Goal: Task Accomplishment & Management: Complete application form

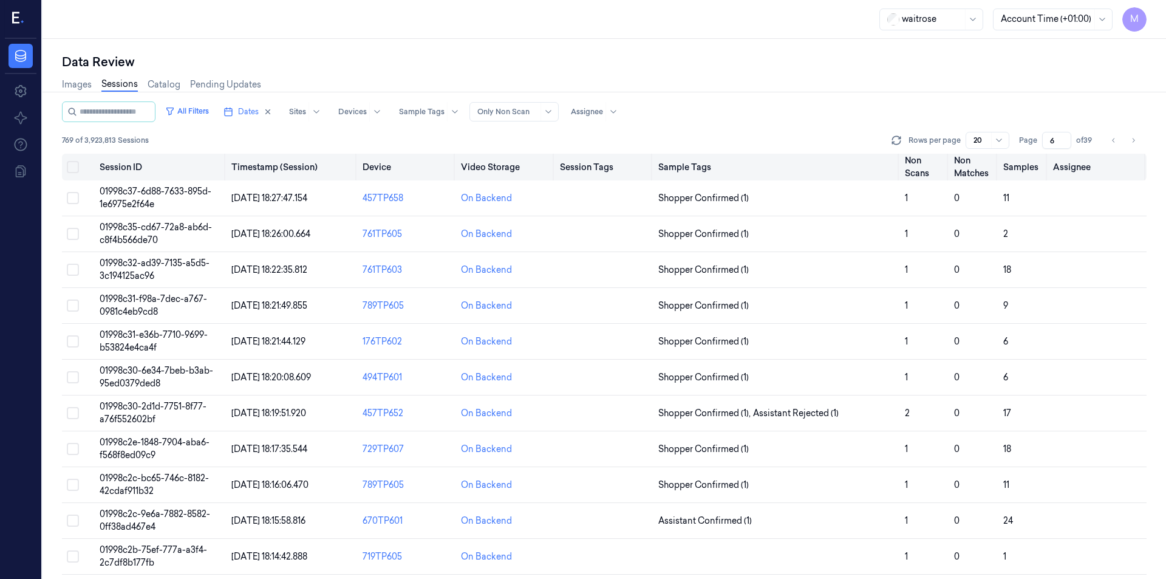
click at [69, 169] on button "Select all" at bounding box center [73, 167] width 12 height 12
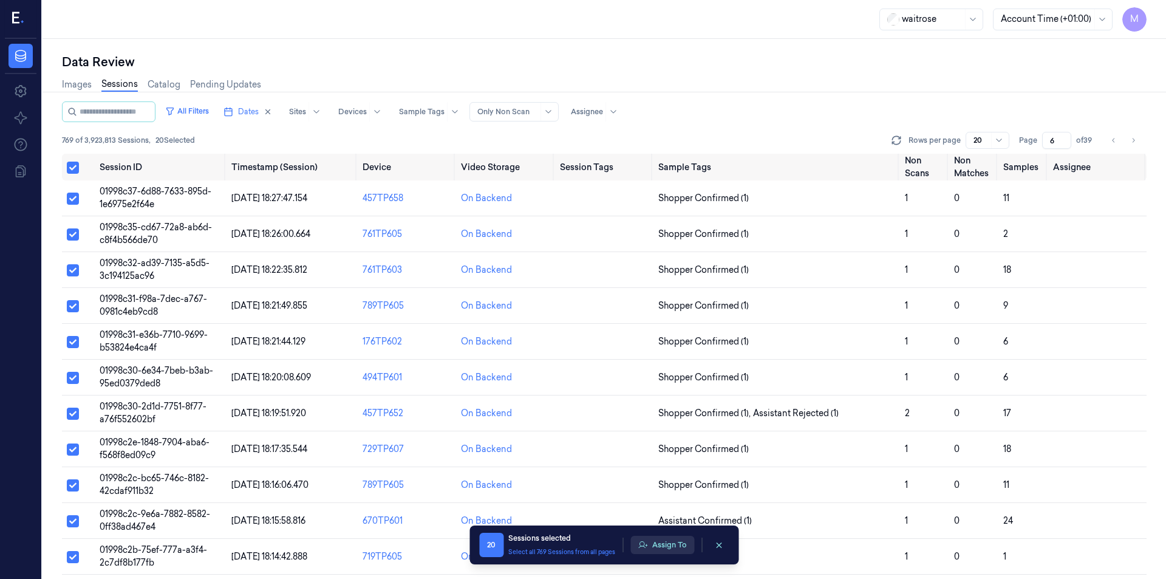
click at [658, 550] on button "Assign To" at bounding box center [662, 545] width 64 height 18
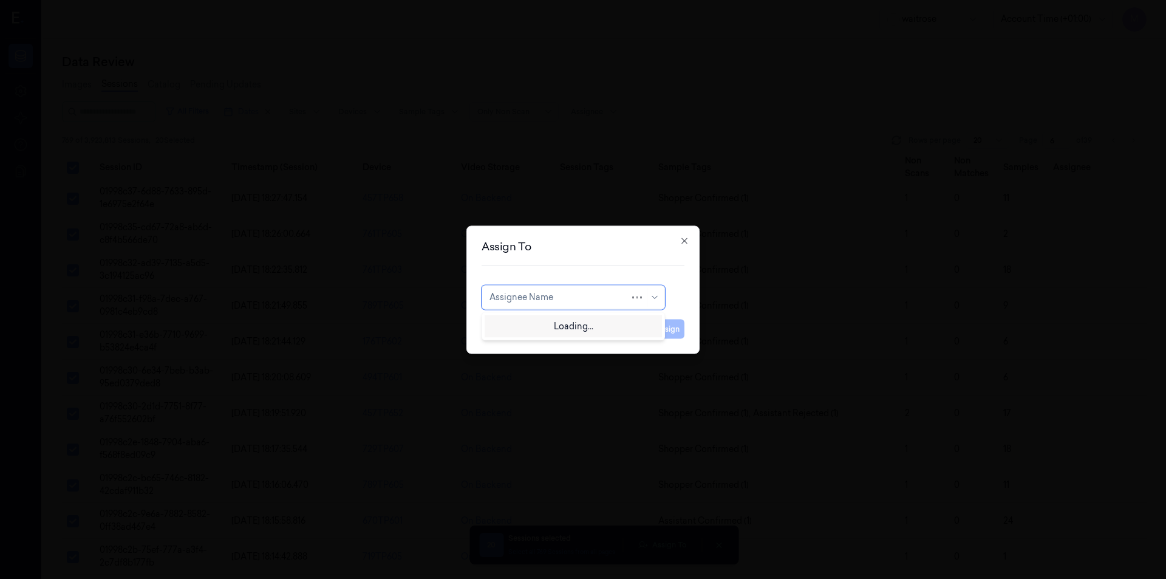
click at [525, 296] on div at bounding box center [559, 297] width 140 height 13
type input "ven"
click at [515, 321] on div "ven kataiah" at bounding box center [512, 324] width 46 height 13
click at [672, 329] on button "Assign" at bounding box center [667, 328] width 33 height 19
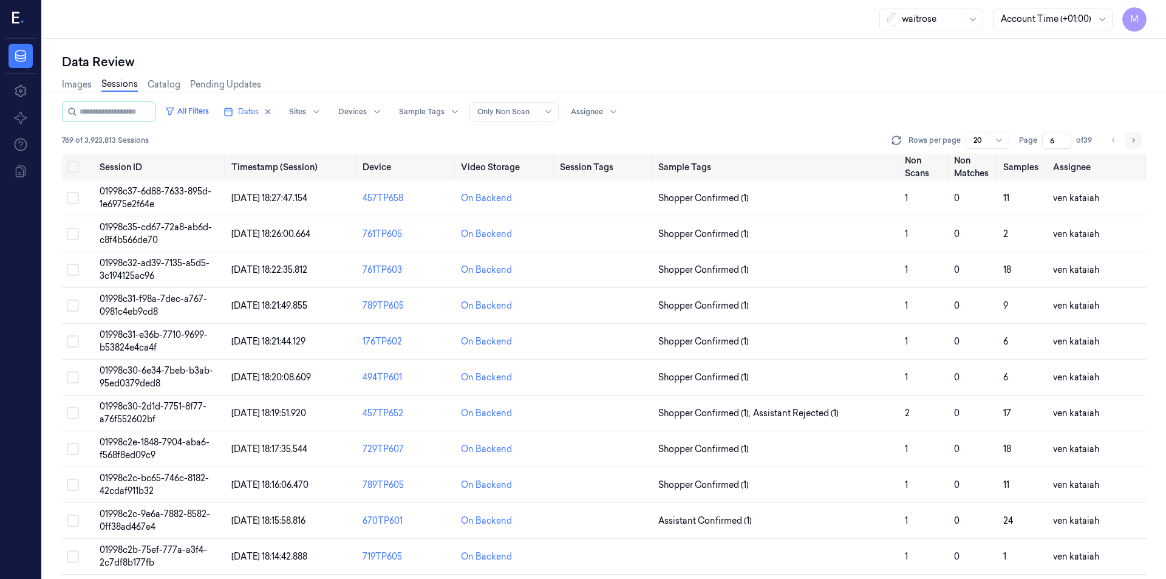
click at [1134, 143] on icon "Go to next page" at bounding box center [1132, 140] width 7 height 10
type input "7"
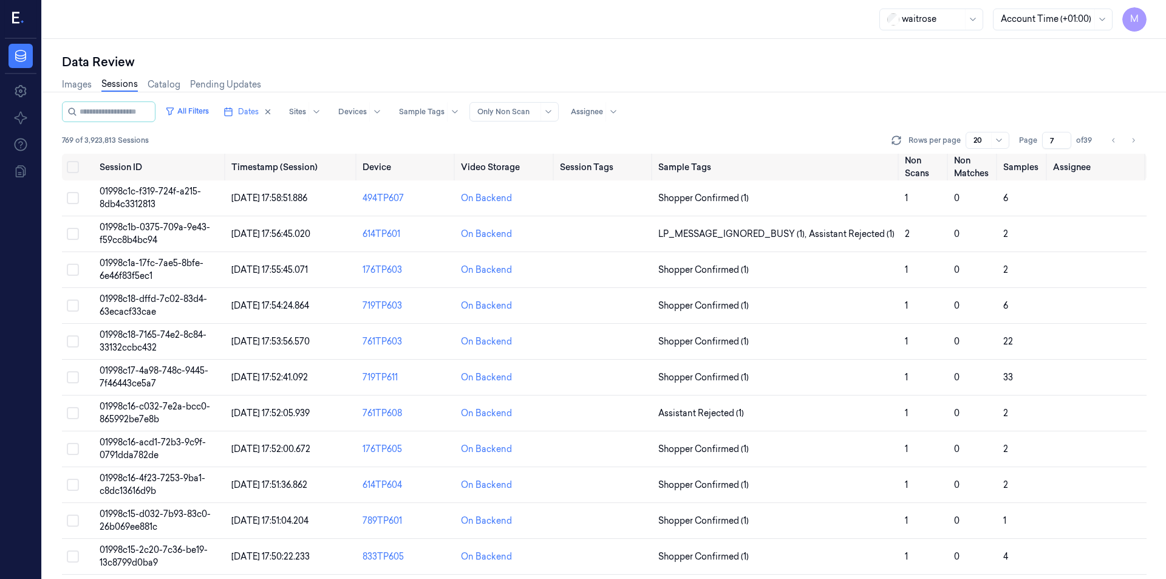
click at [785, 109] on div "All Filters Dates Sites Devices Sample Tags Alert Type Only Non Scan Assignee" at bounding box center [604, 111] width 1085 height 21
click at [715, 60] on div "Data Review" at bounding box center [604, 61] width 1085 height 17
click at [72, 162] on button "Select all" at bounding box center [73, 167] width 12 height 12
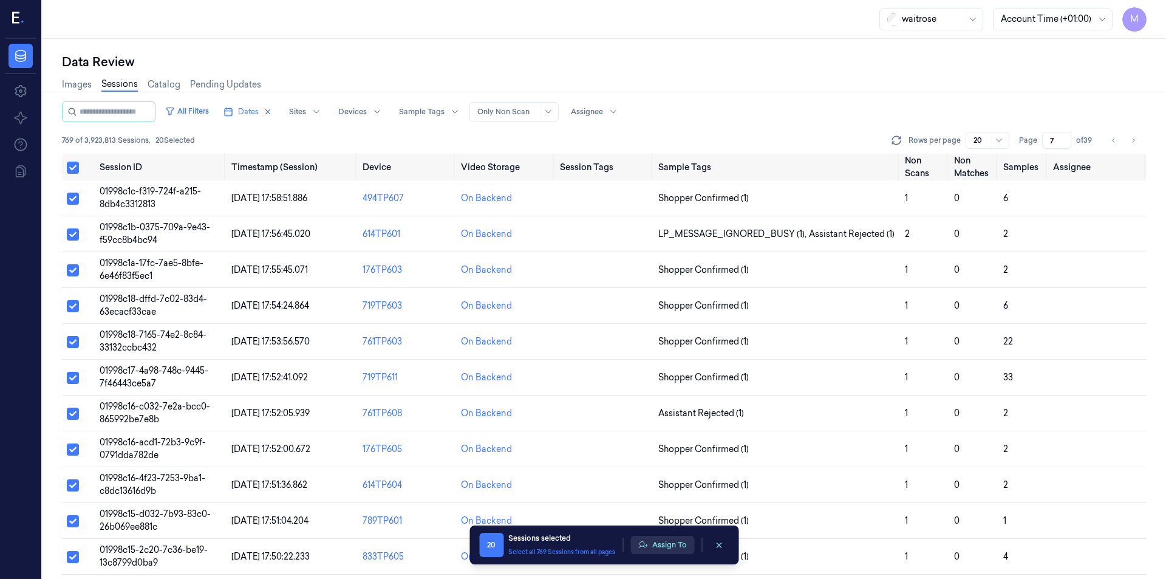
click at [658, 537] on button "Assign To" at bounding box center [662, 545] width 64 height 18
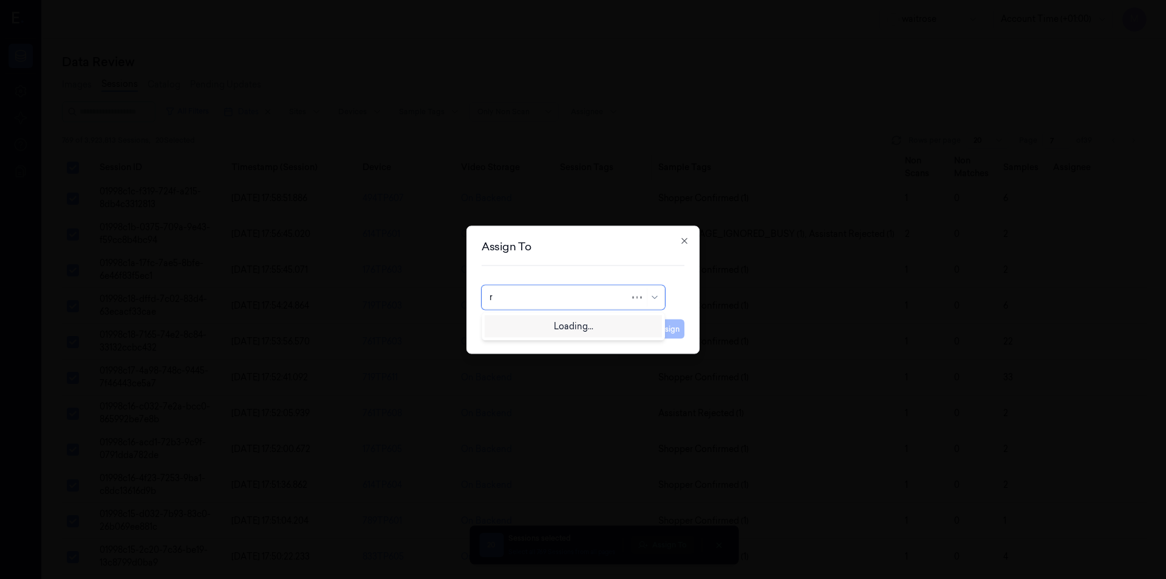
type input "ro"
click at [514, 325] on div "[PERSON_NAME]" at bounding box center [525, 324] width 73 height 13
click at [661, 333] on button "Assign" at bounding box center [667, 328] width 33 height 19
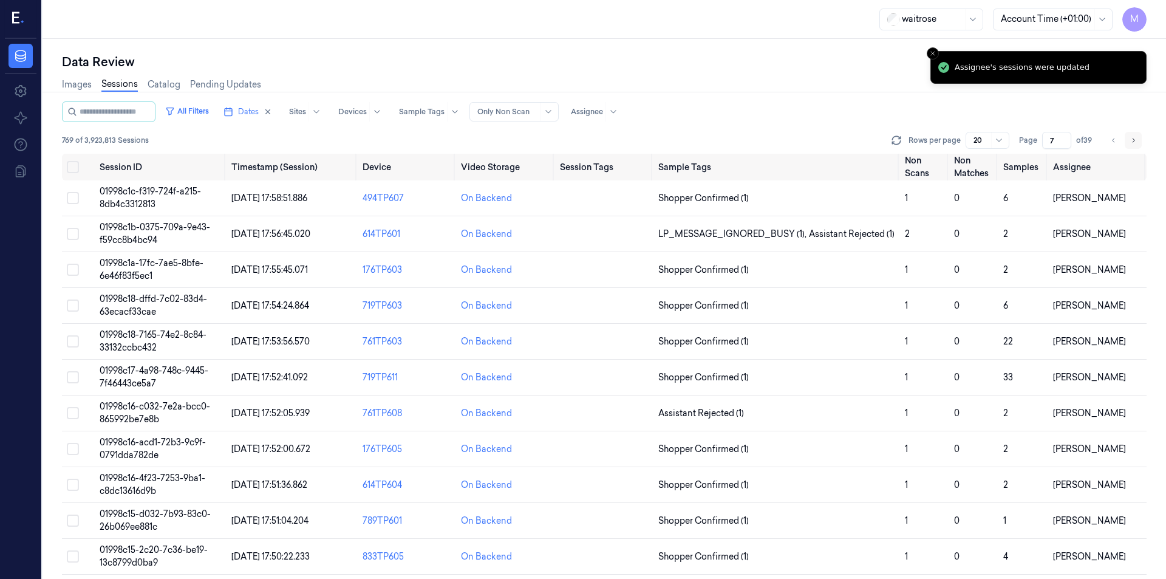
click at [1136, 138] on icon "Go to next page" at bounding box center [1132, 140] width 7 height 10
type input "8"
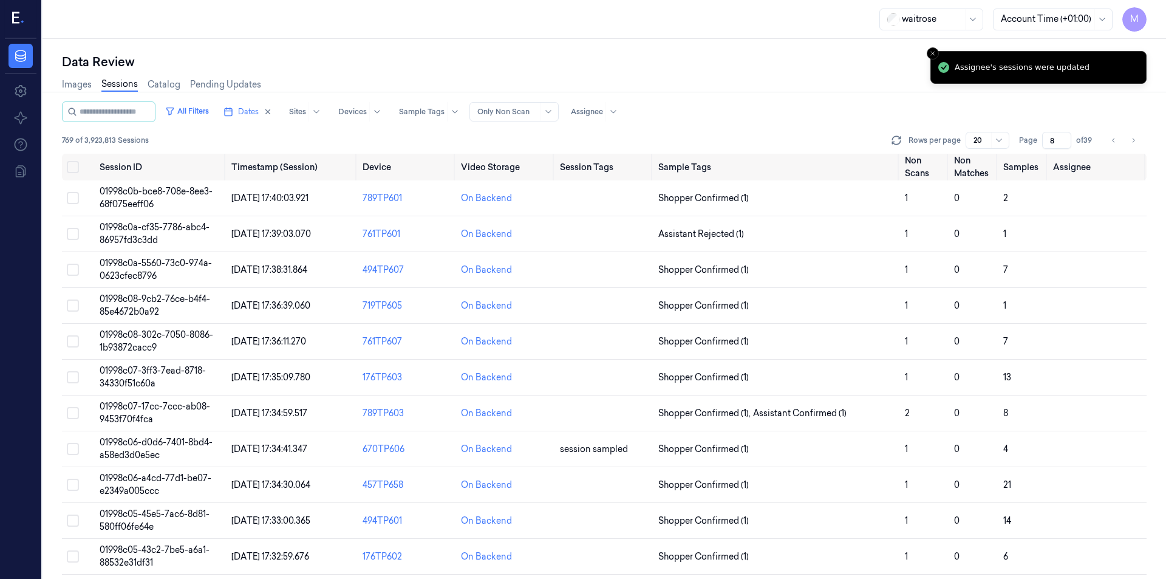
click at [731, 73] on div "Images Sessions Catalog Pending Updates" at bounding box center [604, 85] width 1085 height 31
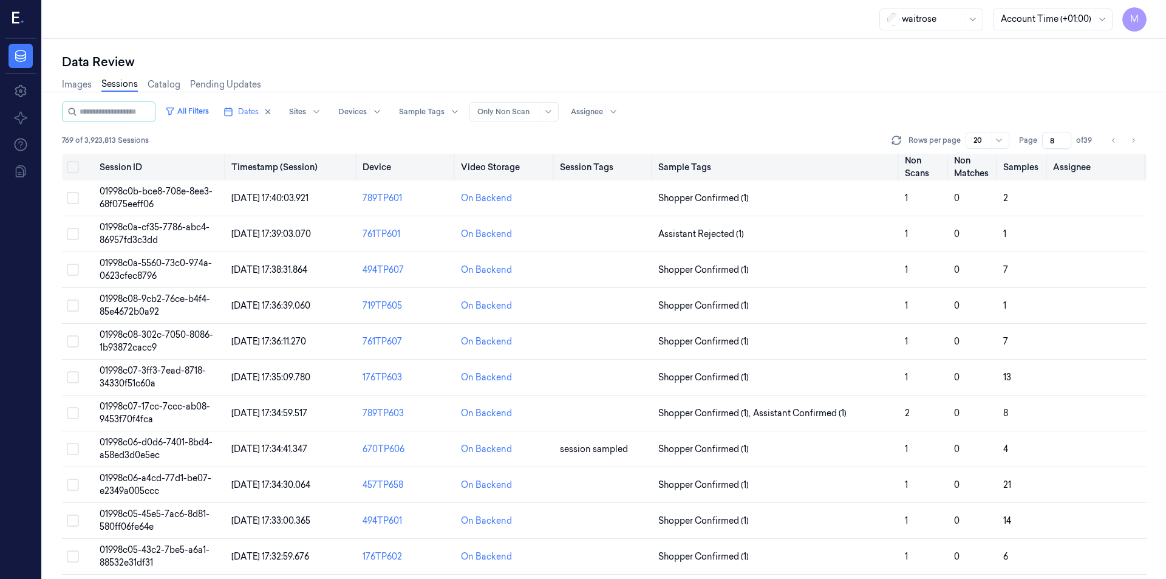
click at [72, 162] on button "Select all" at bounding box center [73, 167] width 12 height 12
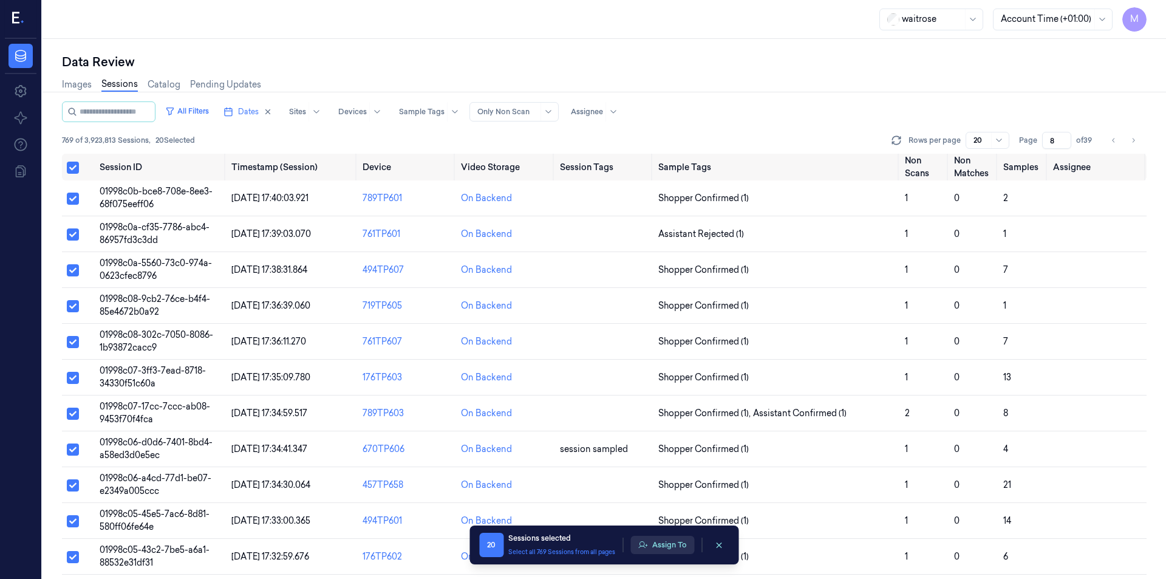
click at [679, 546] on button "Assign To" at bounding box center [662, 545] width 64 height 18
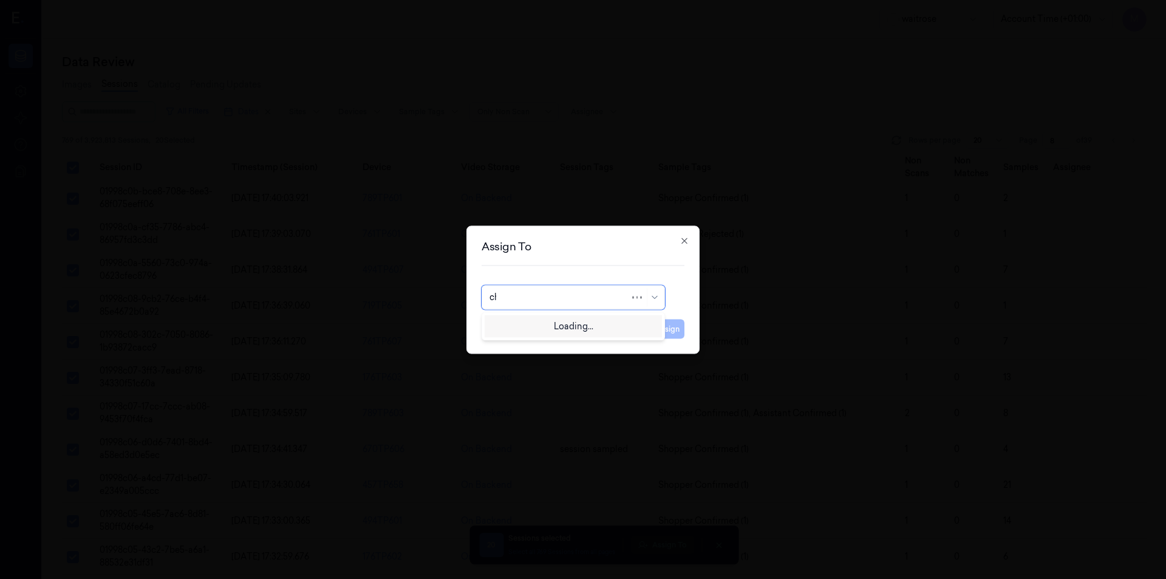
type input "cha"
click at [527, 345] on div "[PERSON_NAME] a" at bounding box center [529, 344] width 80 height 13
click at [667, 336] on button "Assign" at bounding box center [667, 328] width 33 height 19
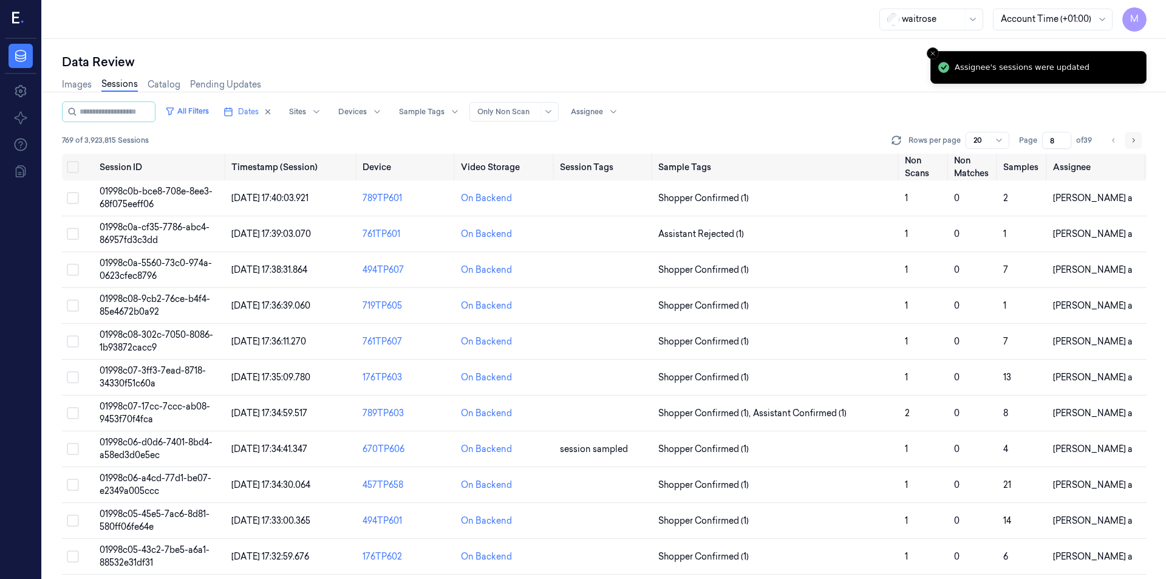
click at [1131, 141] on icon "Go to next page" at bounding box center [1132, 140] width 7 height 10
type input "9"
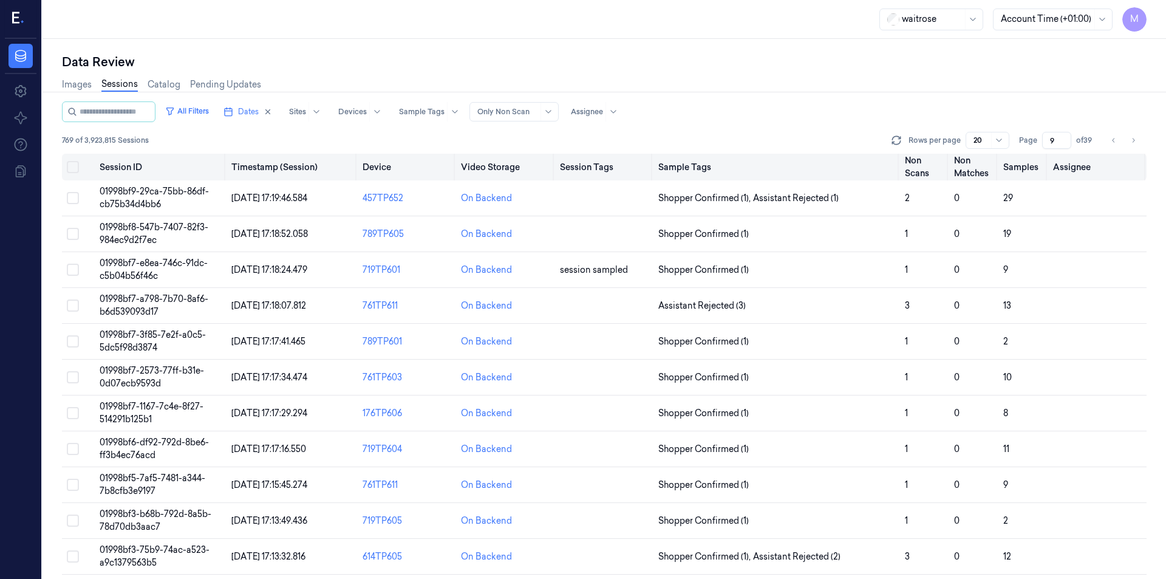
click at [71, 171] on button "Select all" at bounding box center [73, 167] width 12 height 12
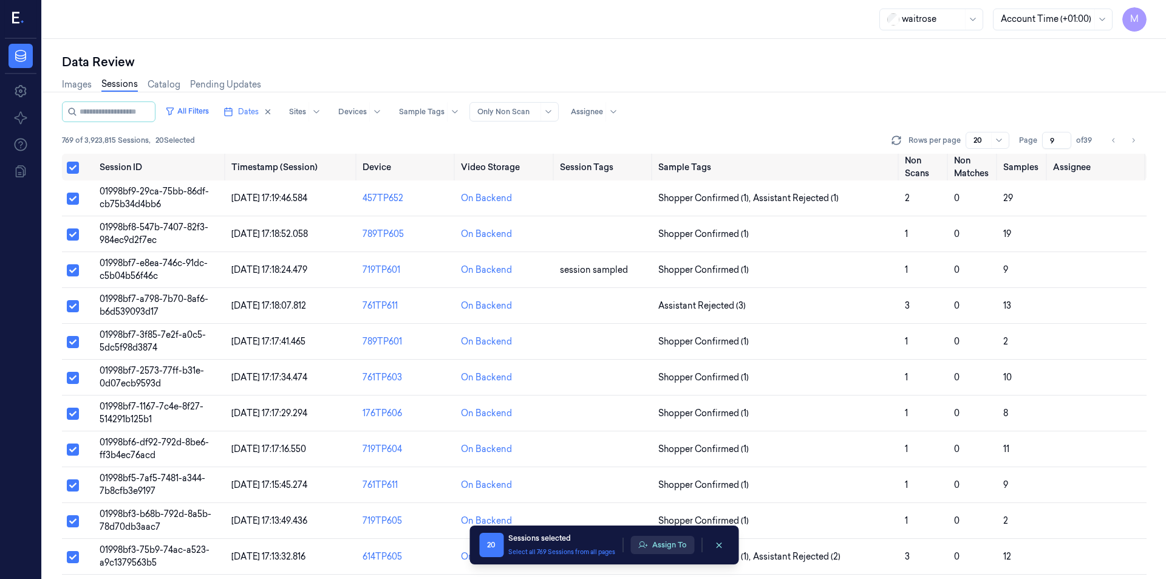
click at [684, 539] on button "Assign To" at bounding box center [662, 545] width 64 height 18
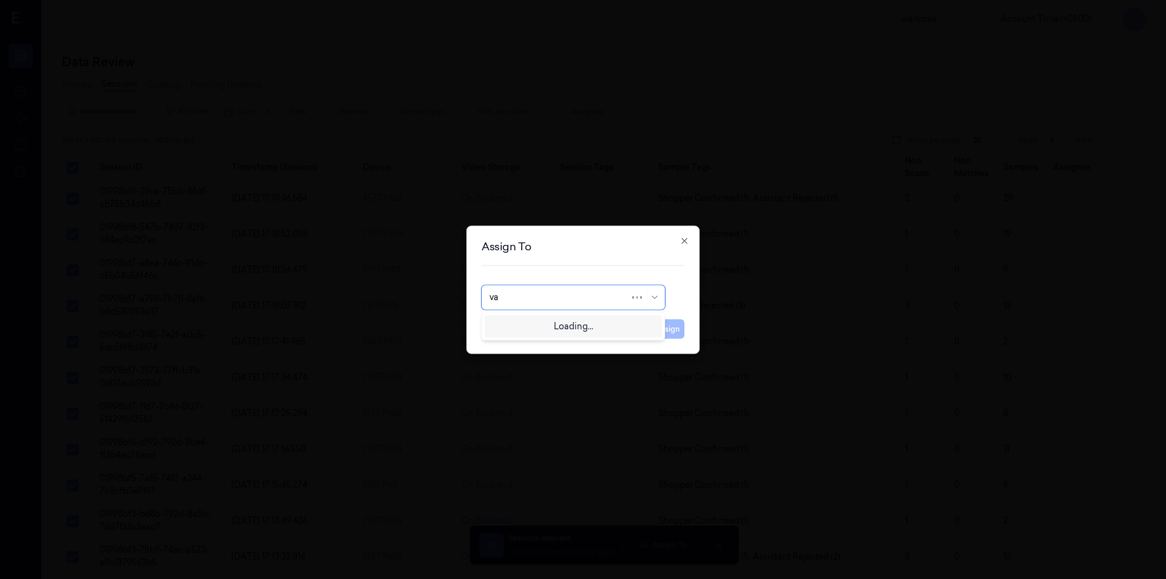
type input "var"
click at [539, 331] on div "[PERSON_NAME]" at bounding box center [573, 325] width 177 height 20
click at [671, 333] on button "Assign" at bounding box center [667, 328] width 33 height 19
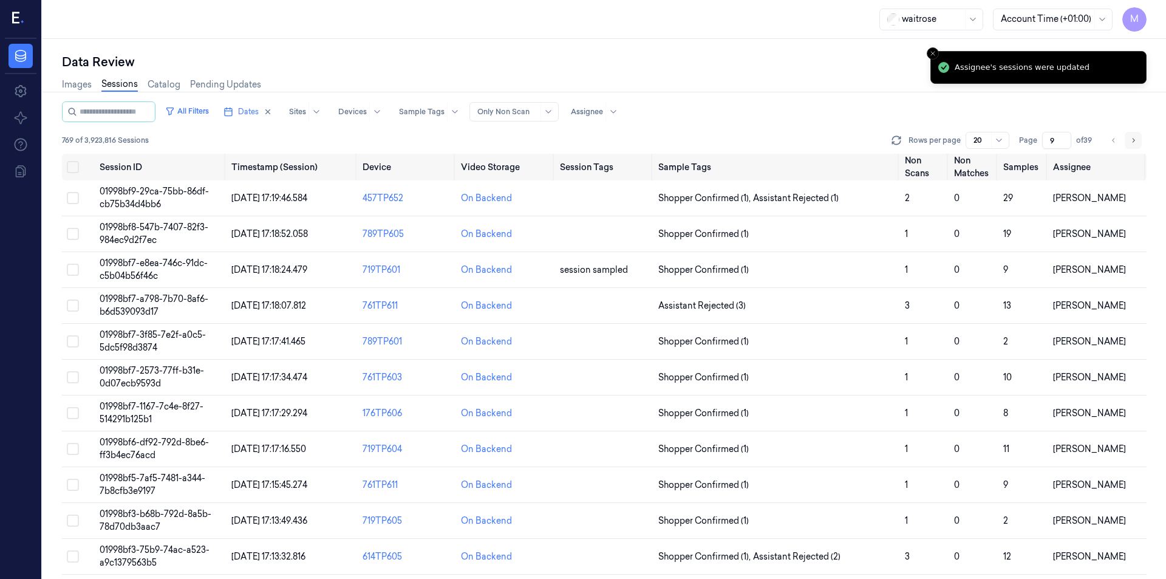
click at [1134, 141] on icon "Go to next page" at bounding box center [1133, 140] width 2 height 4
type input "10"
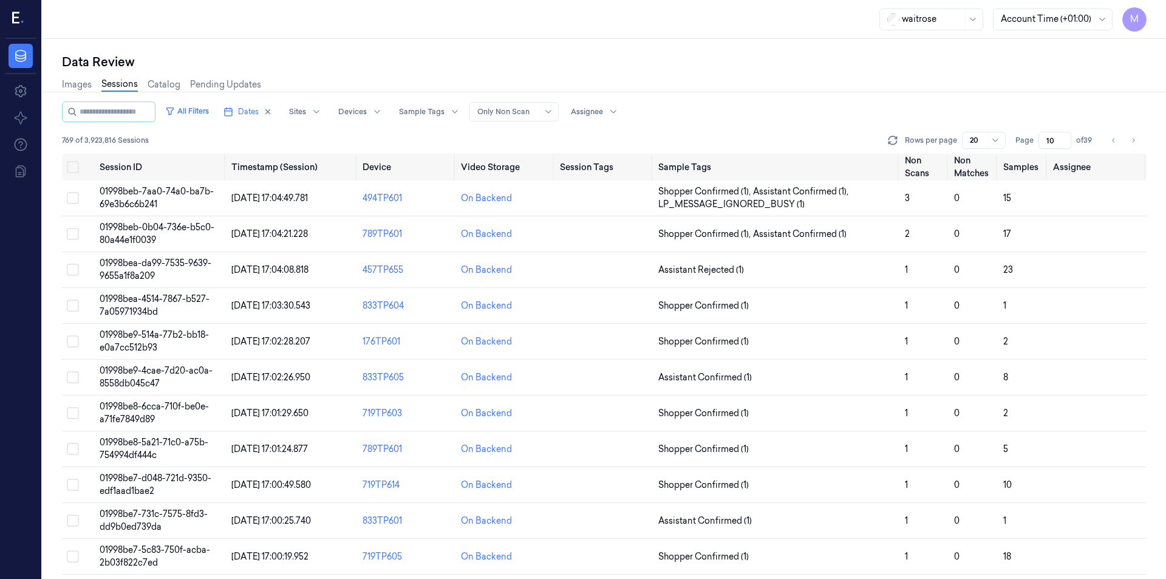
click at [741, 105] on div "All Filters Dates Sites Devices Sample Tags Alert Type Only Non Scan Assignee" at bounding box center [604, 111] width 1085 height 21
click at [70, 162] on button "Select all" at bounding box center [73, 167] width 12 height 12
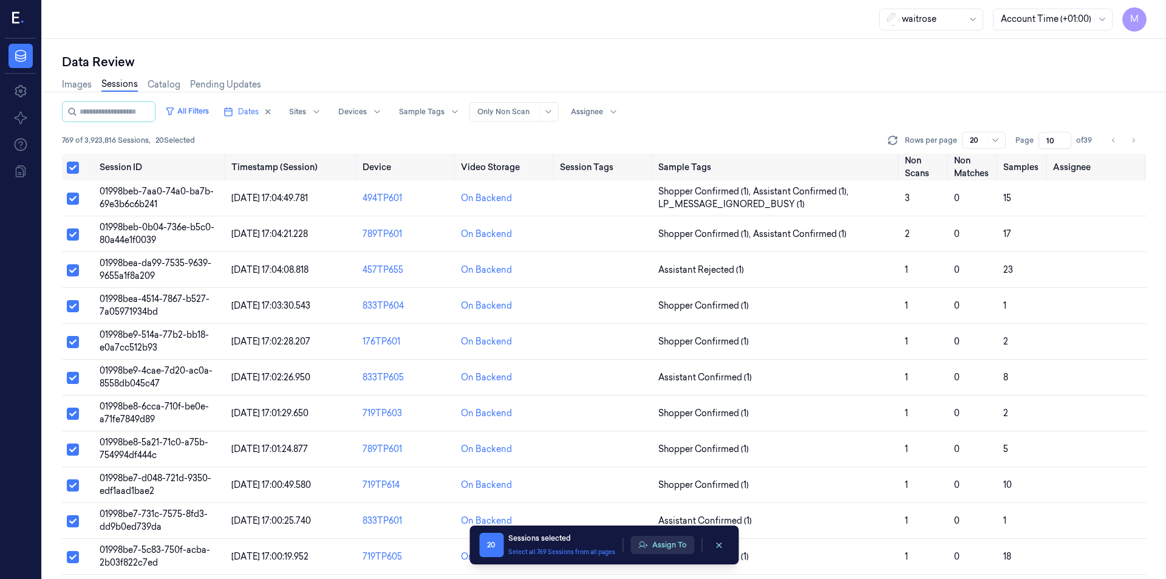
click at [663, 548] on button "Assign To" at bounding box center [662, 545] width 64 height 18
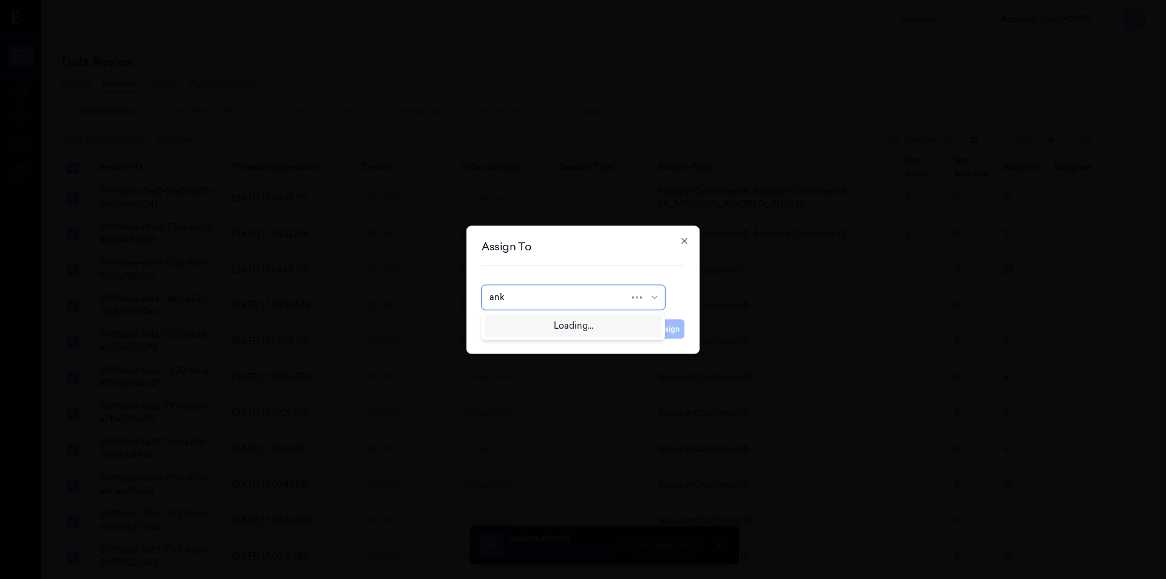
type input "anki"
click at [536, 329] on div "[PERSON_NAME]" at bounding box center [525, 324] width 73 height 13
click at [667, 329] on button "Assign" at bounding box center [667, 328] width 33 height 19
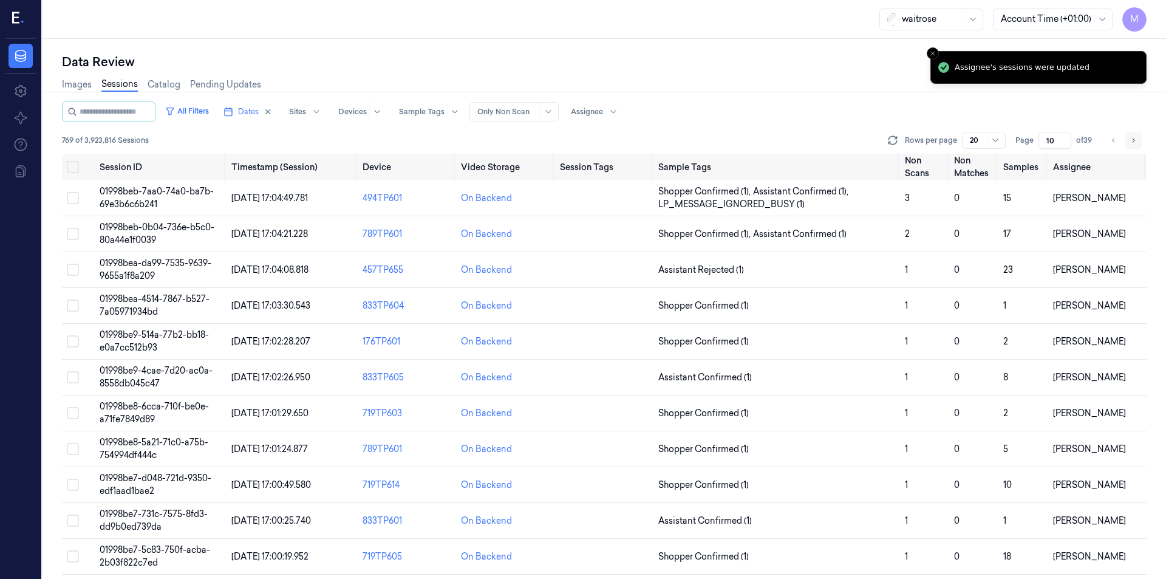
click at [1135, 138] on icon "Go to next page" at bounding box center [1132, 140] width 7 height 10
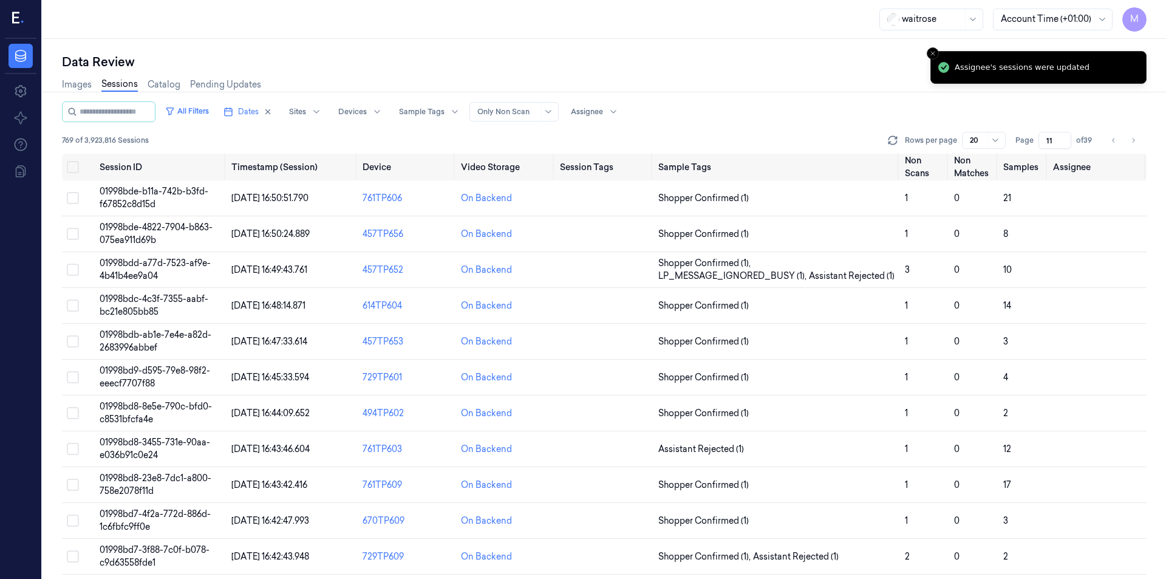
click at [784, 75] on div "Images Sessions Catalog Pending Updates" at bounding box center [604, 85] width 1085 height 31
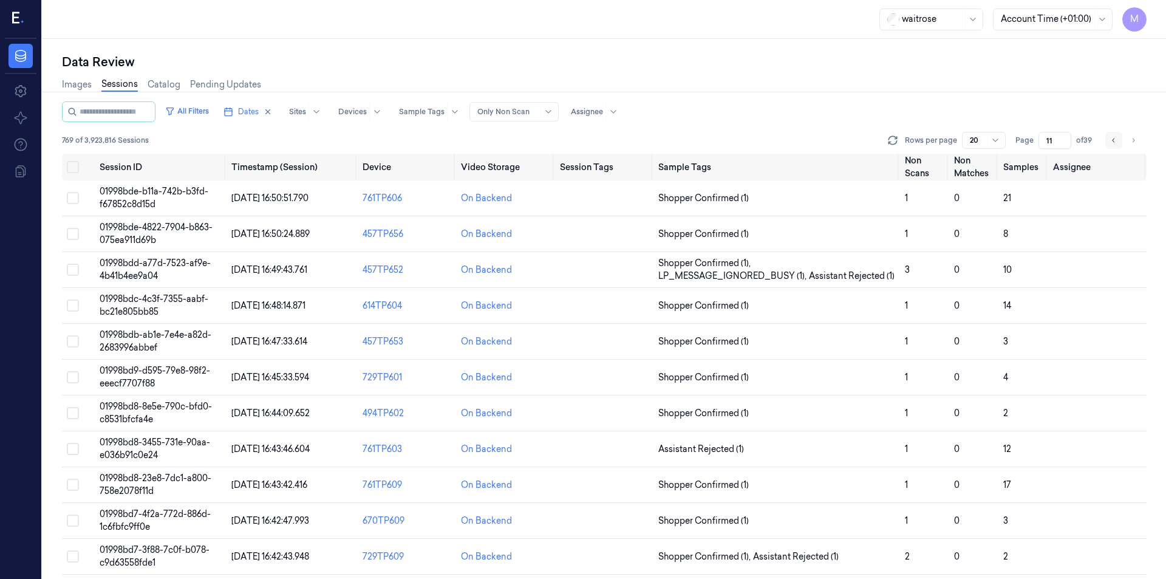
click at [1109, 140] on button "Go to previous page" at bounding box center [1113, 140] width 17 height 17
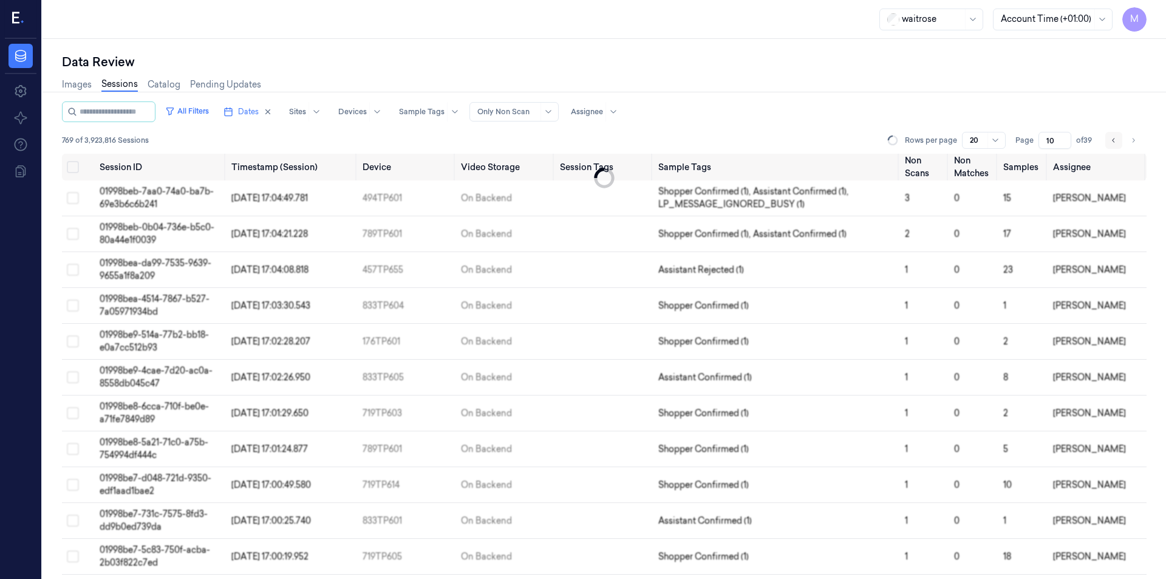
click at [1109, 140] on button "Go to previous page" at bounding box center [1113, 140] width 17 height 17
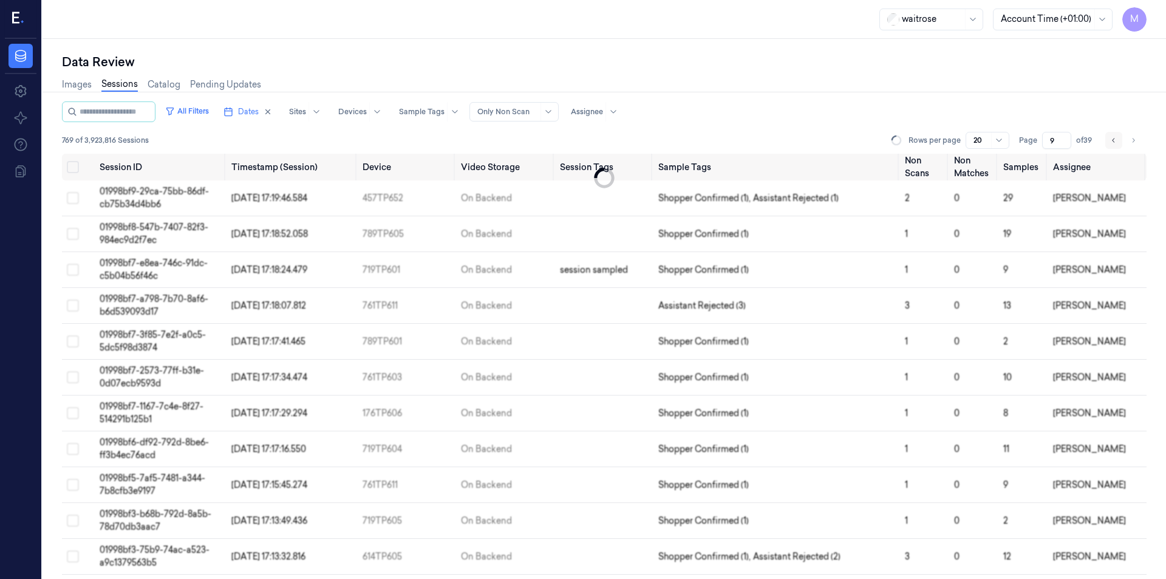
click at [1109, 140] on button "Go to previous page" at bounding box center [1113, 140] width 17 height 17
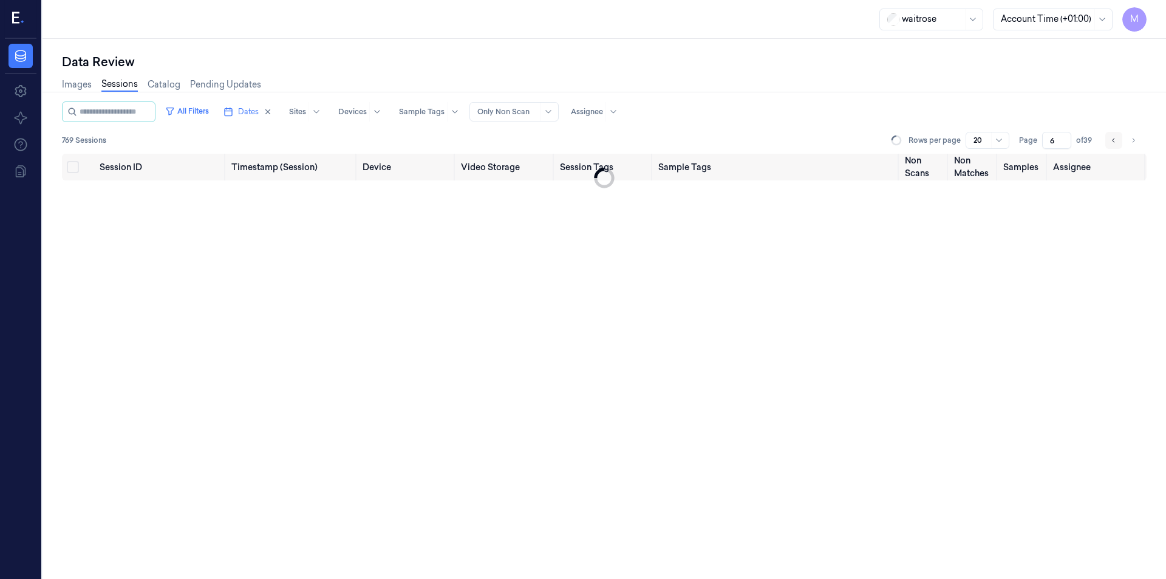
click at [1109, 140] on button "Go to previous page" at bounding box center [1113, 140] width 17 height 17
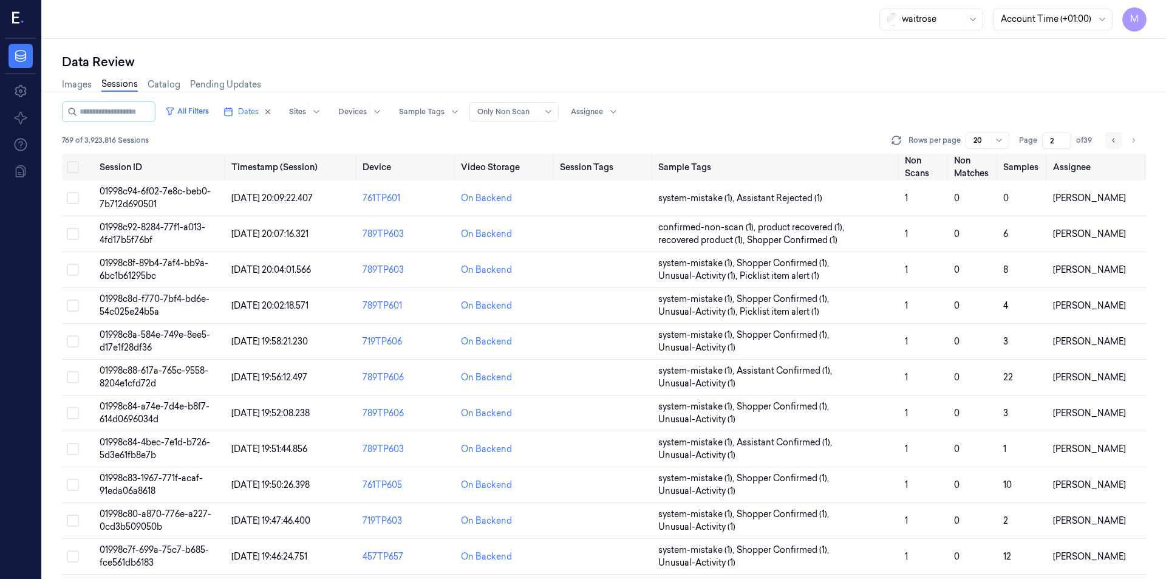
click at [1109, 140] on button "Go to previous page" at bounding box center [1113, 140] width 17 height 17
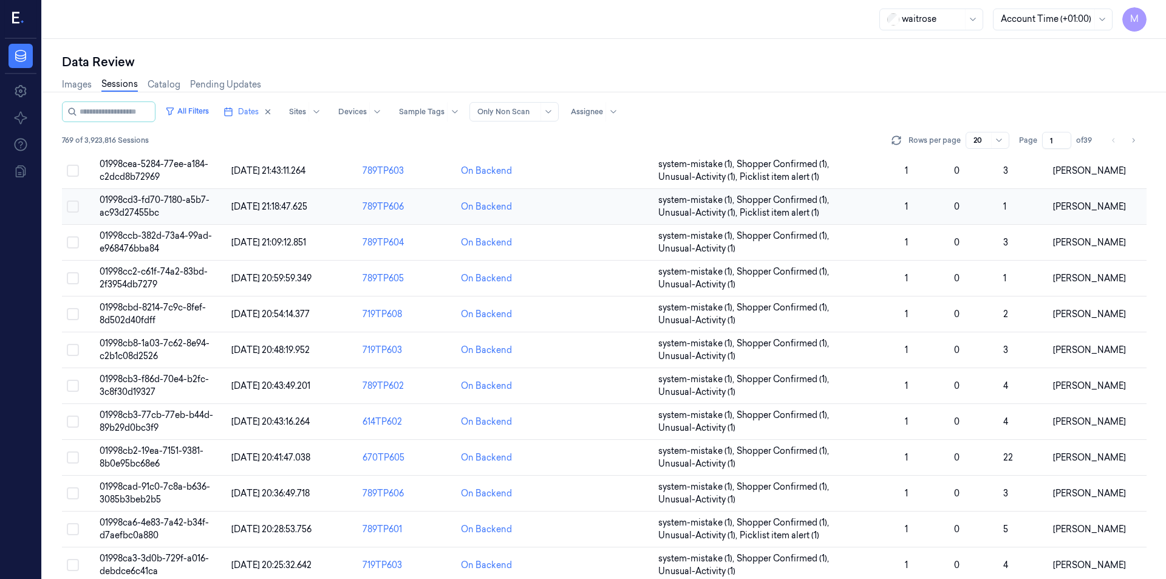
scroll to position [340, 0]
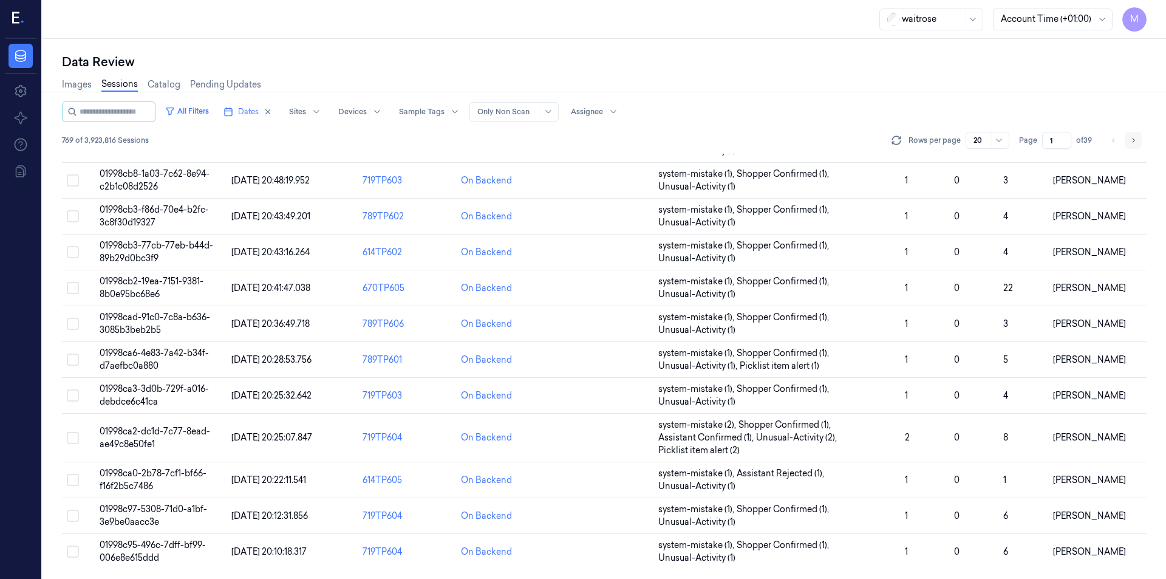
click at [1131, 144] on icon "Go to next page" at bounding box center [1132, 140] width 7 height 10
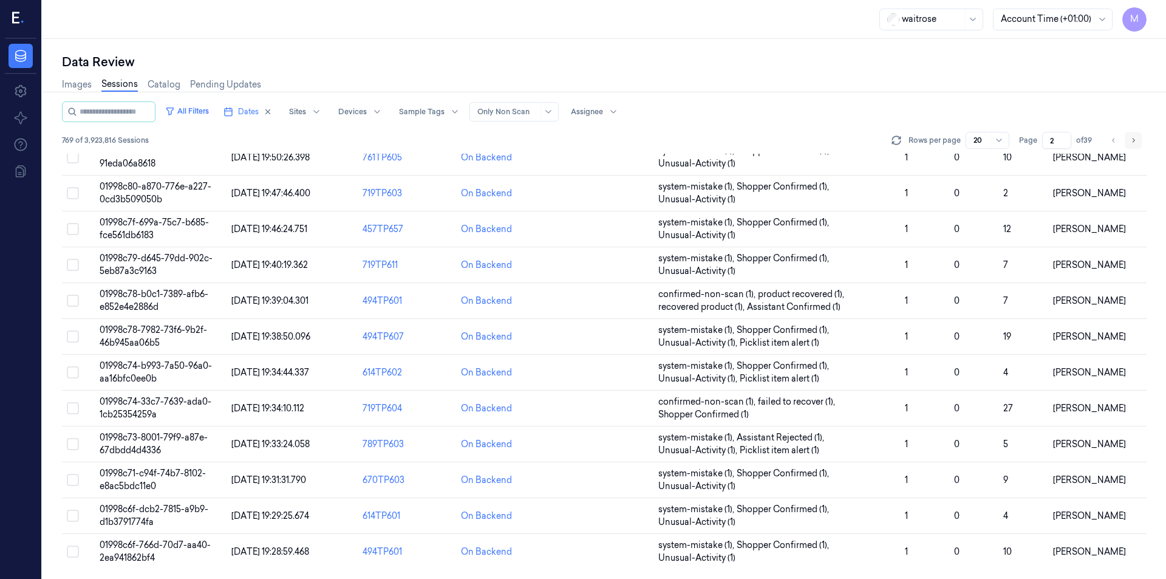
scroll to position [327, 0]
click at [1132, 143] on icon "Go to next page" at bounding box center [1132, 140] width 7 height 10
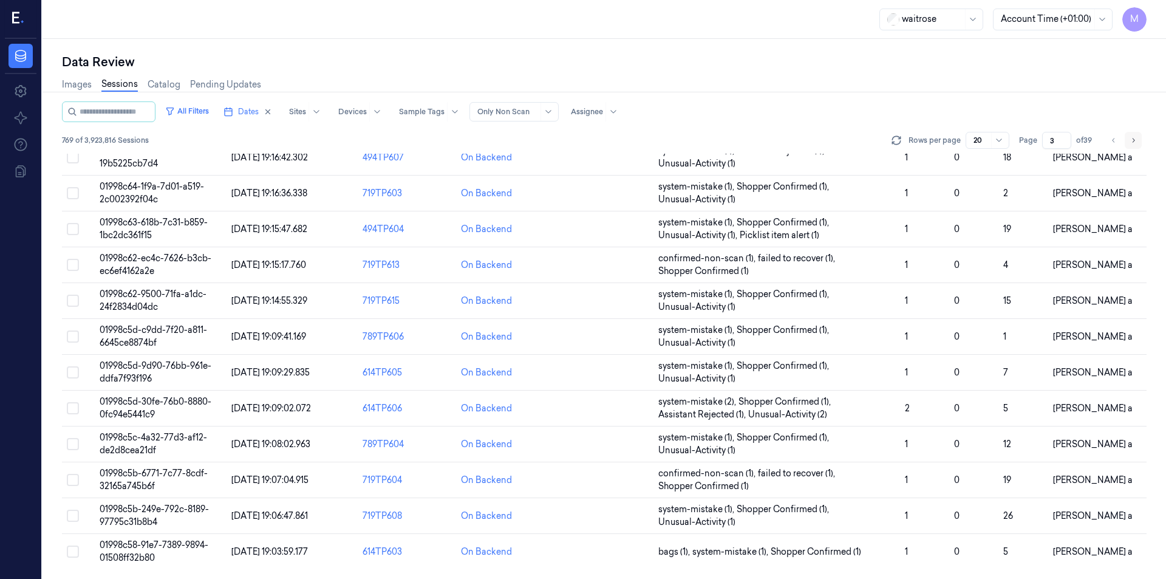
click at [1129, 141] on icon "Go to next page" at bounding box center [1132, 140] width 7 height 10
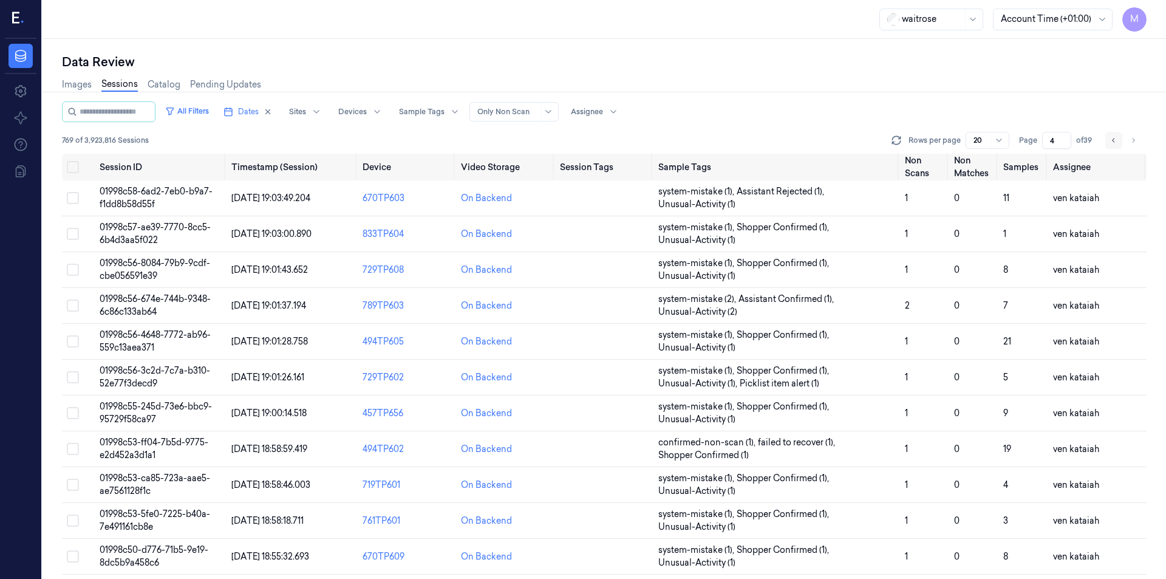
click at [1112, 147] on button "Go to previous page" at bounding box center [1113, 140] width 17 height 17
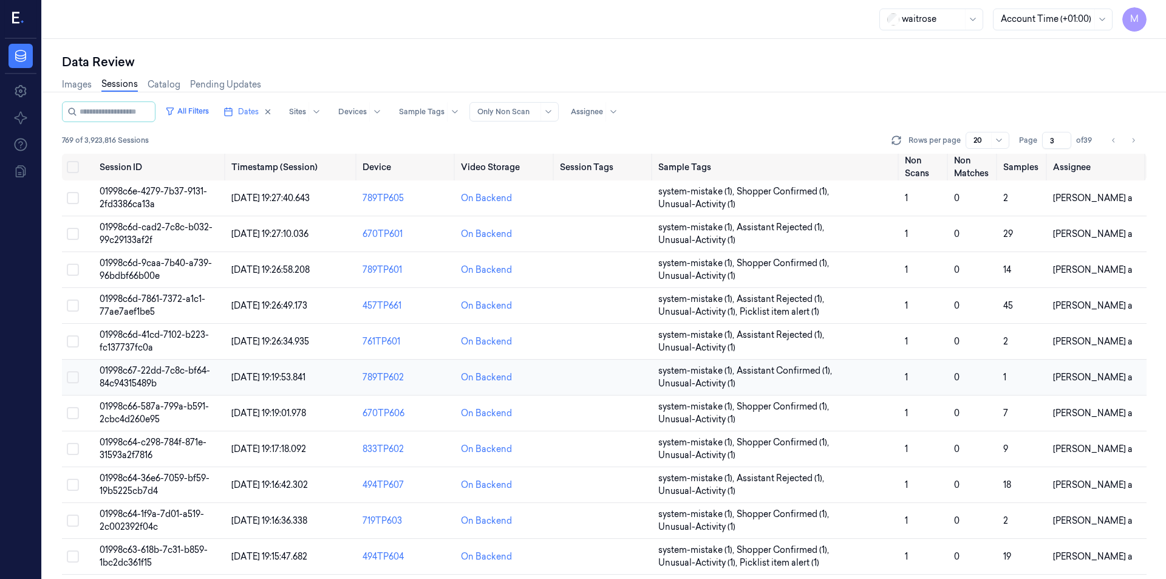
scroll to position [327, 0]
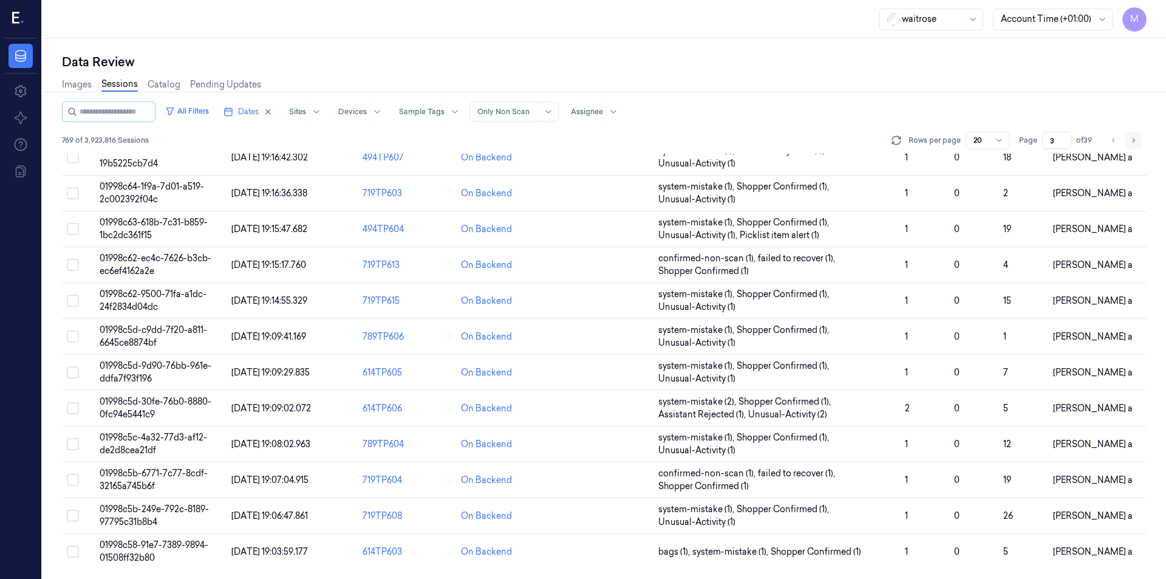
click at [1131, 145] on icon "Go to next page" at bounding box center [1132, 140] width 7 height 10
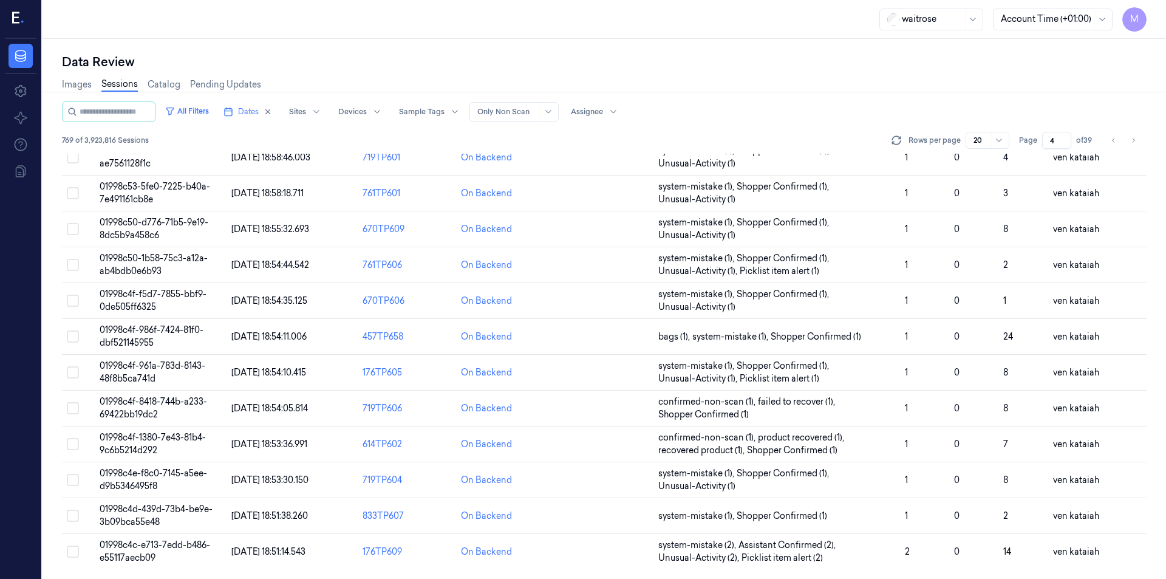
click at [347, 60] on div "Data Review" at bounding box center [604, 61] width 1085 height 17
click at [1136, 138] on icon "Go to next page" at bounding box center [1132, 140] width 7 height 10
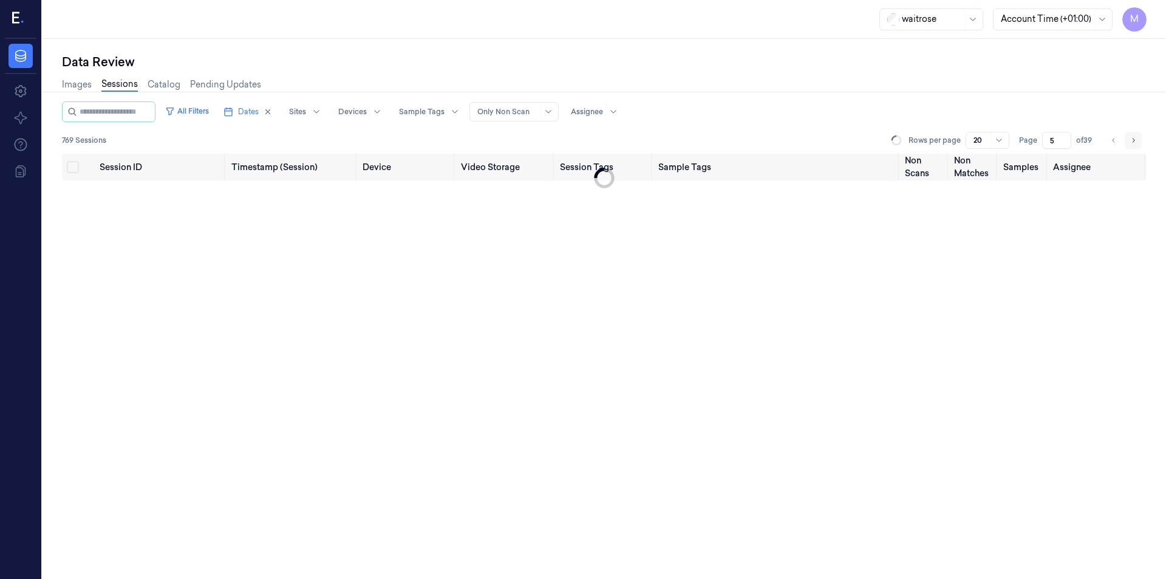
click at [1136, 138] on icon "Go to next page" at bounding box center [1132, 140] width 7 height 10
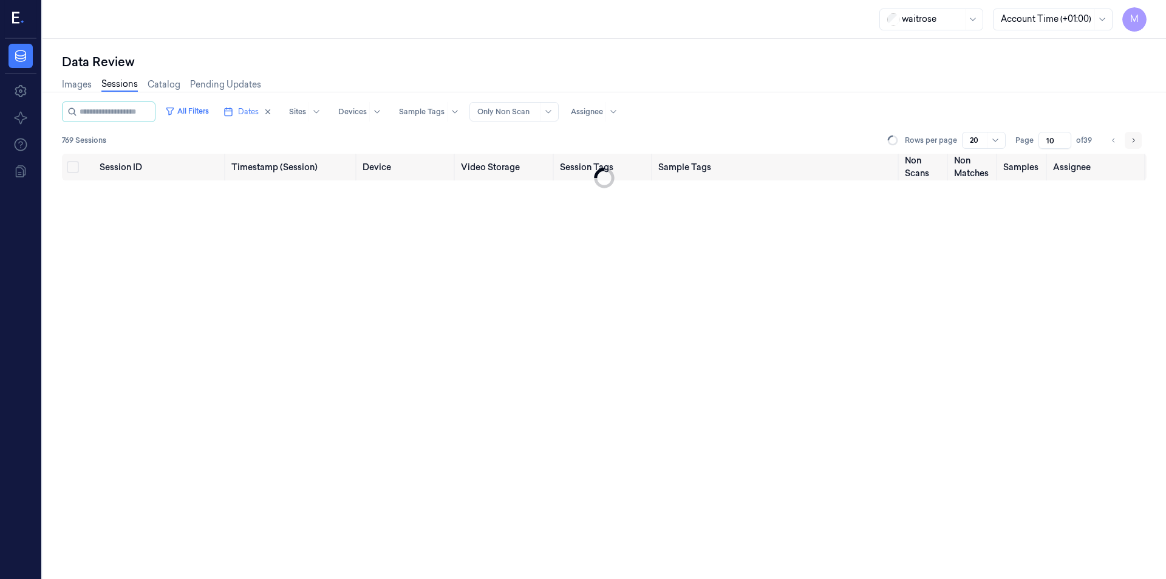
click at [1136, 138] on icon "Go to next page" at bounding box center [1132, 140] width 7 height 10
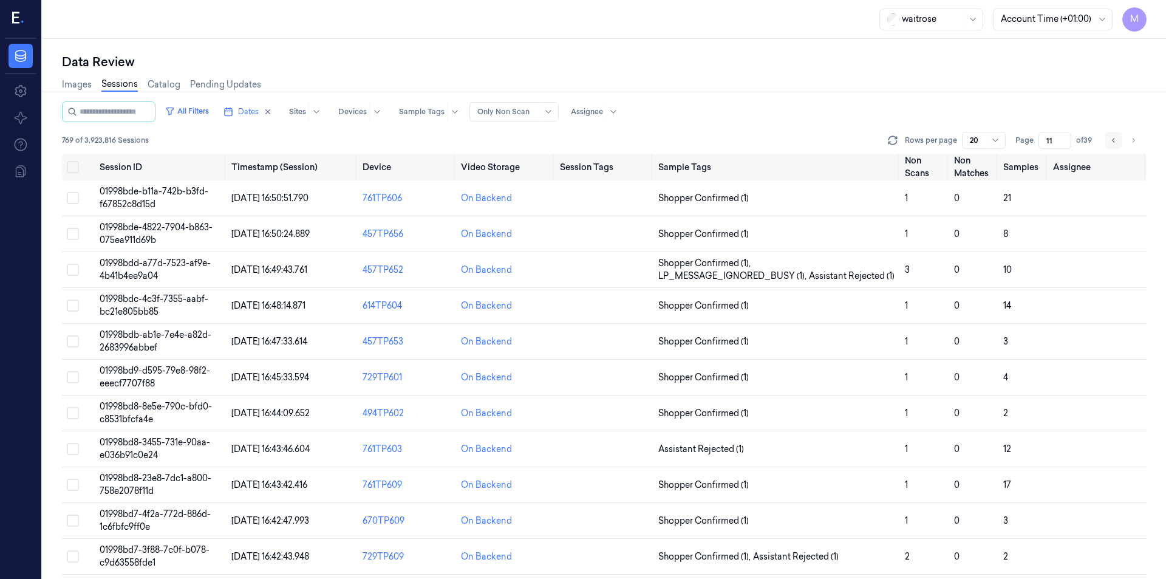
click at [1109, 140] on button "Go to previous page" at bounding box center [1113, 140] width 17 height 17
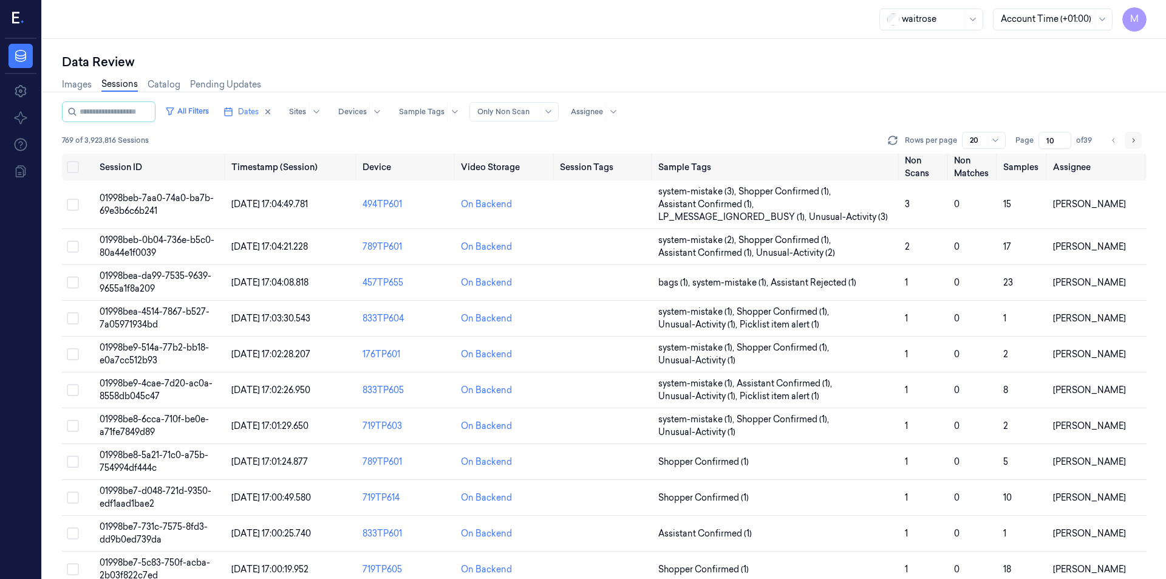
click at [1134, 143] on icon "Go to next page" at bounding box center [1132, 140] width 7 height 10
type input "11"
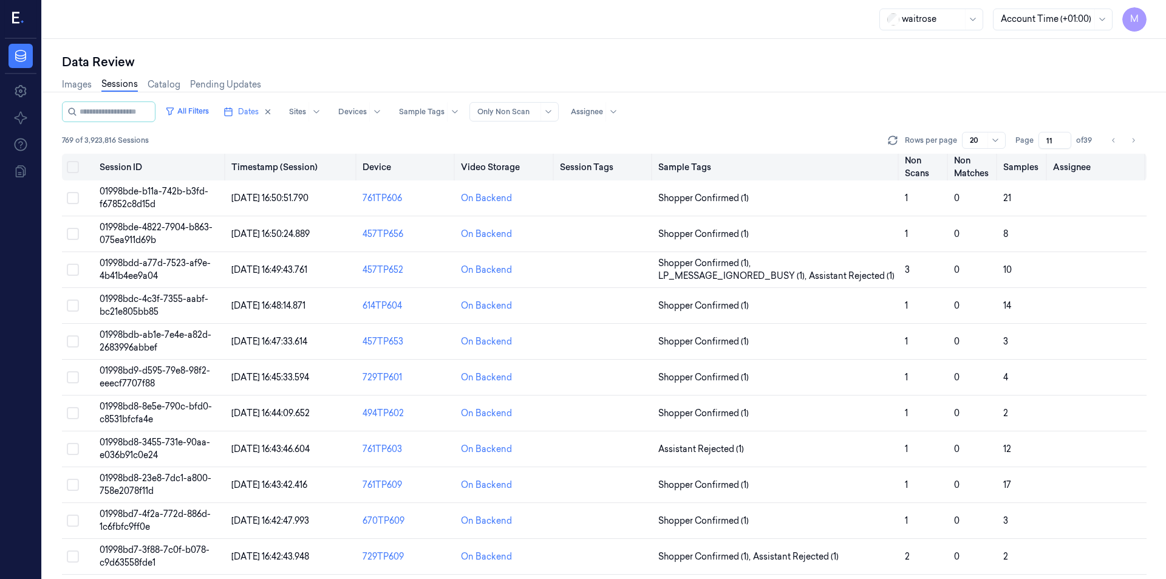
click at [72, 164] on button "Select all" at bounding box center [73, 167] width 12 height 12
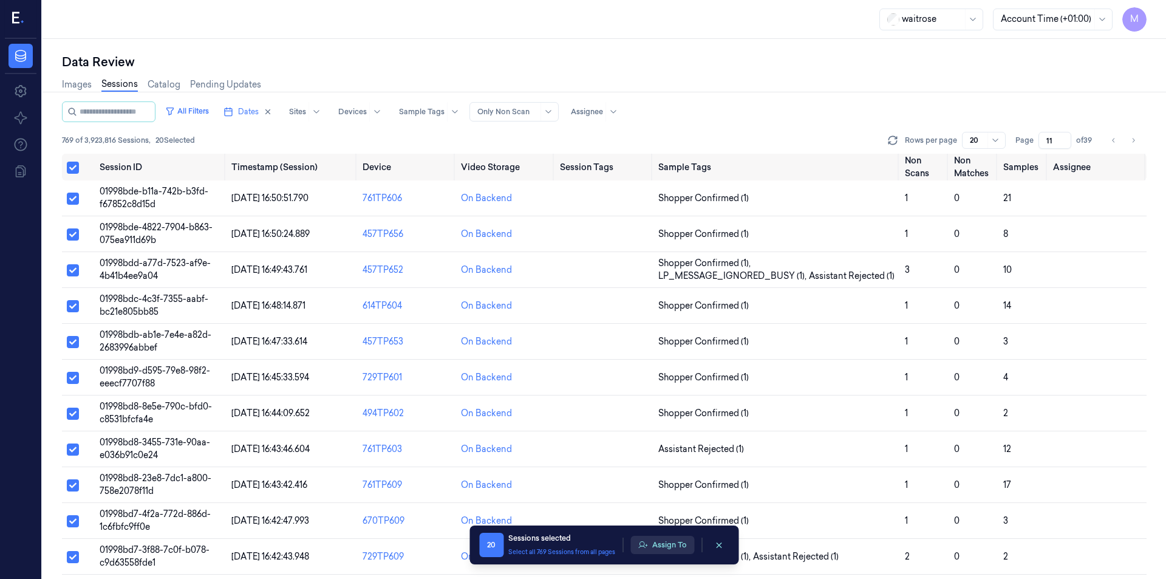
click at [647, 536] on button "Assign To" at bounding box center [662, 545] width 64 height 18
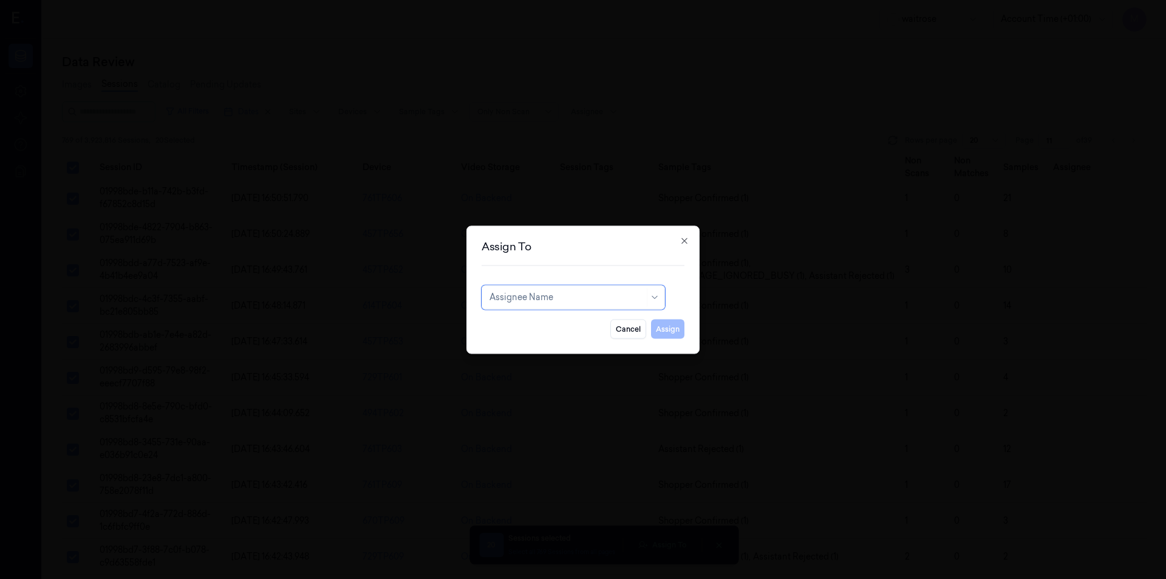
click at [596, 291] on div at bounding box center [566, 297] width 155 height 13
type input "ven"
click at [532, 323] on div "ven kataiah" at bounding box center [512, 324] width 46 height 13
click at [675, 327] on button "Assign" at bounding box center [667, 328] width 33 height 19
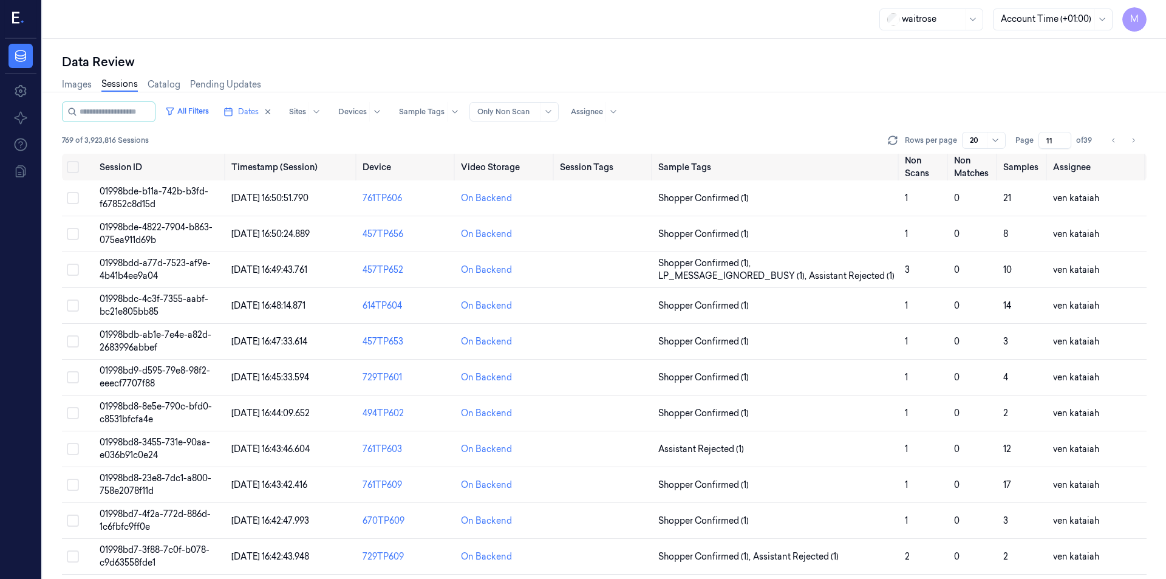
click at [1124, 140] on ul "pagination" at bounding box center [1123, 140] width 36 height 17
click at [1132, 137] on icon "Go to next page" at bounding box center [1132, 140] width 7 height 10
type input "12"
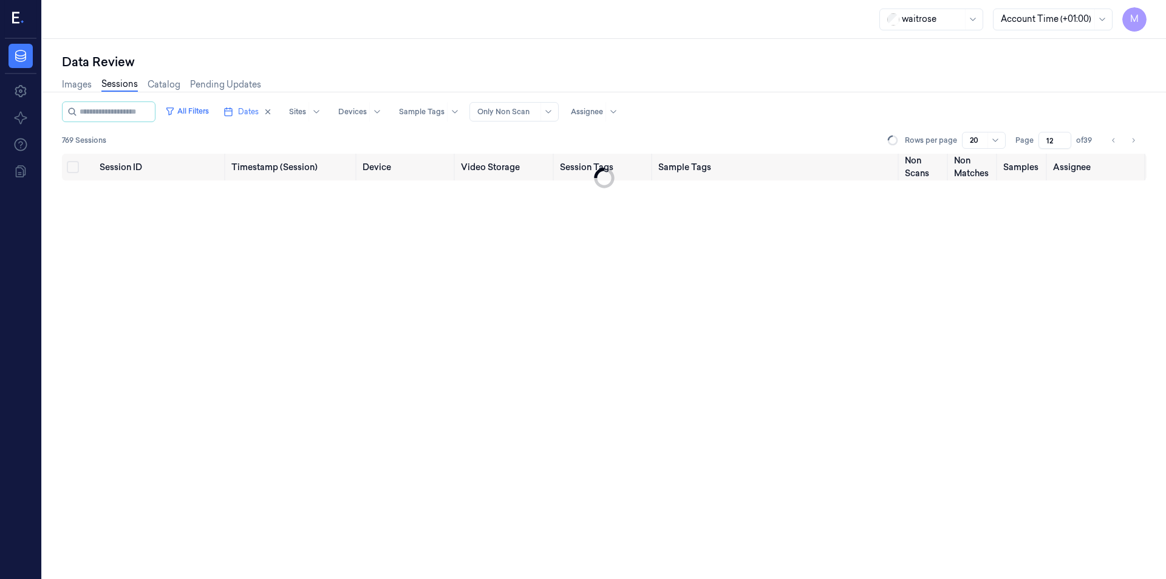
click at [922, 87] on div "Images Sessions Catalog Pending Updates" at bounding box center [604, 85] width 1085 height 31
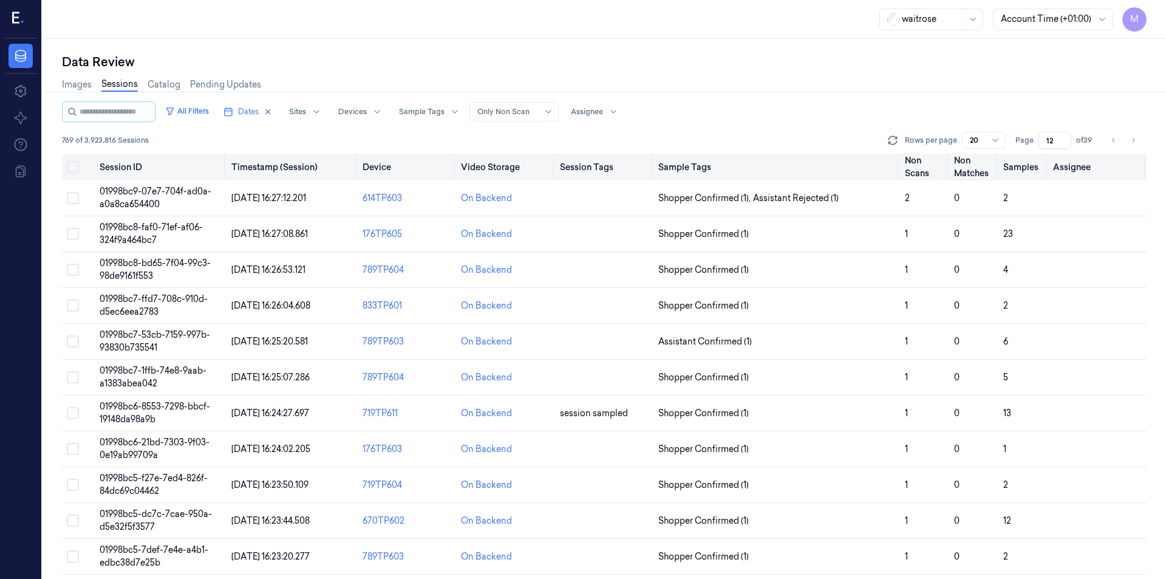
click at [72, 169] on button "Select all" at bounding box center [73, 167] width 12 height 12
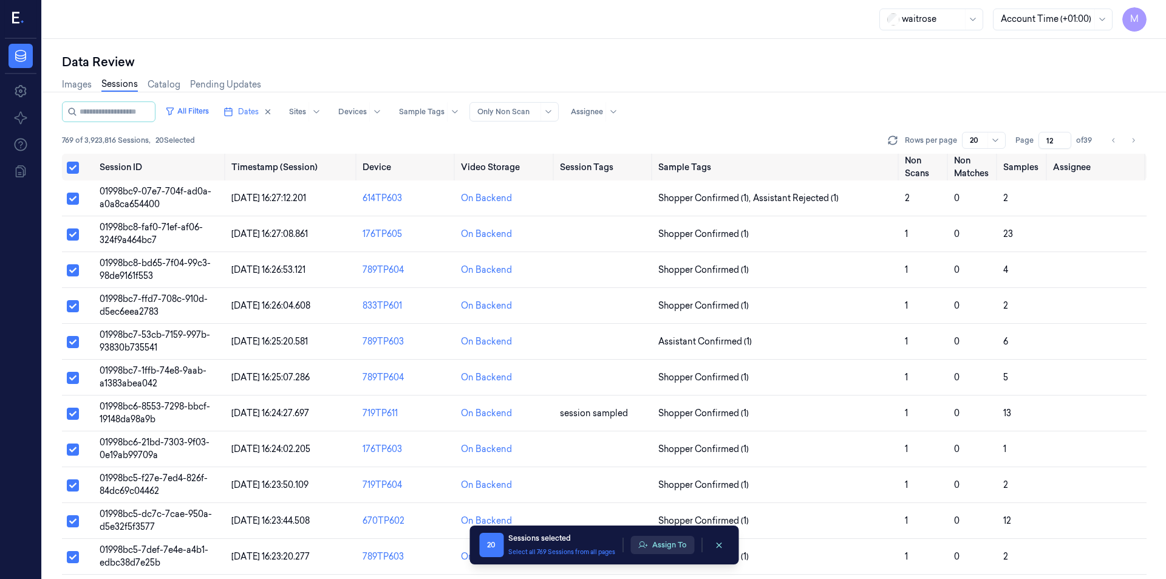
click at [673, 542] on button "Assign To" at bounding box center [662, 545] width 64 height 18
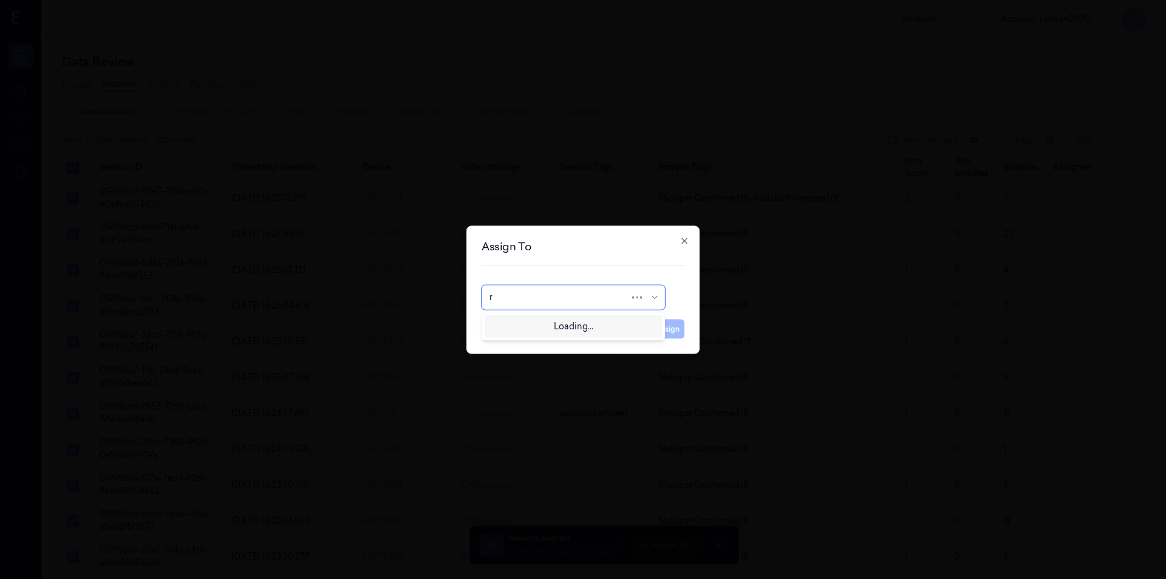
type input "ro"
click at [531, 326] on div "[PERSON_NAME]" at bounding box center [525, 324] width 73 height 13
click at [672, 332] on button "Assign" at bounding box center [667, 328] width 33 height 19
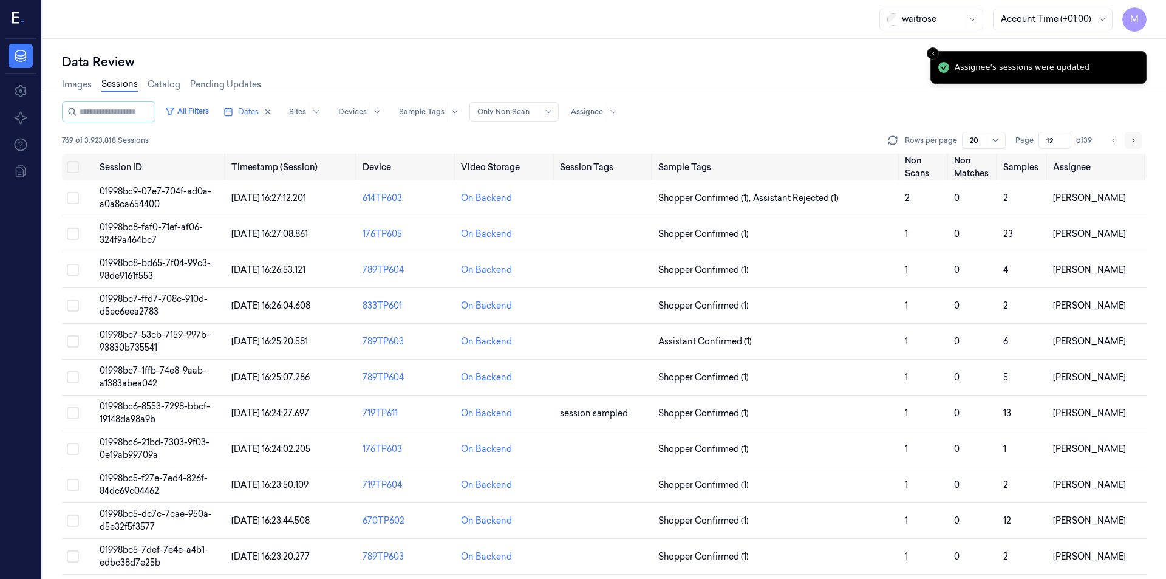
click at [1134, 141] on icon "Go to next page" at bounding box center [1133, 140] width 2 height 4
type input "13"
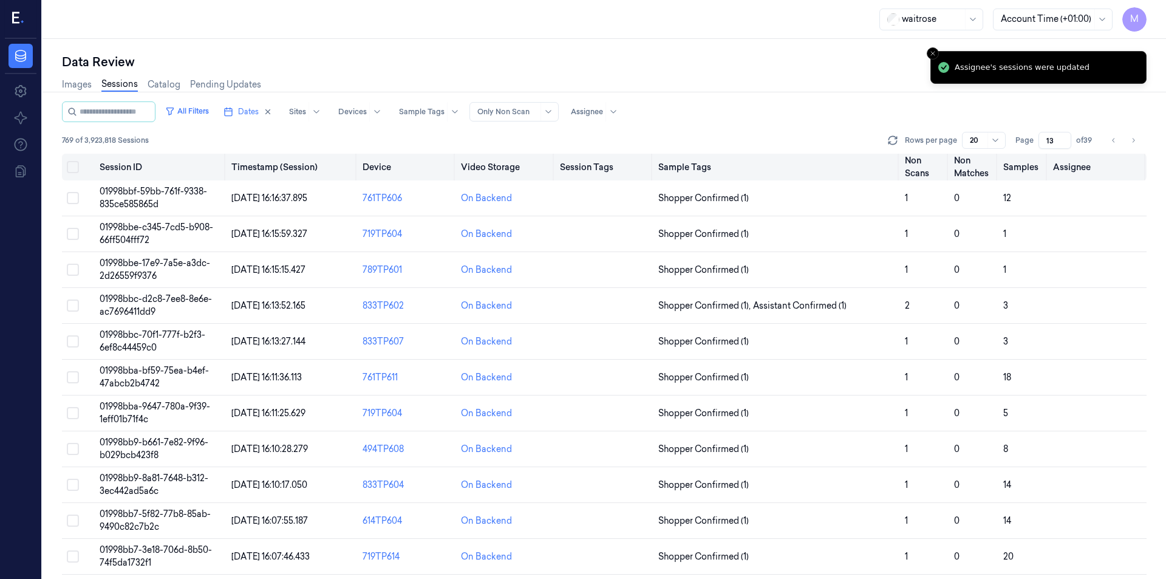
click at [69, 165] on button "Select all" at bounding box center [73, 167] width 12 height 12
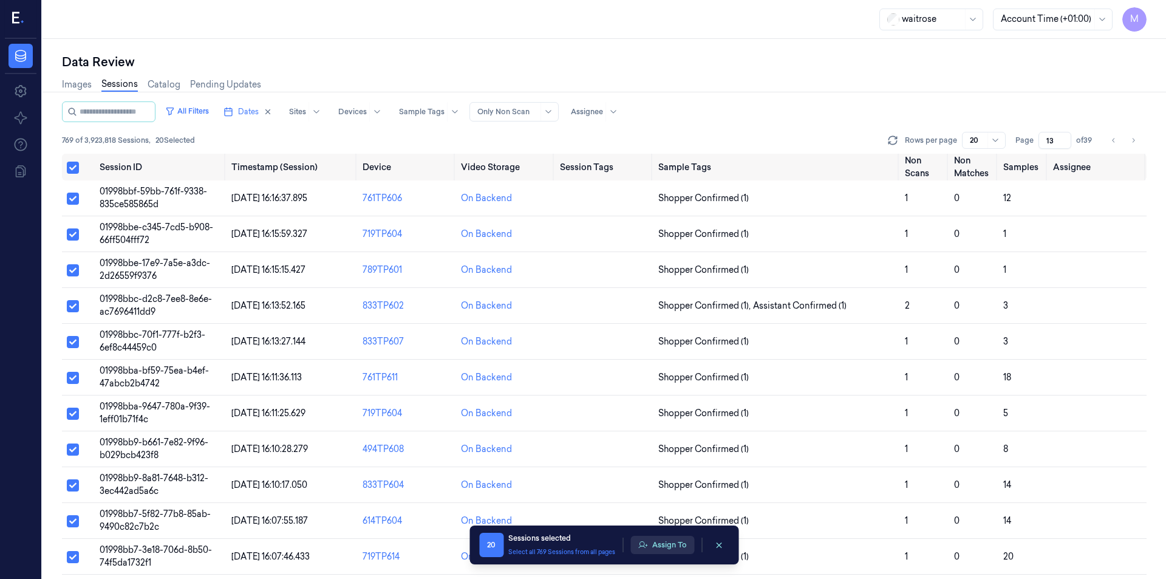
click at [674, 550] on button "Assign To" at bounding box center [662, 545] width 64 height 18
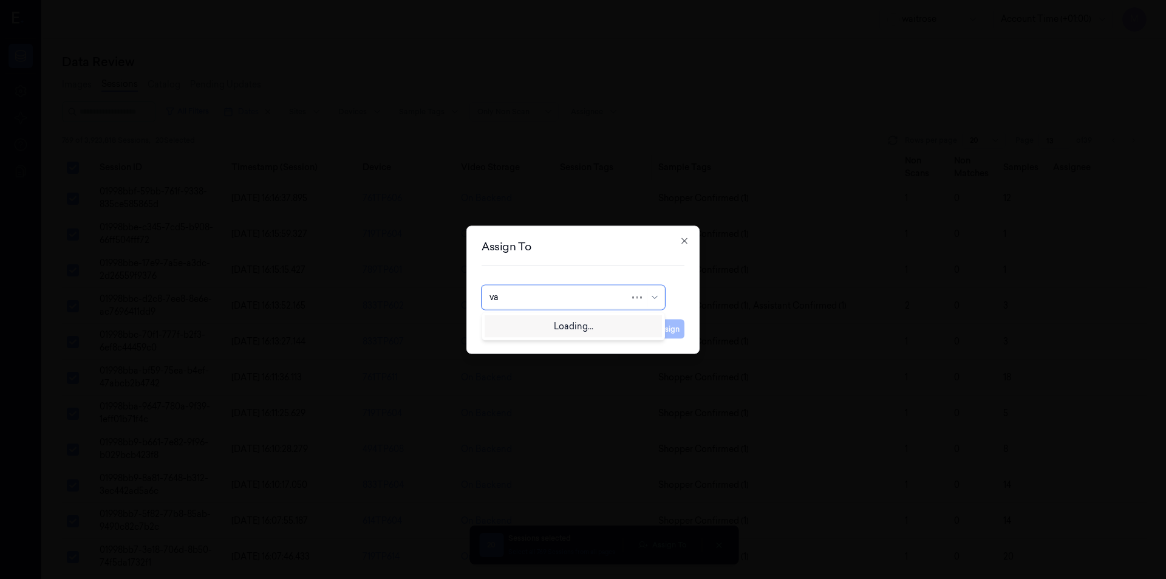
type input "var"
click at [524, 325] on div "[PERSON_NAME]" at bounding box center [525, 324] width 73 height 13
click at [675, 332] on button "Assign" at bounding box center [667, 328] width 33 height 19
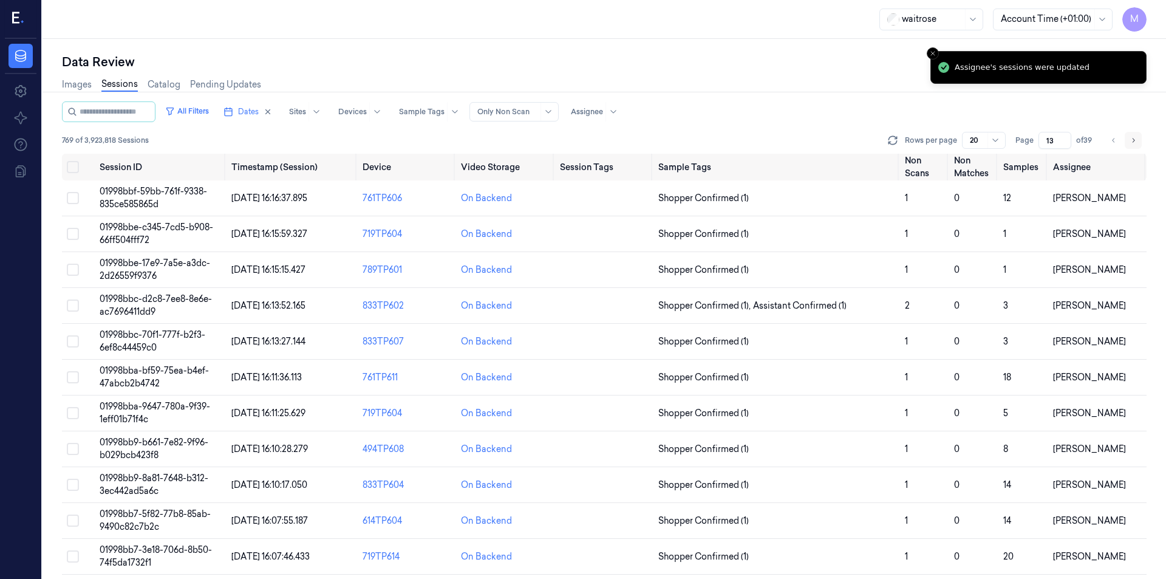
click at [1137, 140] on button "Go to next page" at bounding box center [1133, 140] width 17 height 17
type input "14"
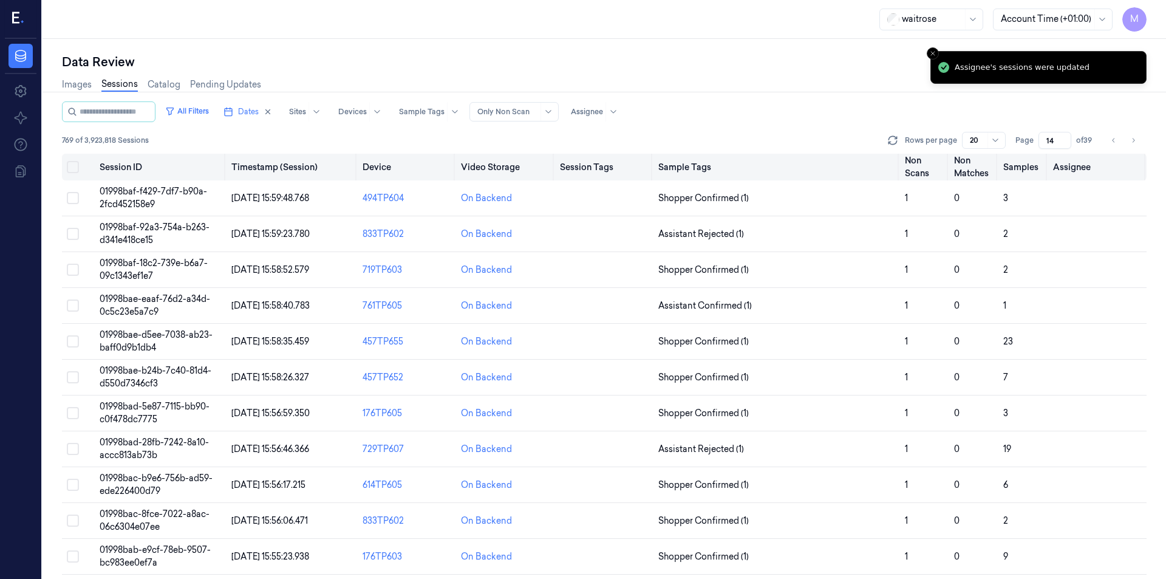
click at [74, 165] on button "Select all" at bounding box center [73, 167] width 12 height 12
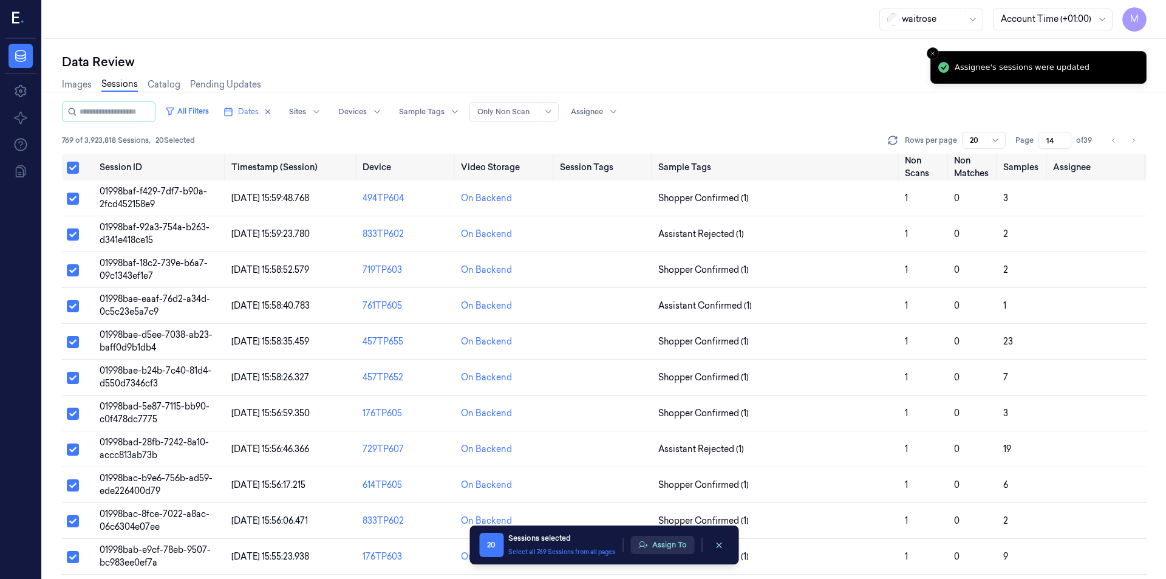
click at [654, 543] on button "Assign To" at bounding box center [662, 545] width 64 height 18
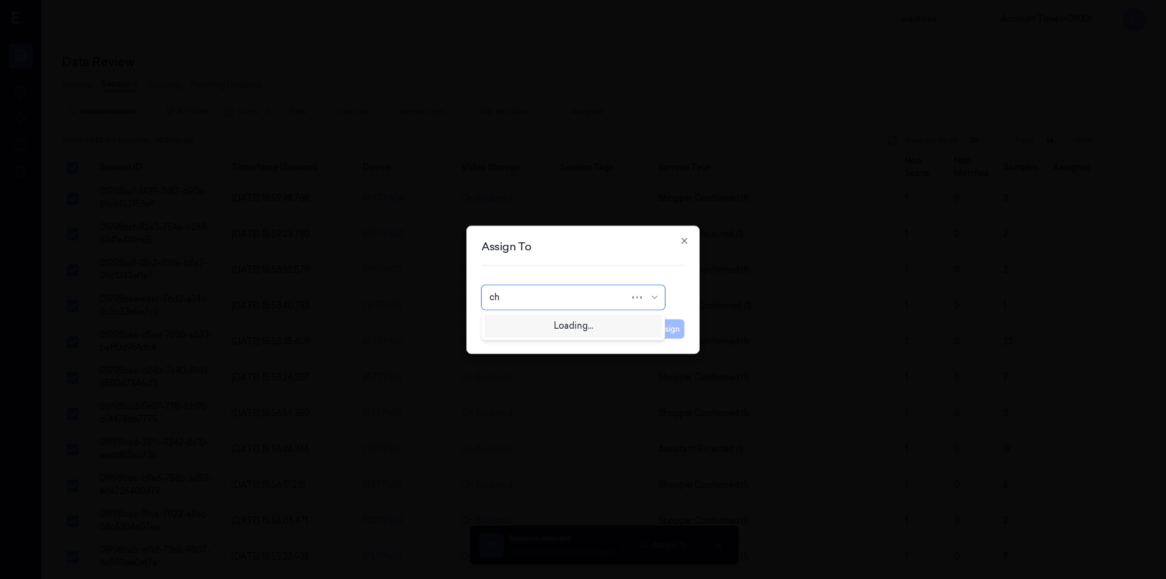
type input "cha"
click at [519, 341] on div "[PERSON_NAME] a" at bounding box center [529, 344] width 80 height 13
click at [676, 331] on button "Assign" at bounding box center [667, 328] width 33 height 19
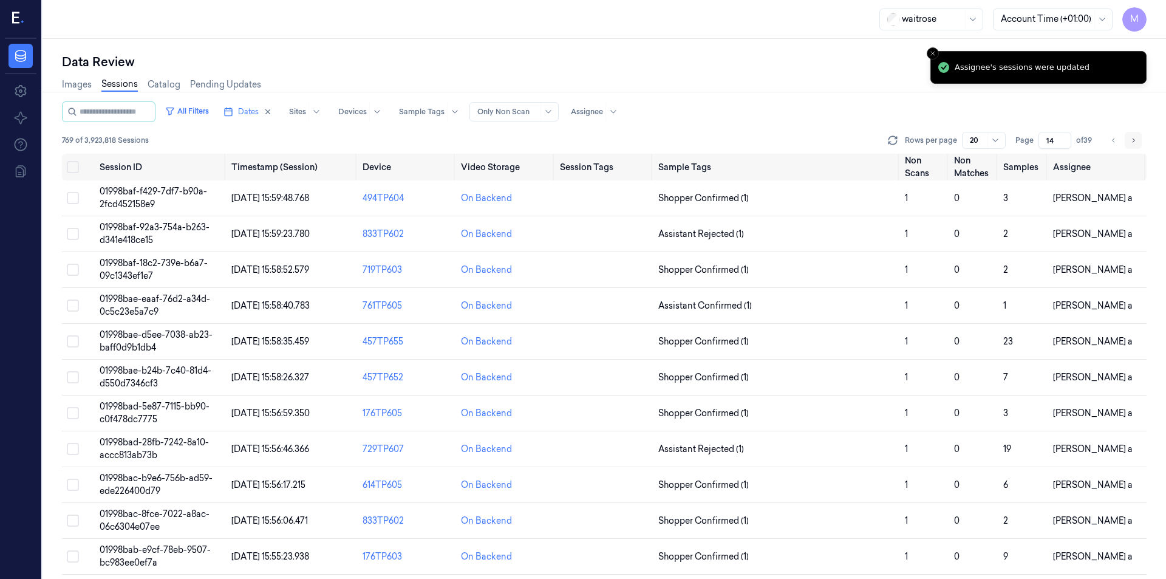
click at [1133, 141] on icon "Go to next page" at bounding box center [1132, 140] width 7 height 10
type input "15"
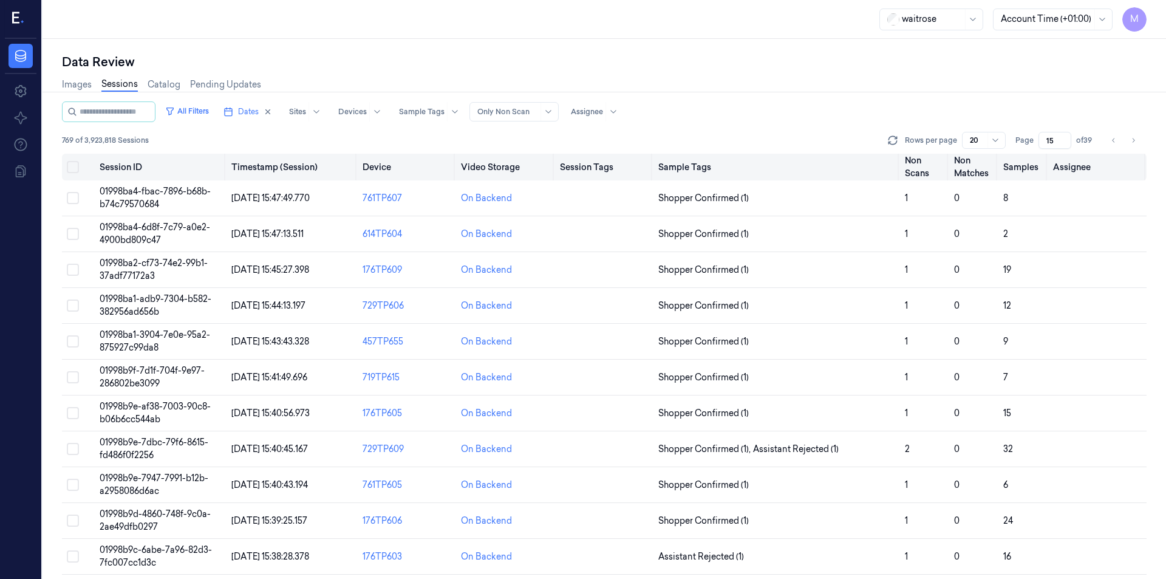
click at [70, 169] on button "Select all" at bounding box center [73, 167] width 12 height 12
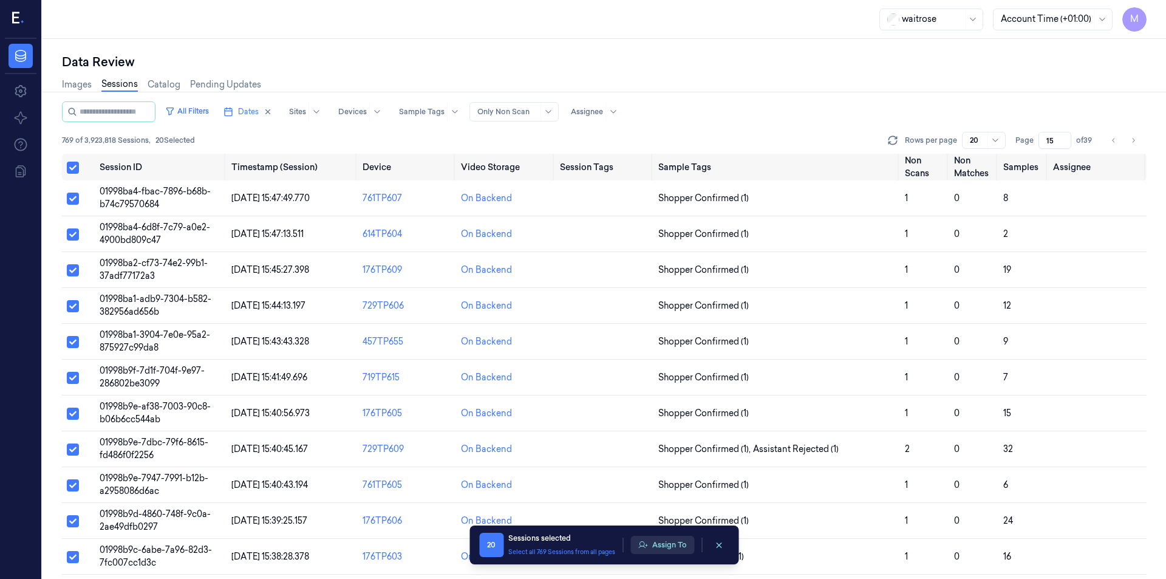
click at [676, 542] on button "Assign To" at bounding box center [662, 545] width 64 height 18
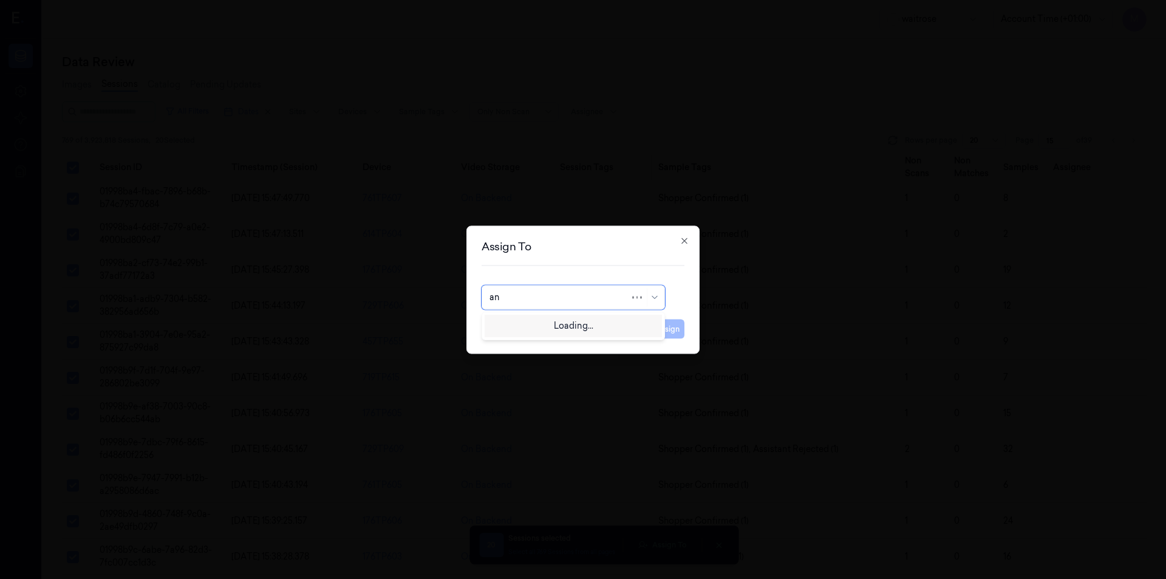
type input "ank"
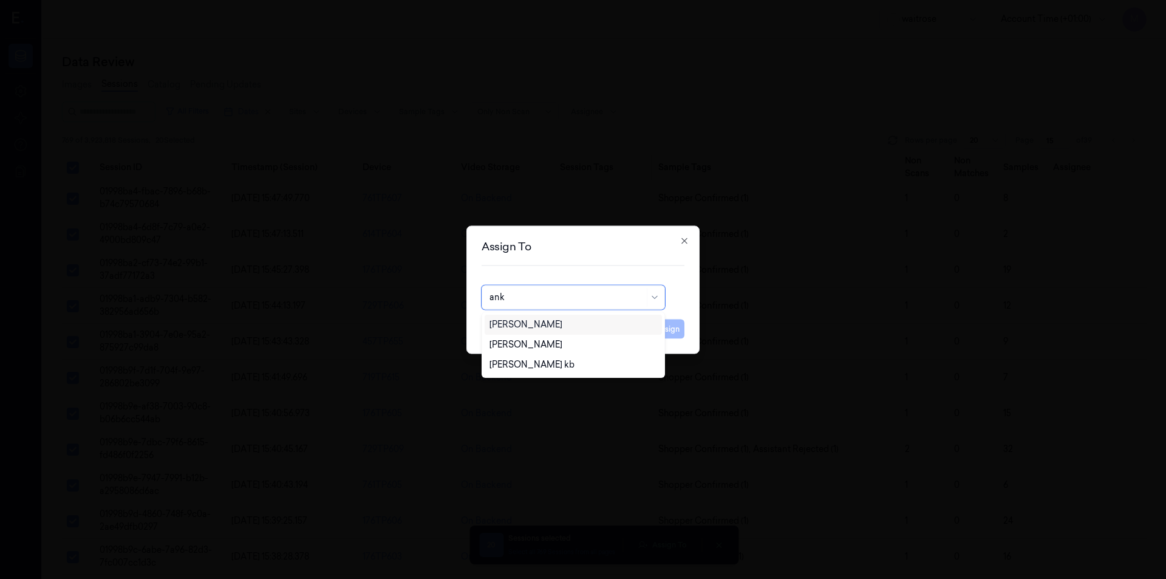
click at [537, 325] on div "[PERSON_NAME]" at bounding box center [525, 324] width 73 height 13
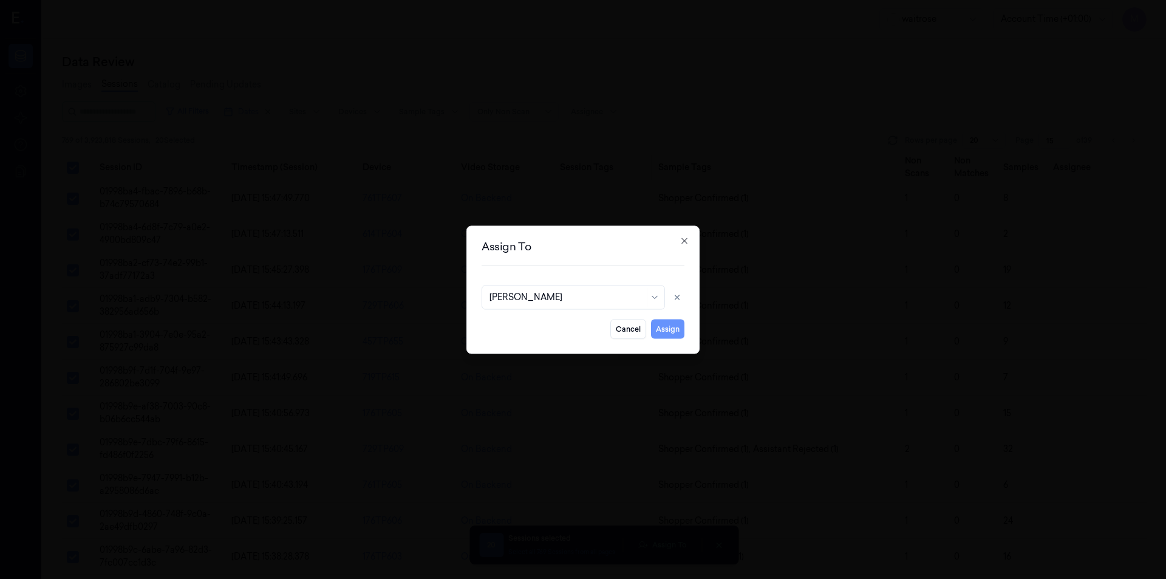
click at [664, 335] on button "Assign" at bounding box center [667, 328] width 33 height 19
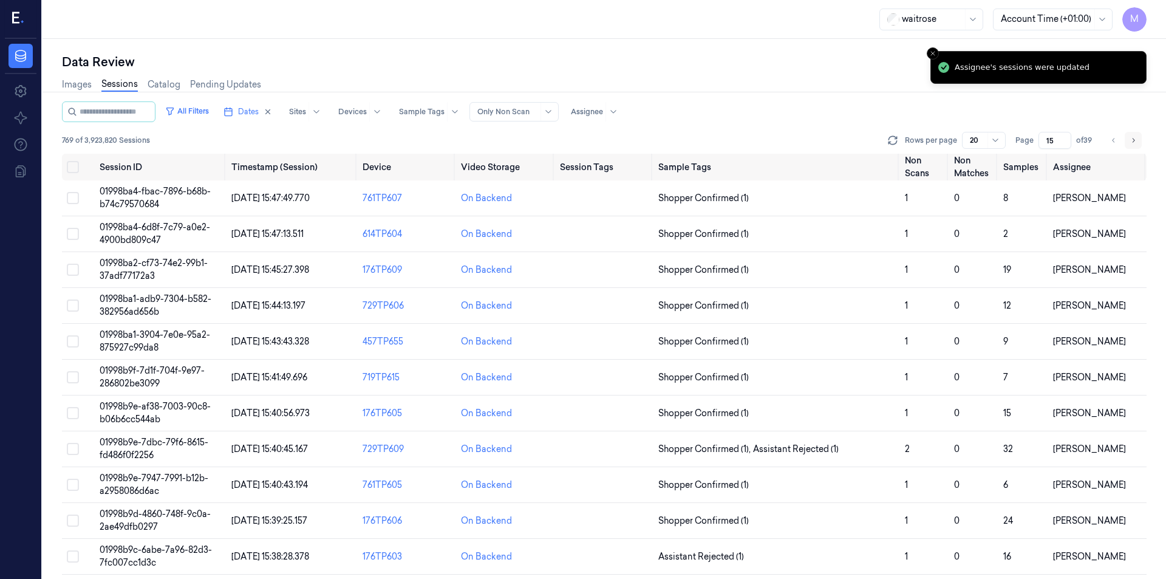
click at [1135, 142] on icon "Go to next page" at bounding box center [1132, 140] width 7 height 10
type input "16"
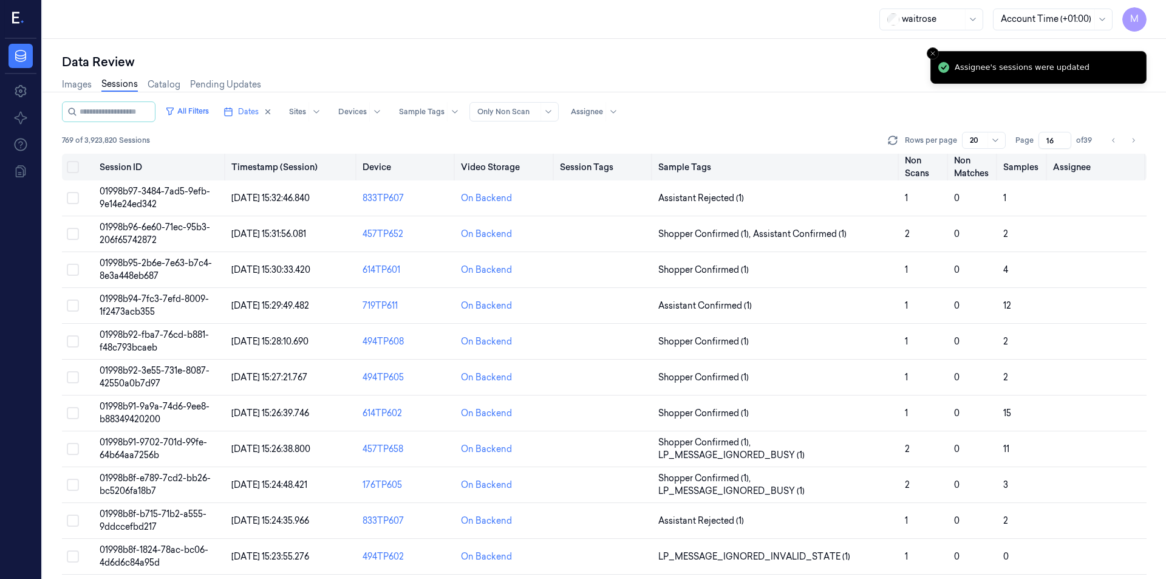
click at [75, 170] on button "Select all" at bounding box center [73, 167] width 12 height 12
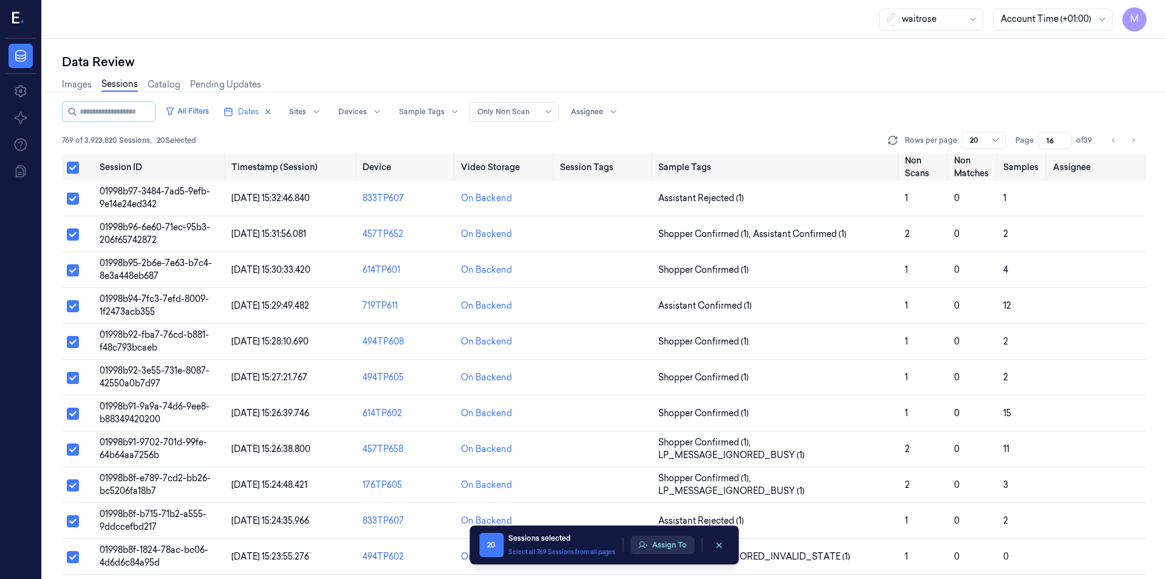
click at [671, 548] on button "Assign To" at bounding box center [662, 545] width 64 height 18
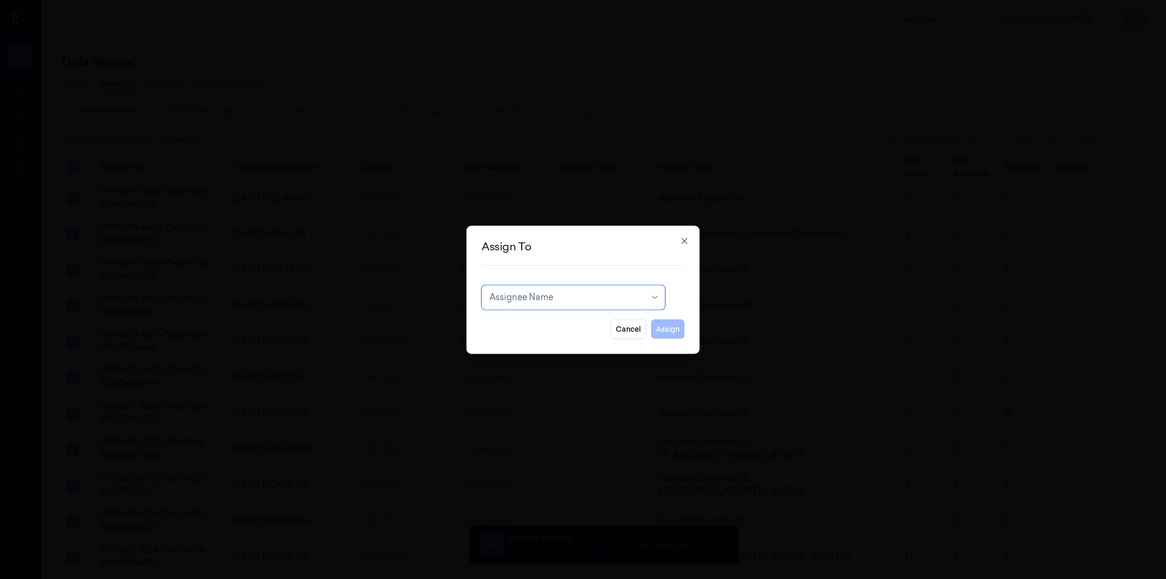
click at [500, 301] on div at bounding box center [566, 297] width 155 height 13
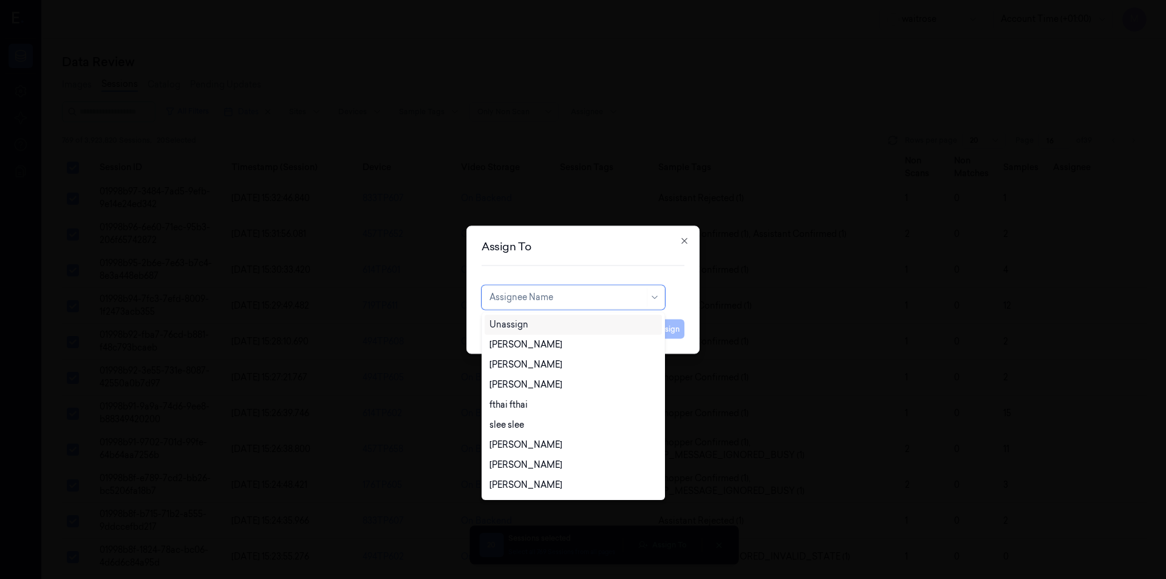
type input "v"
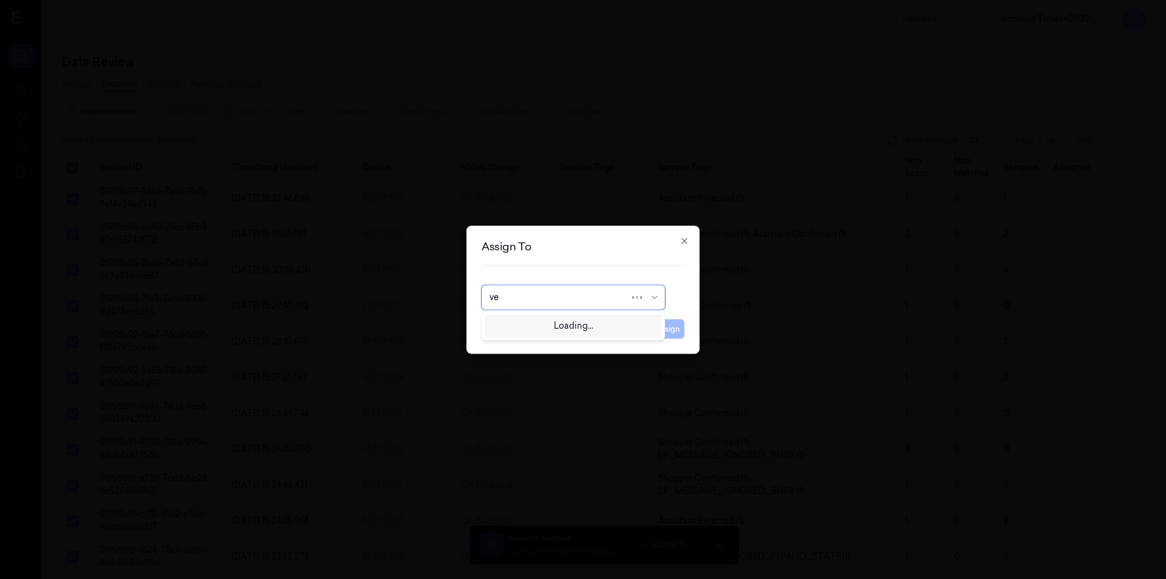
type input "ven"
click at [509, 324] on div "ven kataiah" at bounding box center [512, 324] width 46 height 13
click at [667, 330] on button "Assign" at bounding box center [667, 328] width 33 height 19
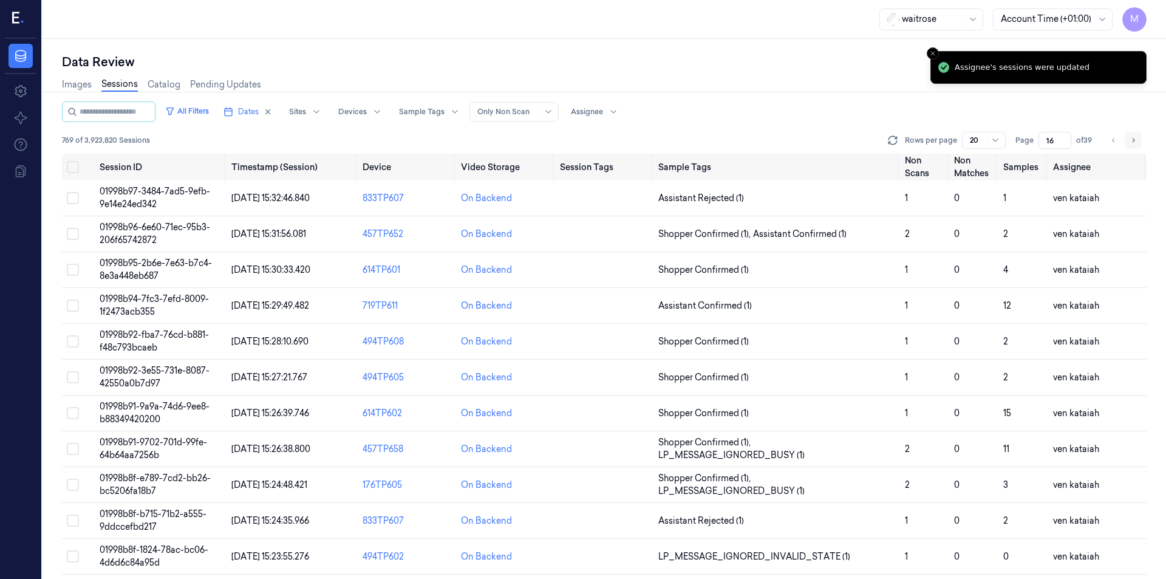
click at [1135, 146] on button "Go to next page" at bounding box center [1133, 140] width 17 height 17
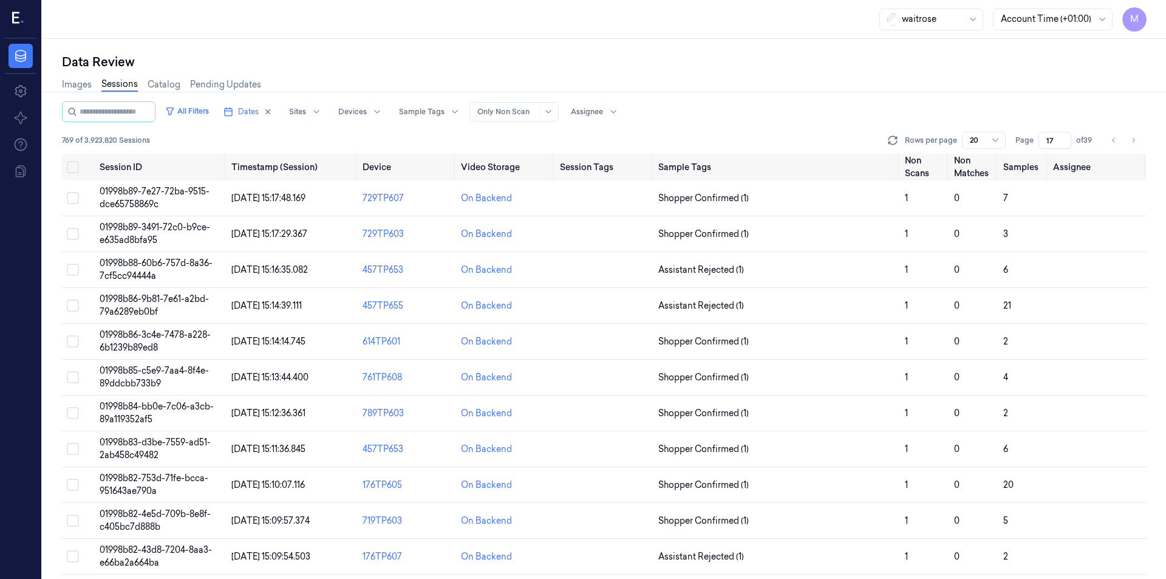
click at [708, 55] on div "Data Review" at bounding box center [604, 61] width 1085 height 17
click at [1111, 136] on icon "Go to previous page" at bounding box center [1113, 140] width 7 height 10
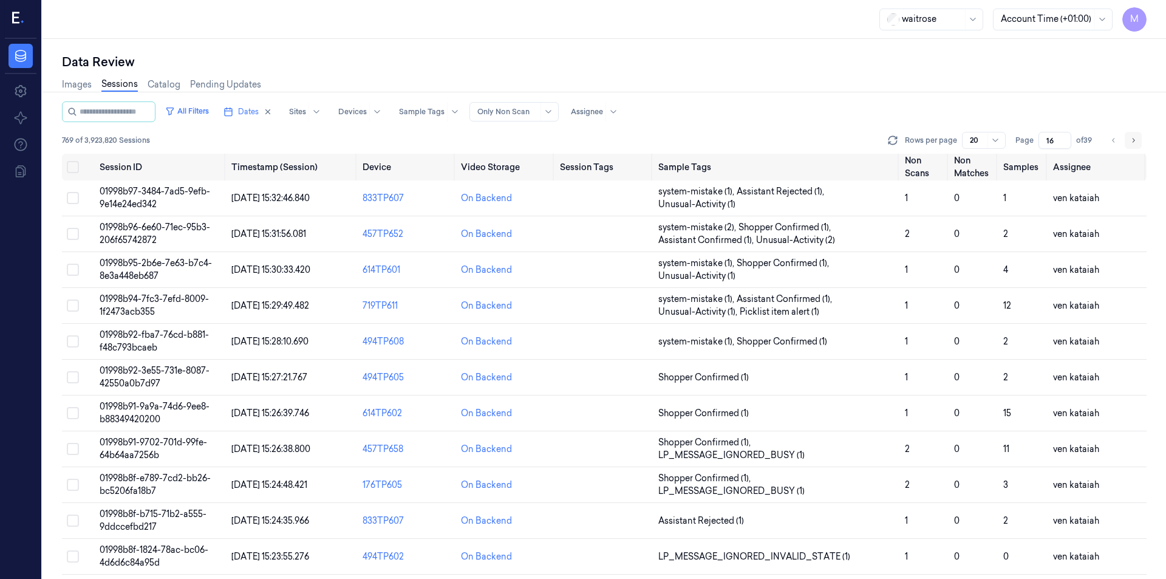
click at [1132, 140] on icon "Go to next page" at bounding box center [1132, 140] width 7 height 10
type input "17"
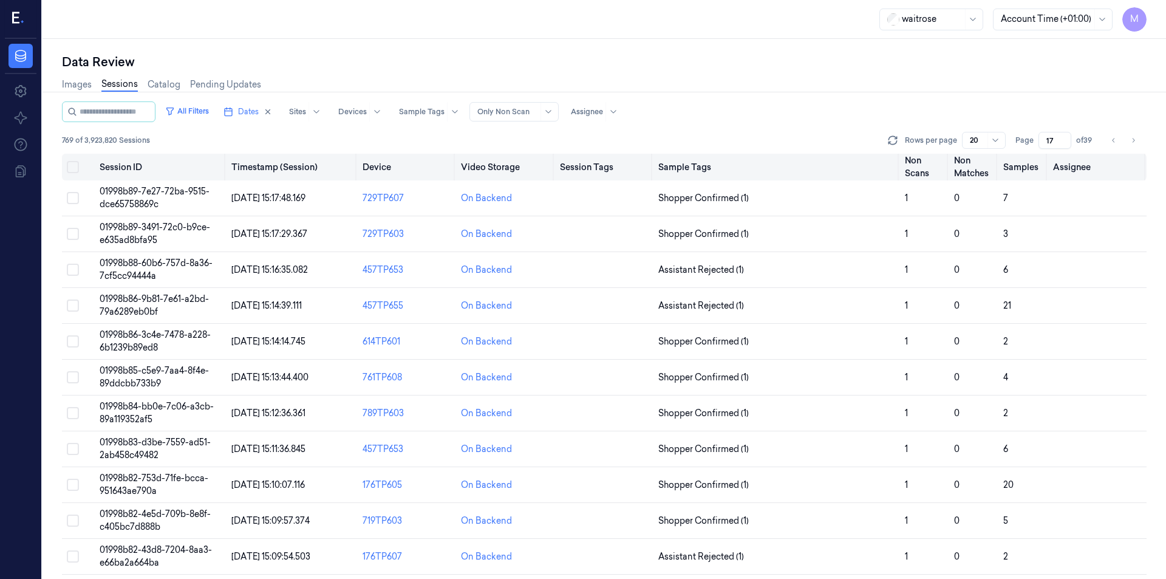
click at [77, 165] on button "Select all" at bounding box center [73, 167] width 12 height 12
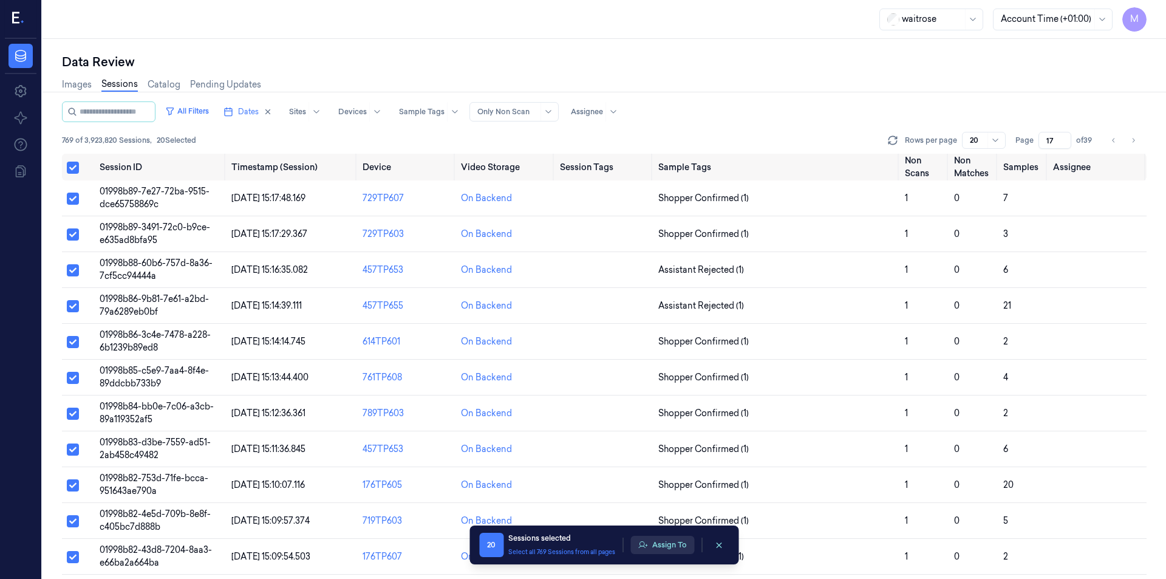
click at [667, 550] on button "Assign To" at bounding box center [662, 545] width 64 height 18
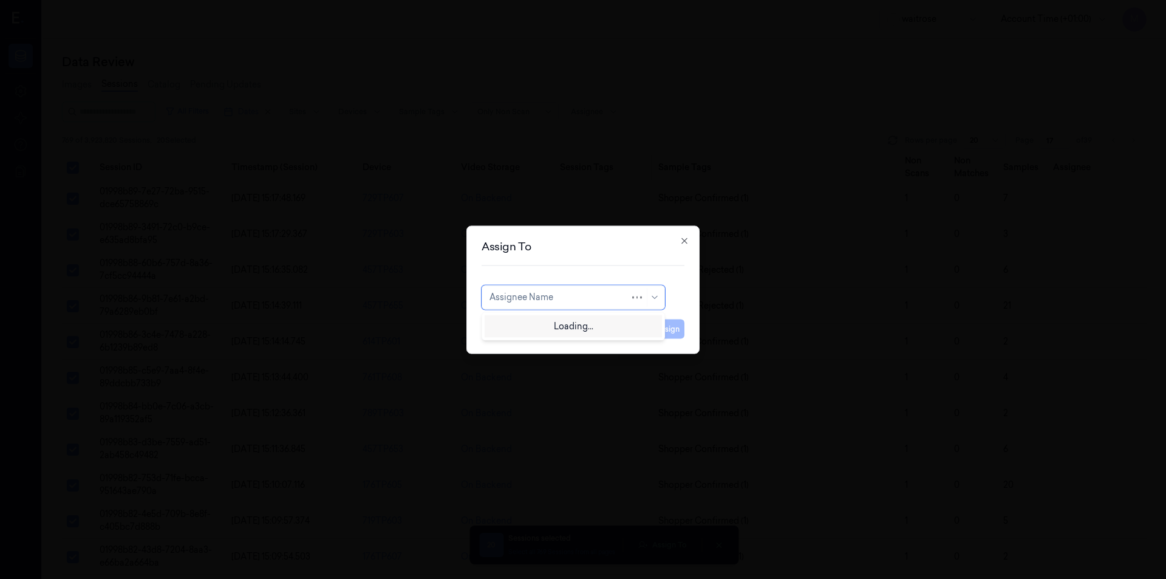
click at [577, 298] on div at bounding box center [559, 297] width 140 height 13
type input "cha"
click at [521, 344] on div "[PERSON_NAME] a" at bounding box center [529, 344] width 80 height 13
click at [675, 330] on button "Assign" at bounding box center [667, 328] width 33 height 19
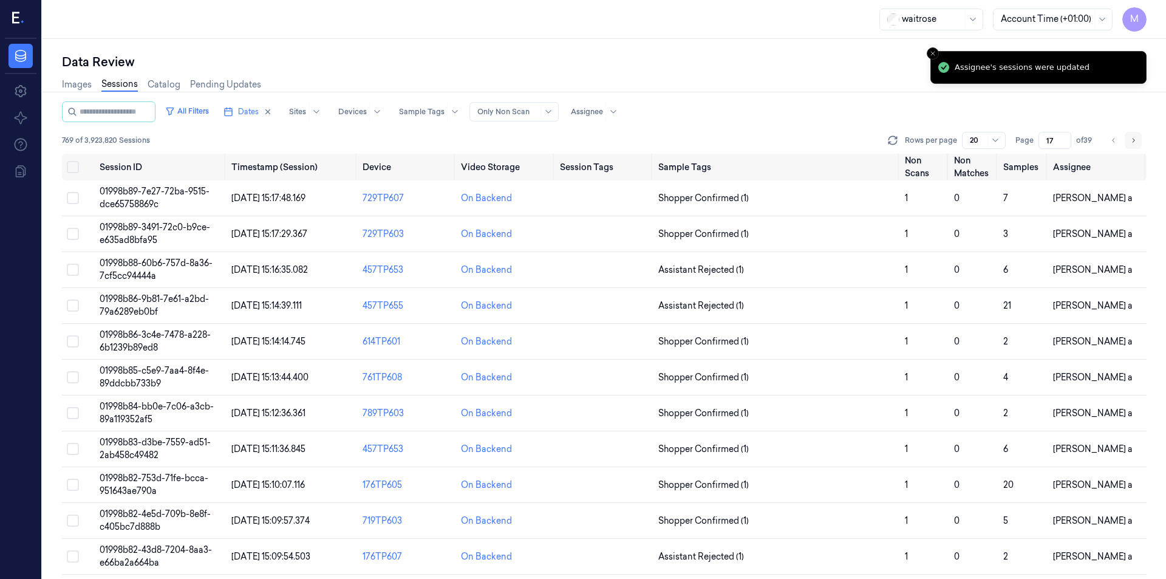
click at [1131, 141] on icon "Go to next page" at bounding box center [1132, 140] width 7 height 10
type input "18"
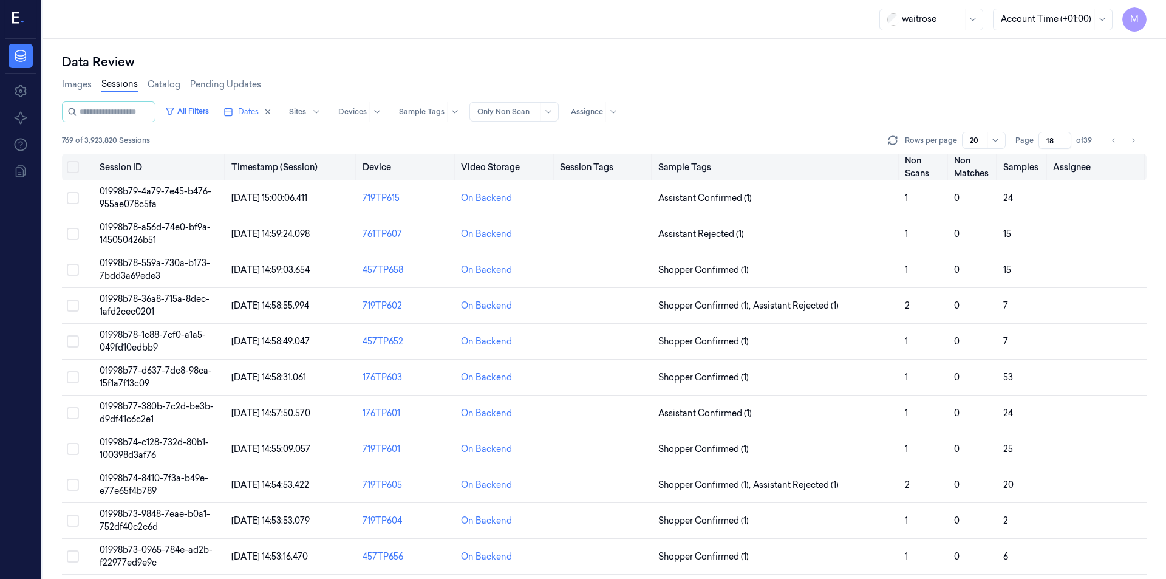
click at [71, 166] on button "Select all" at bounding box center [73, 167] width 12 height 12
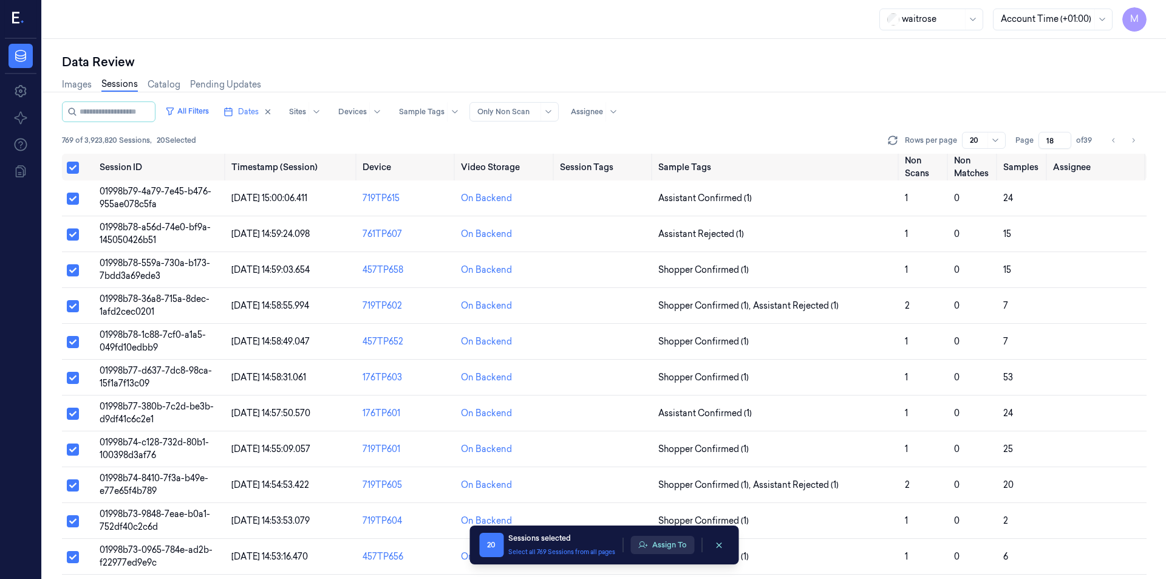
click at [671, 544] on button "Assign To" at bounding box center [662, 545] width 64 height 18
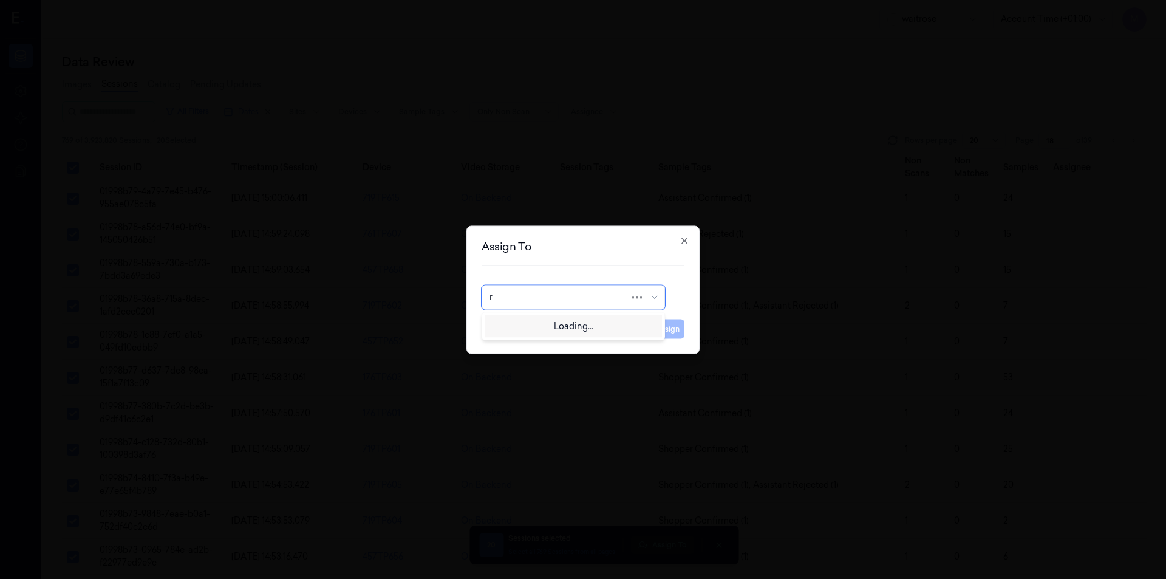
type input "ro"
click at [524, 332] on div "[PERSON_NAME]" at bounding box center [573, 325] width 177 height 20
click at [656, 330] on button "Assign" at bounding box center [667, 328] width 33 height 19
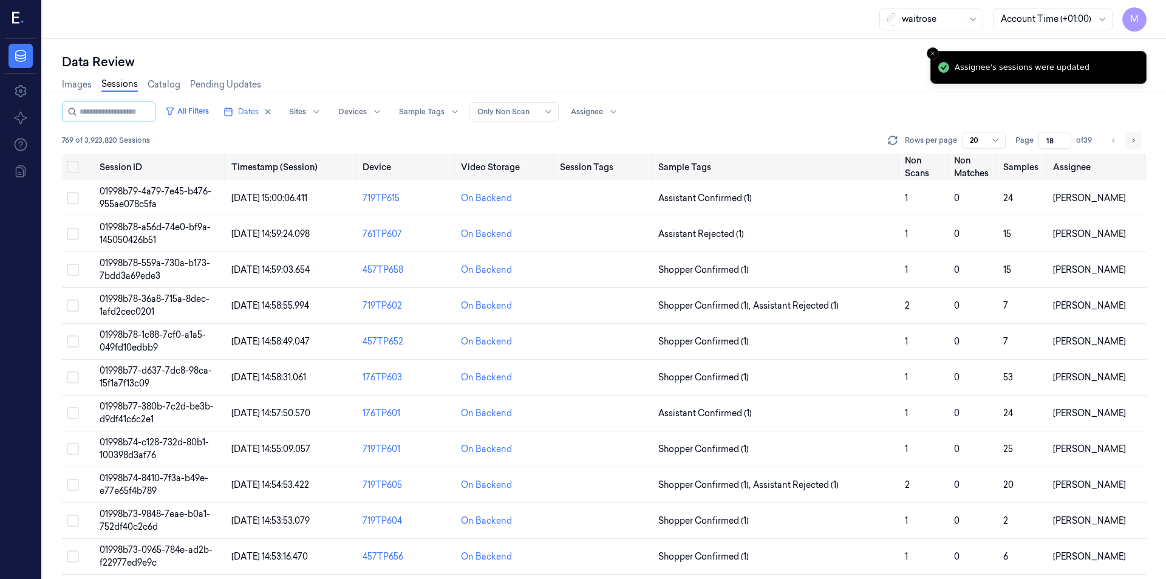
click at [1131, 143] on icon "Go to next page" at bounding box center [1132, 140] width 7 height 10
type input "19"
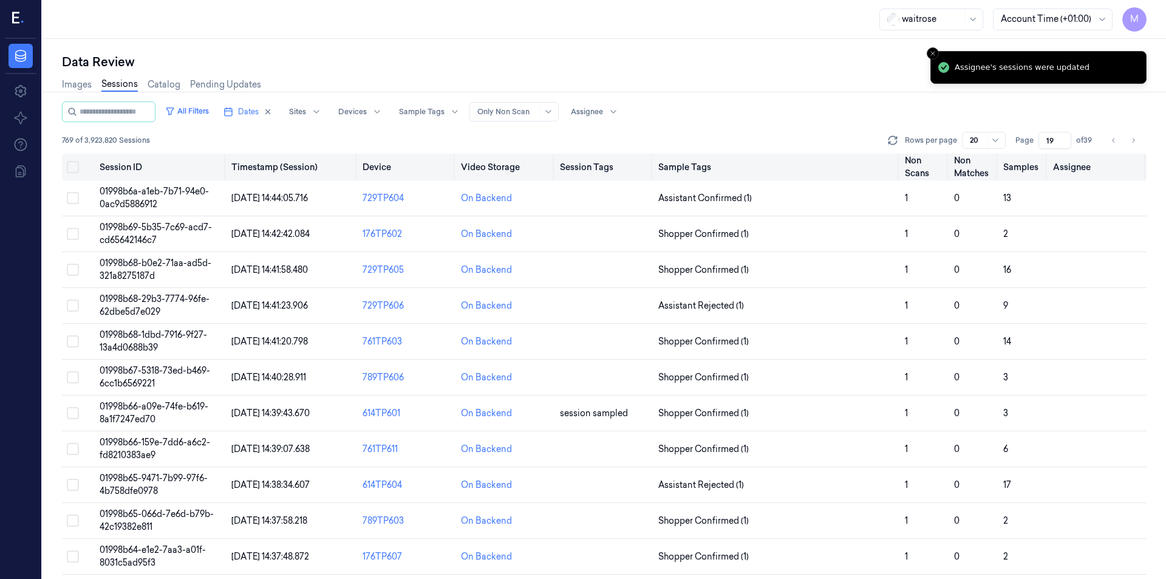
click at [73, 166] on button "Select all" at bounding box center [73, 167] width 12 height 12
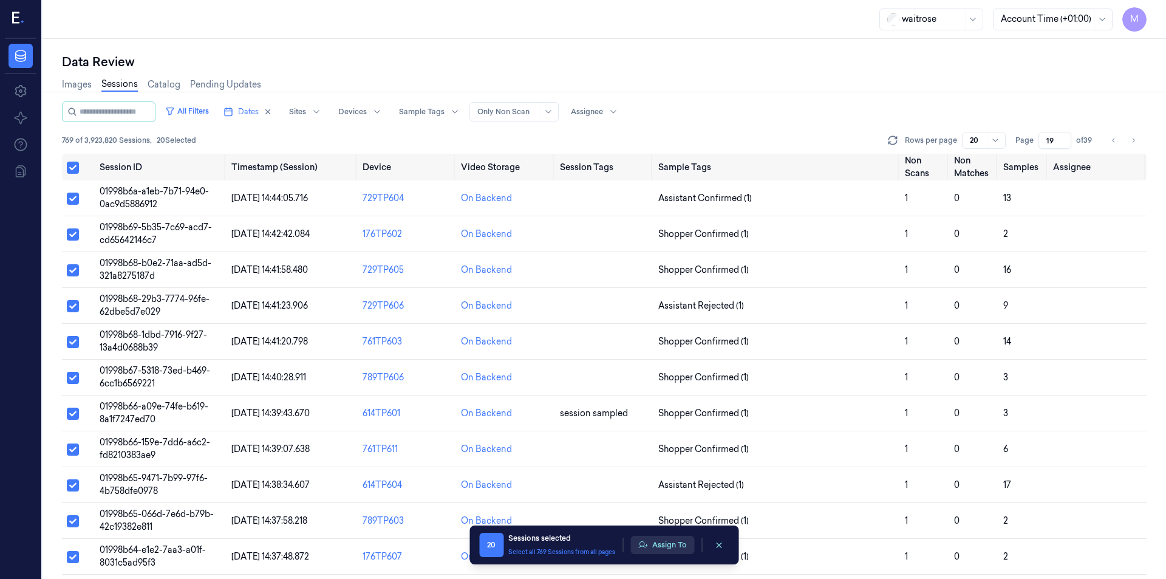
click at [689, 545] on button "Assign To" at bounding box center [662, 545] width 64 height 18
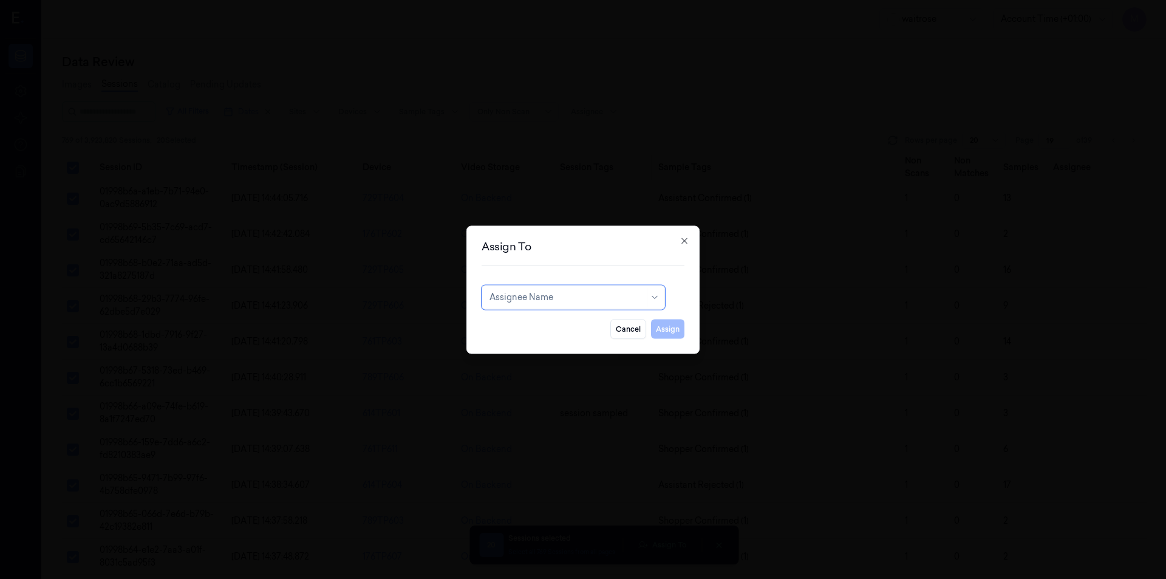
click at [570, 291] on div at bounding box center [566, 297] width 155 height 13
type input "var"
click at [548, 323] on div "[PERSON_NAME]" at bounding box center [525, 324] width 73 height 13
click at [658, 330] on button "Assign" at bounding box center [667, 328] width 33 height 19
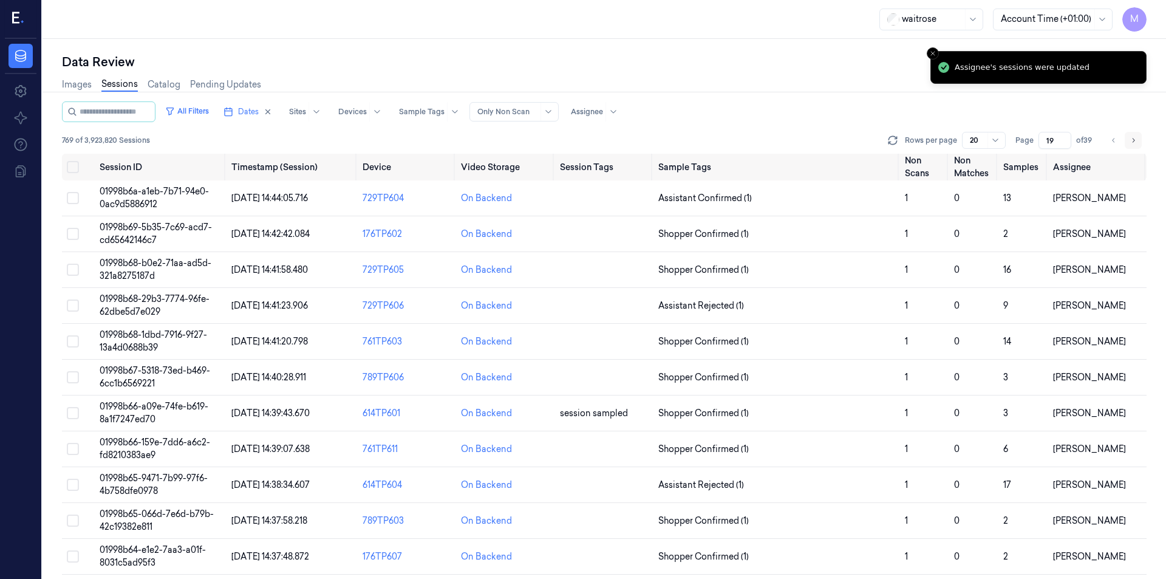
click at [1128, 140] on button "Go to next page" at bounding box center [1133, 140] width 17 height 17
type input "20"
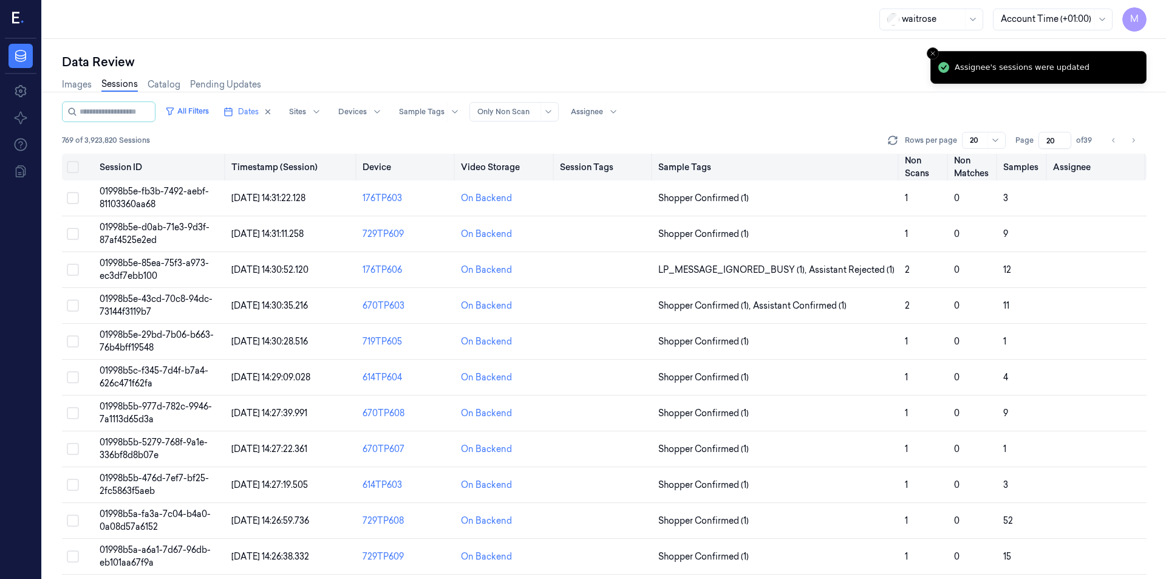
click at [72, 166] on button "Select all" at bounding box center [73, 167] width 12 height 12
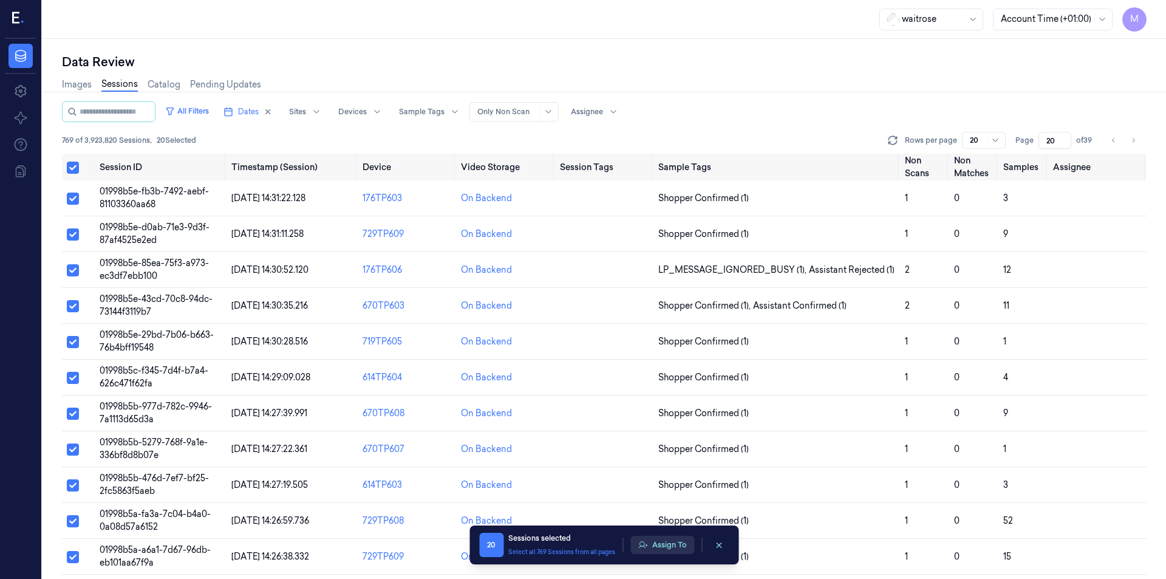
click at [668, 539] on button "Assign To" at bounding box center [662, 545] width 64 height 18
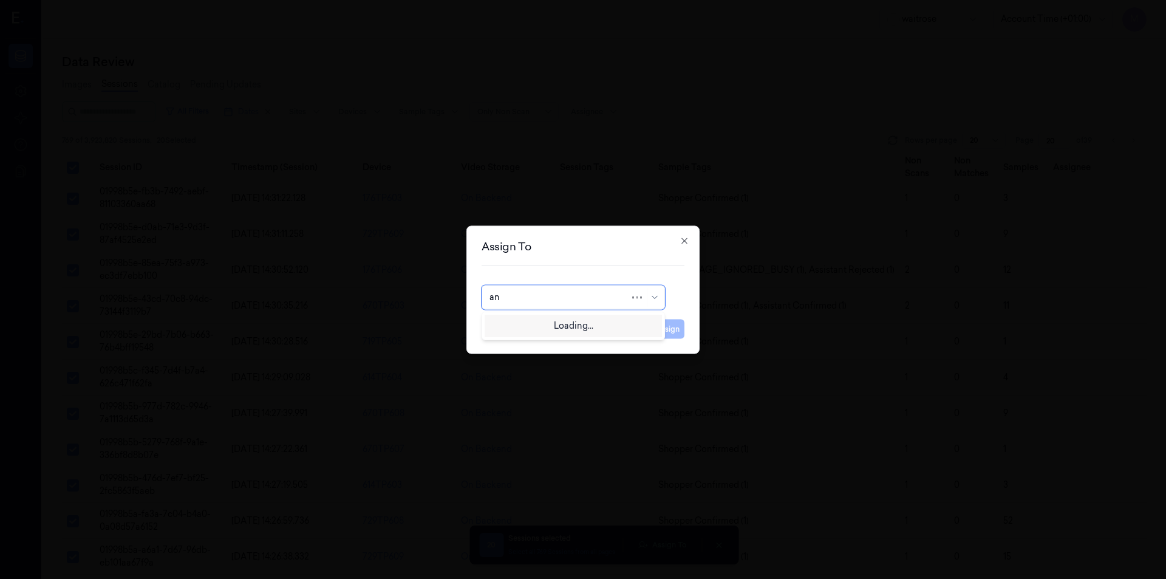
type input "ank"
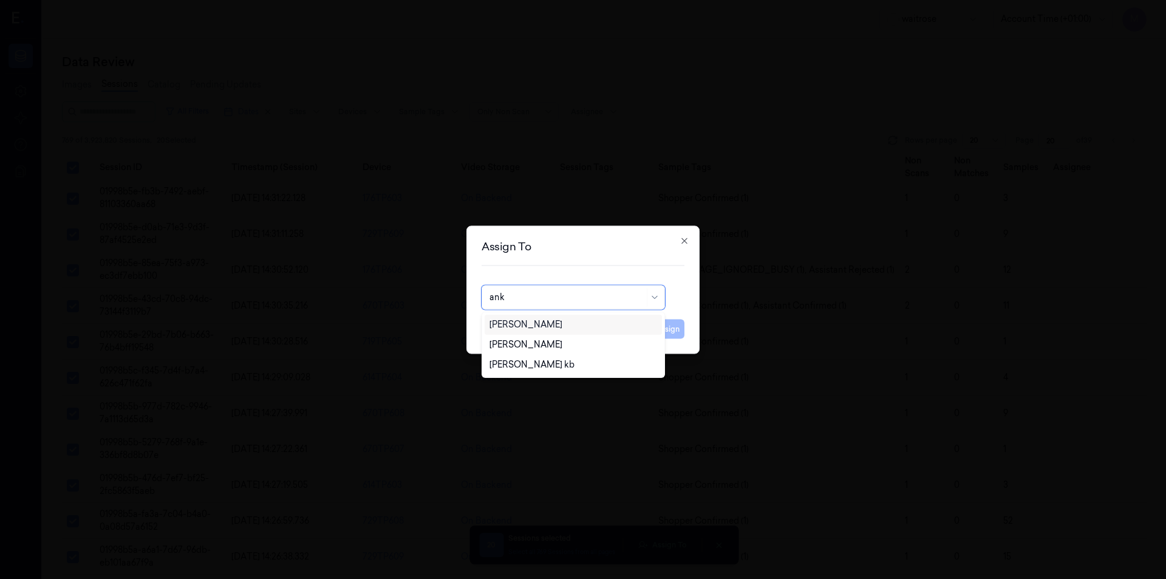
click at [532, 324] on div "[PERSON_NAME]" at bounding box center [525, 324] width 73 height 13
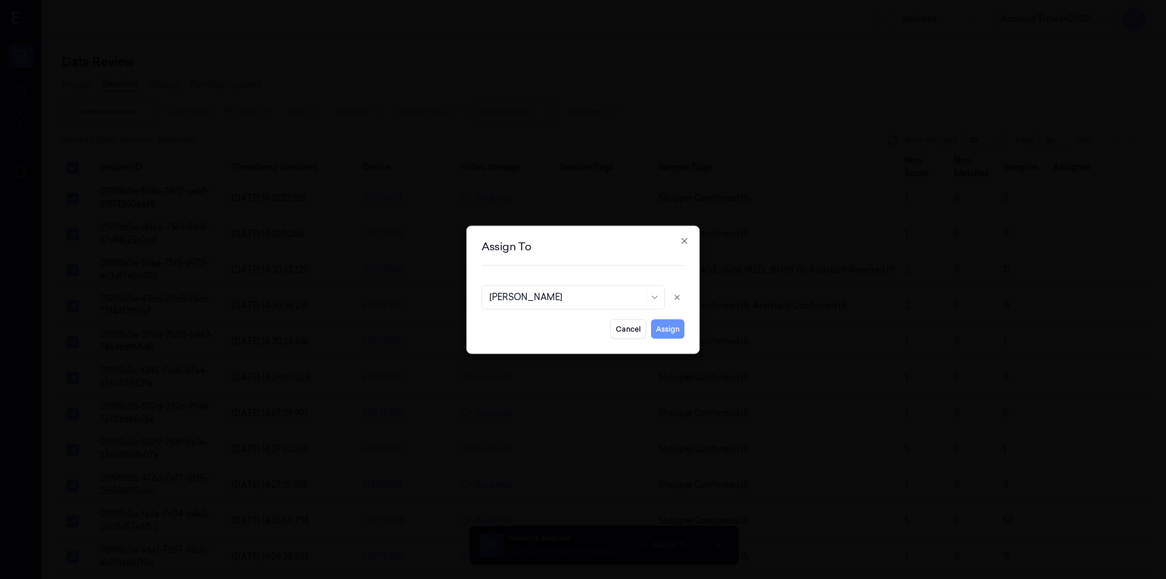
click at [675, 327] on button "Assign" at bounding box center [667, 328] width 33 height 19
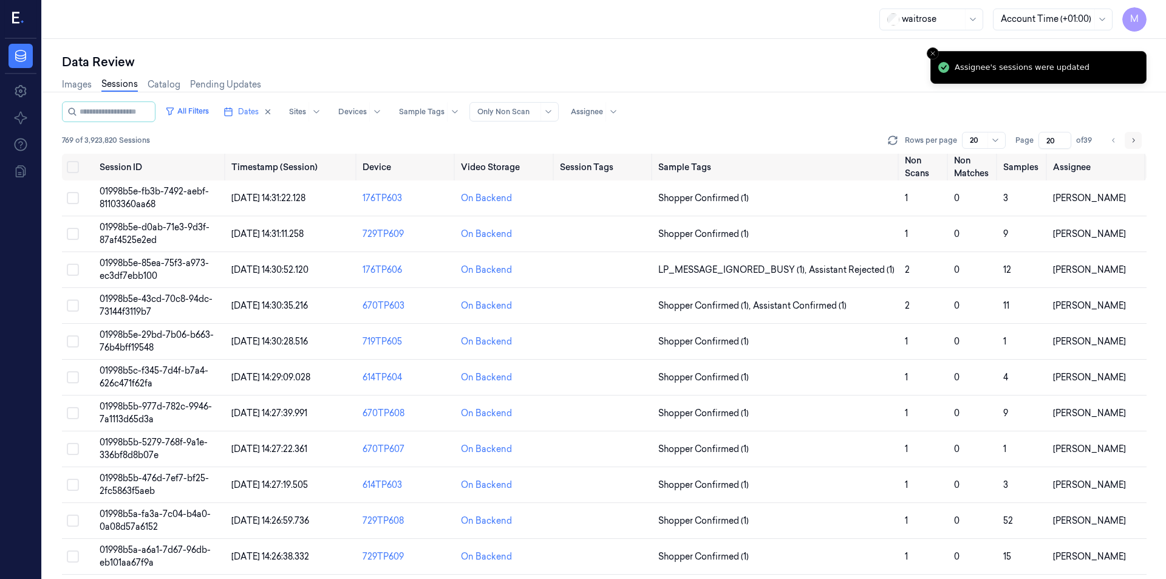
click at [1134, 140] on icon "Go to next page" at bounding box center [1133, 140] width 2 height 4
type input "21"
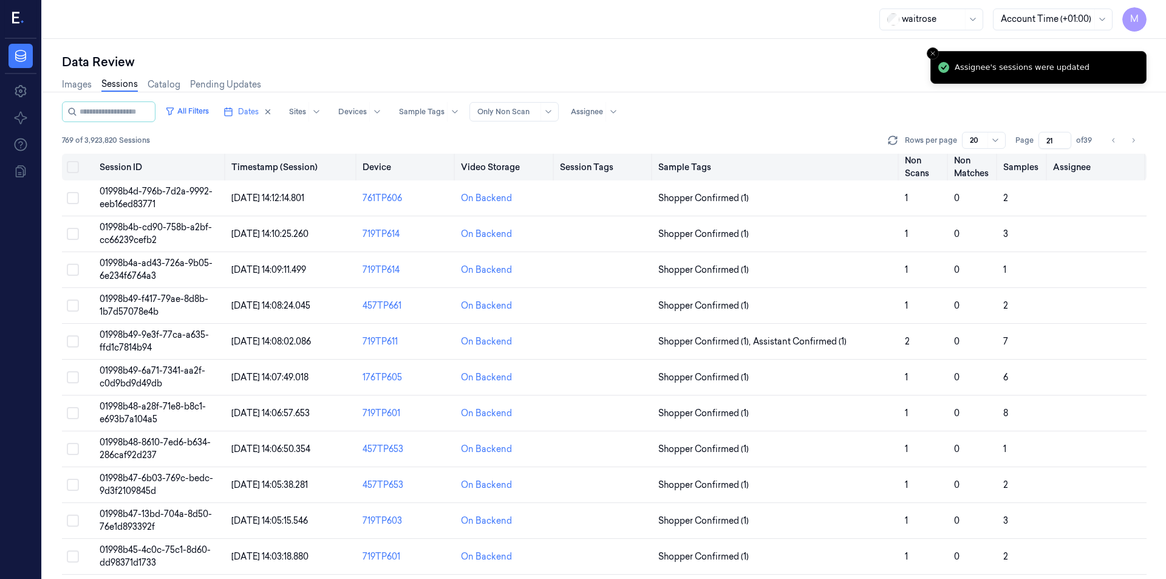
click at [73, 167] on button "Select all" at bounding box center [73, 167] width 12 height 12
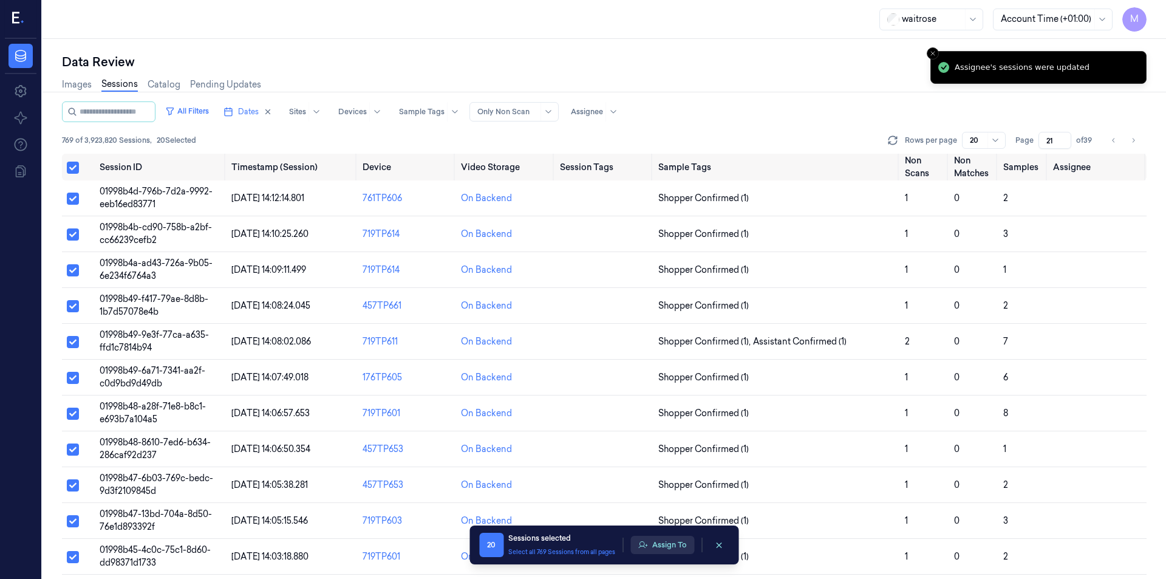
click at [666, 549] on button "Assign To" at bounding box center [662, 545] width 64 height 18
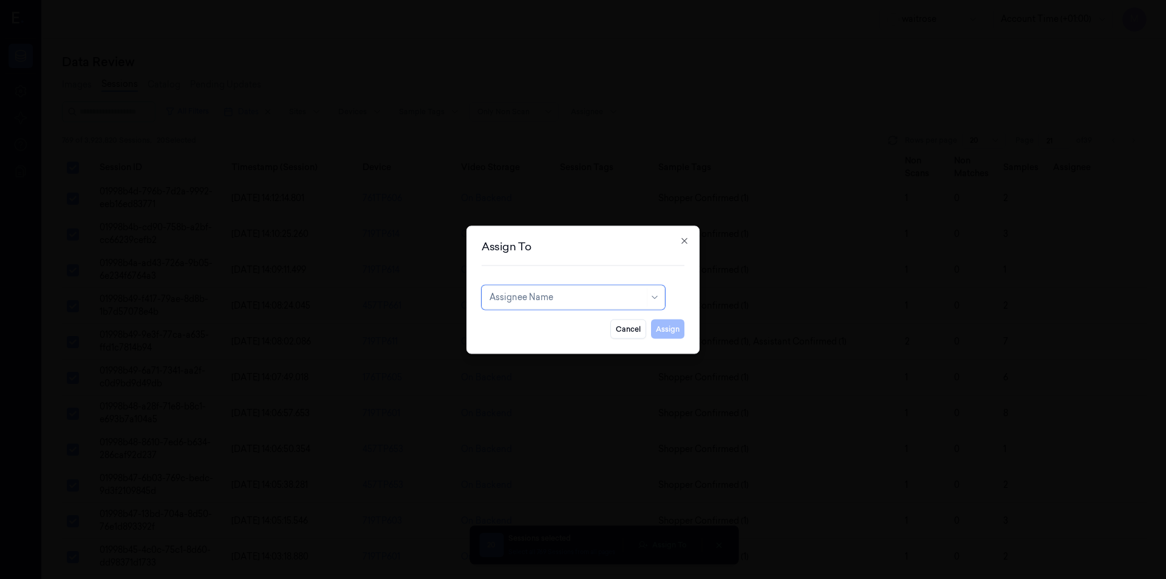
click at [519, 304] on div "Assignee Name" at bounding box center [566, 296] width 155 height 17
type input "ven"
click at [536, 327] on div "ven kataiah" at bounding box center [573, 324] width 168 height 13
click at [662, 330] on button "Assign" at bounding box center [667, 328] width 33 height 19
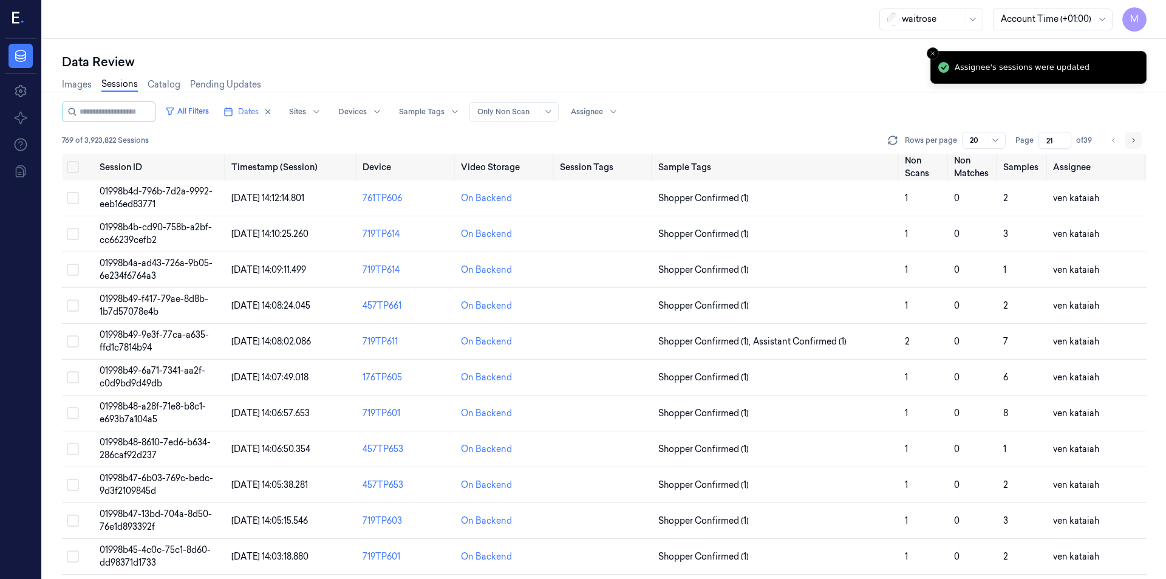
click at [1126, 143] on button "Go to next page" at bounding box center [1133, 140] width 17 height 17
type input "22"
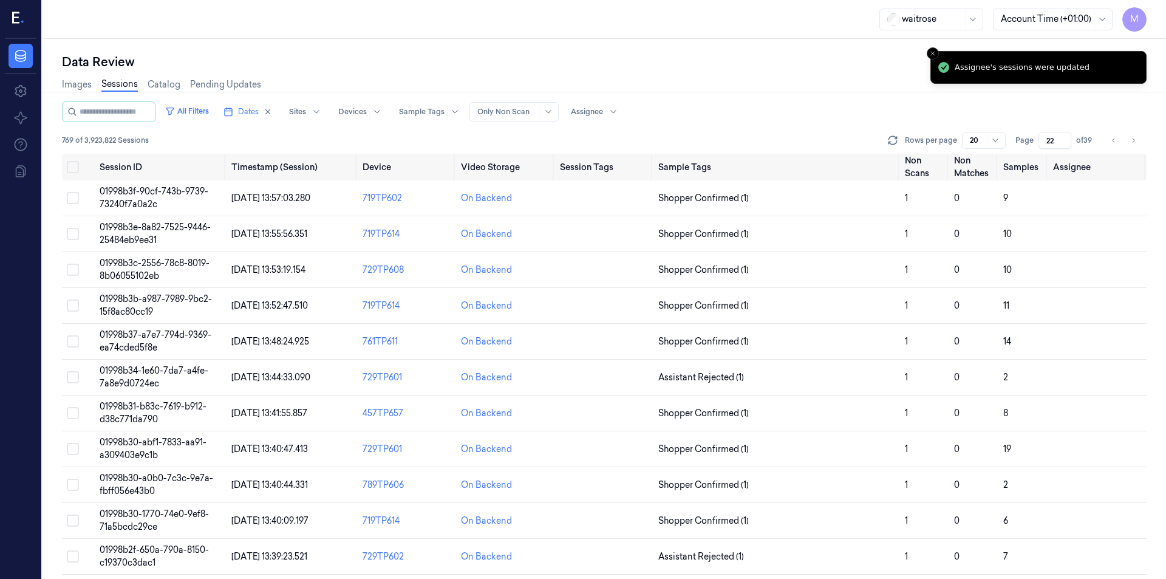
click at [718, 86] on div "Images Sessions Catalog Pending Updates" at bounding box center [604, 85] width 1085 height 31
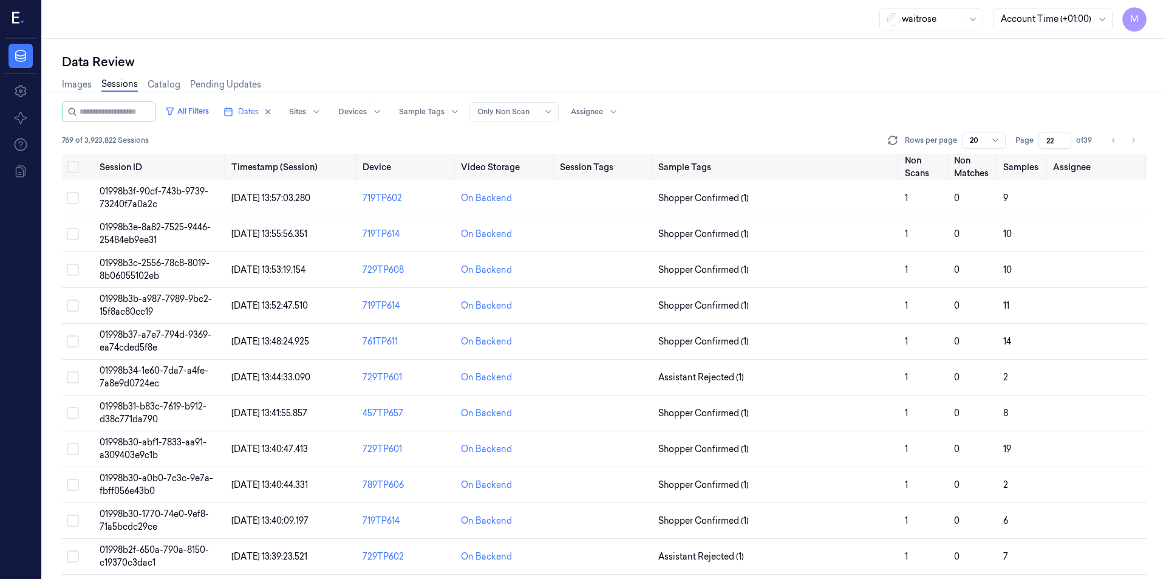
click at [924, 84] on div "Images Sessions Catalog Pending Updates" at bounding box center [604, 85] width 1085 height 31
click at [72, 166] on button "Select all" at bounding box center [73, 167] width 12 height 12
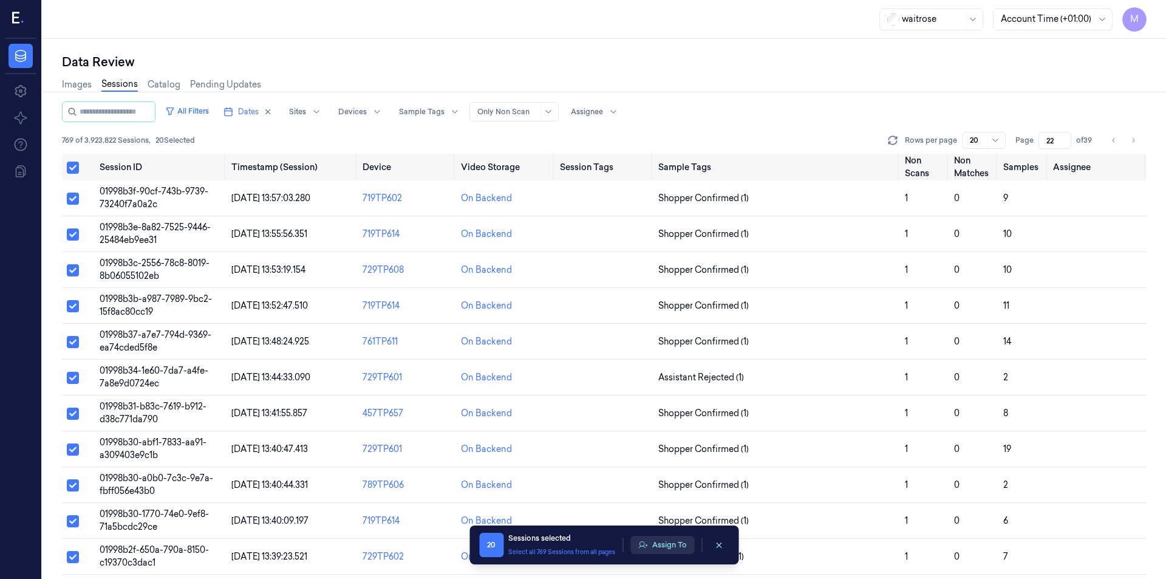
click at [681, 540] on button "Assign To" at bounding box center [662, 545] width 64 height 18
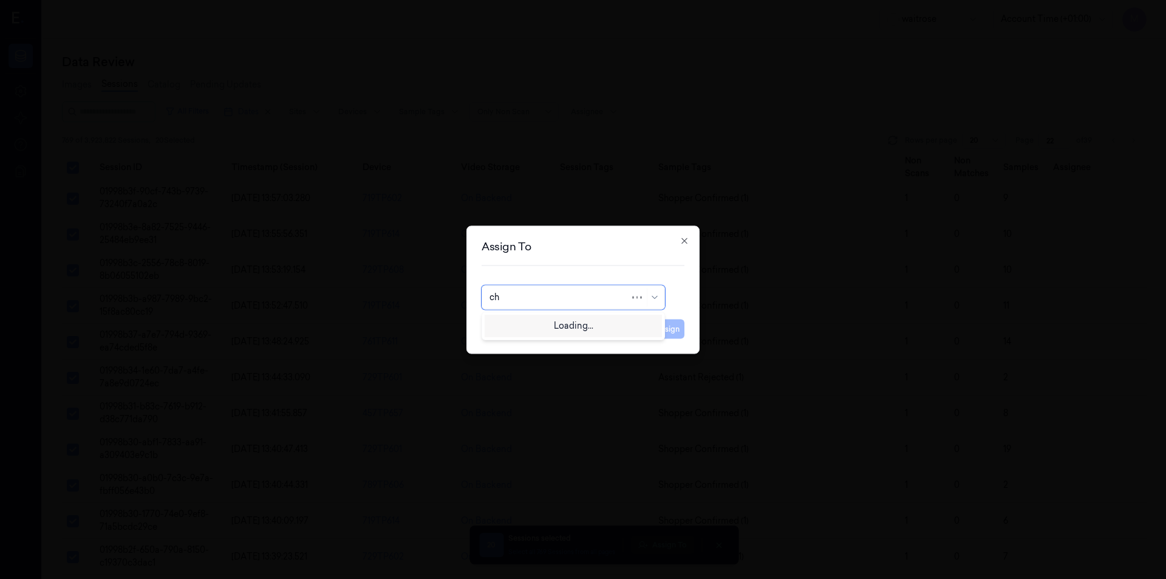
type input "cha"
click at [525, 339] on div "[PERSON_NAME] a" at bounding box center [529, 344] width 80 height 13
click at [681, 324] on button "Assign" at bounding box center [667, 328] width 33 height 19
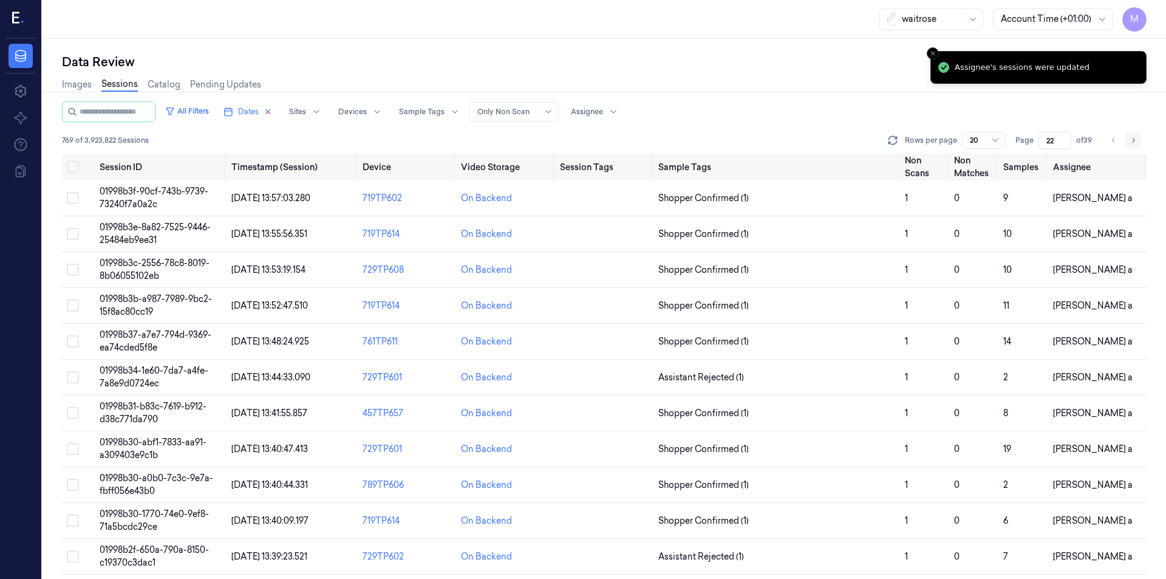
click at [1130, 139] on icon "Go to next page" at bounding box center [1132, 140] width 7 height 10
type input "23"
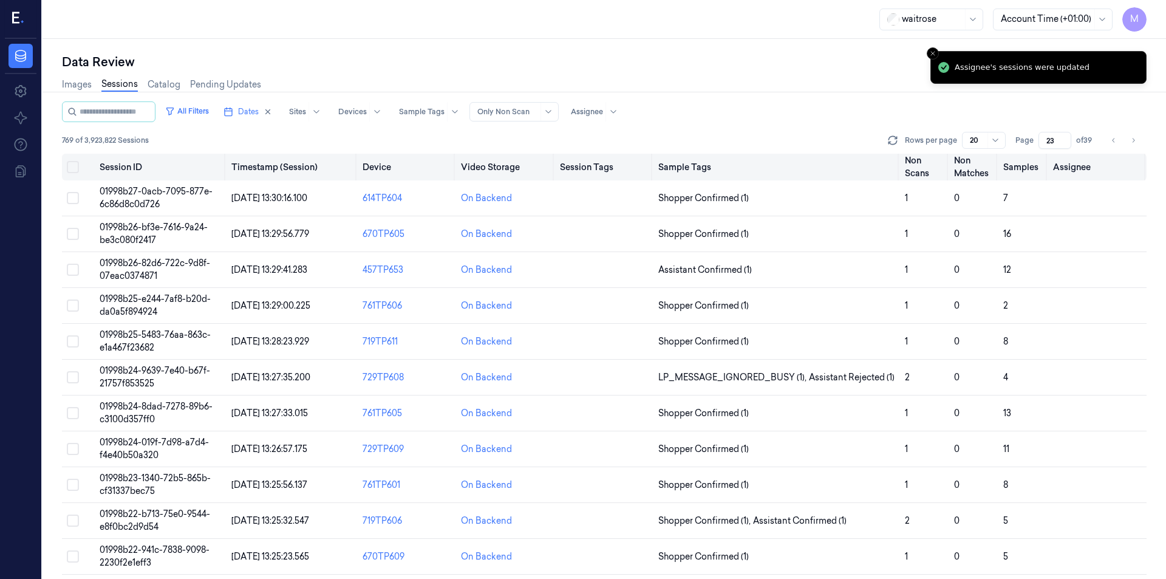
click at [78, 165] on button "Select all" at bounding box center [73, 167] width 12 height 12
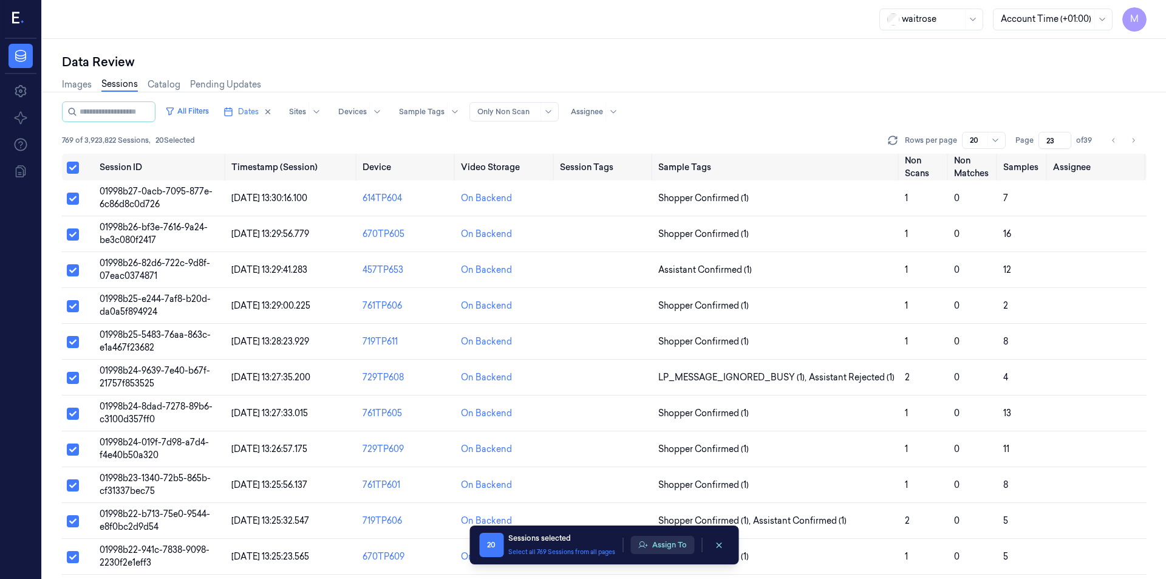
click at [662, 542] on button "Assign To" at bounding box center [662, 545] width 64 height 18
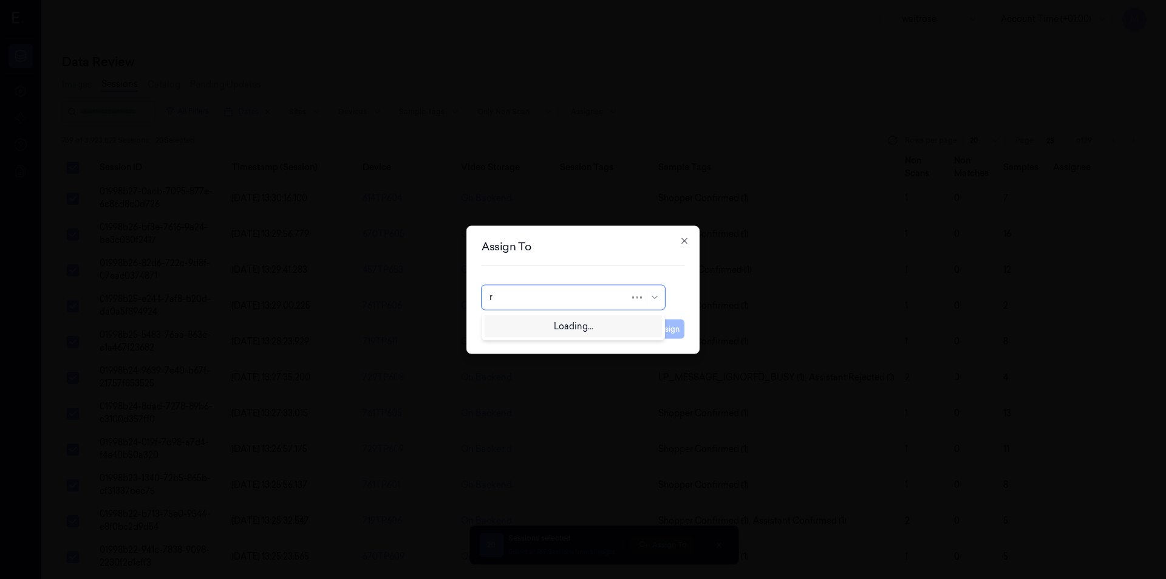
type input "ro"
click at [549, 327] on div "[PERSON_NAME]" at bounding box center [525, 324] width 73 height 13
click at [661, 325] on button "Assign" at bounding box center [667, 328] width 33 height 19
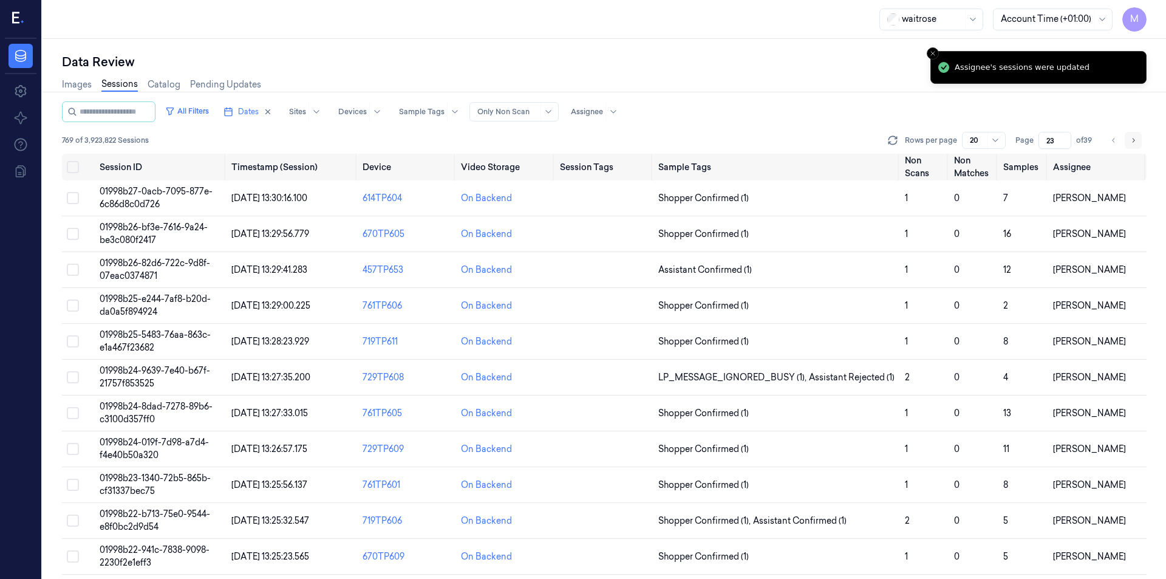
click at [1136, 140] on icon "Go to next page" at bounding box center [1132, 140] width 7 height 10
type input "24"
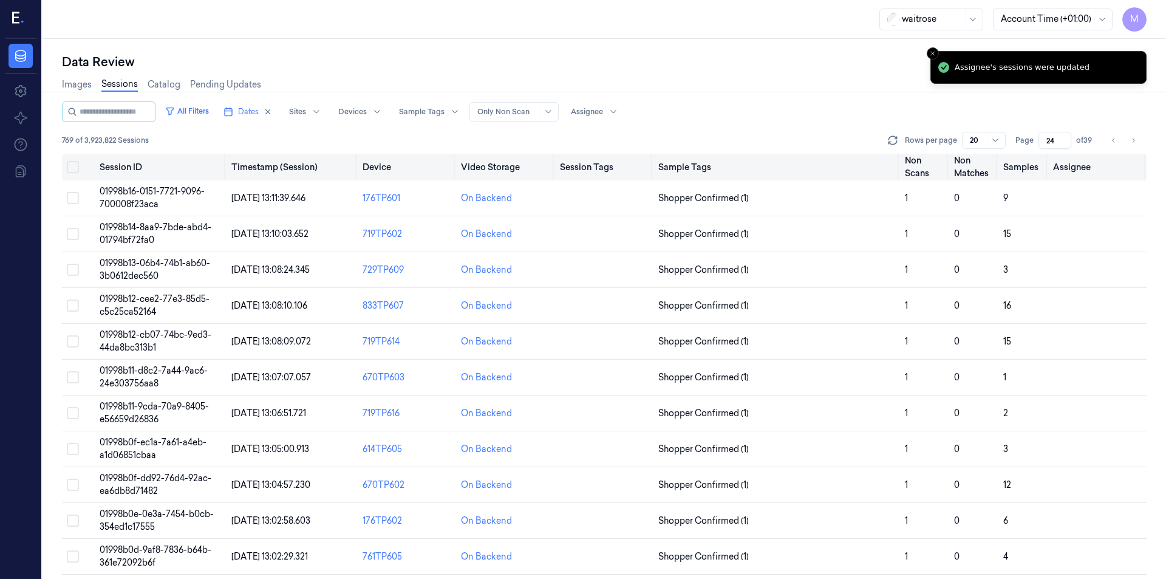
click at [75, 168] on button "Select all" at bounding box center [73, 167] width 12 height 12
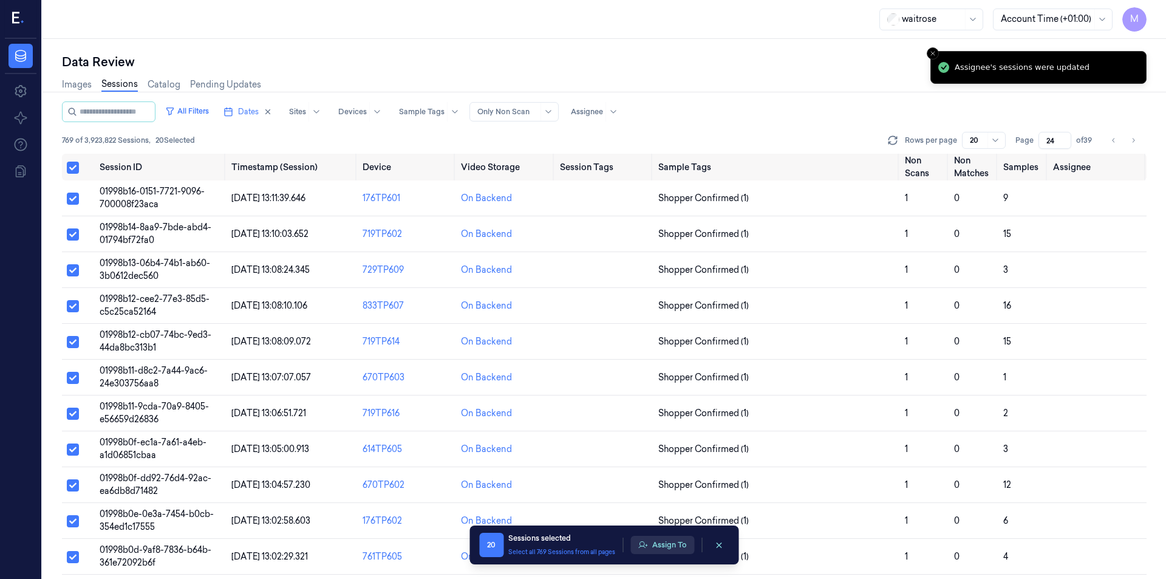
click at [665, 545] on button "Assign To" at bounding box center [662, 545] width 64 height 18
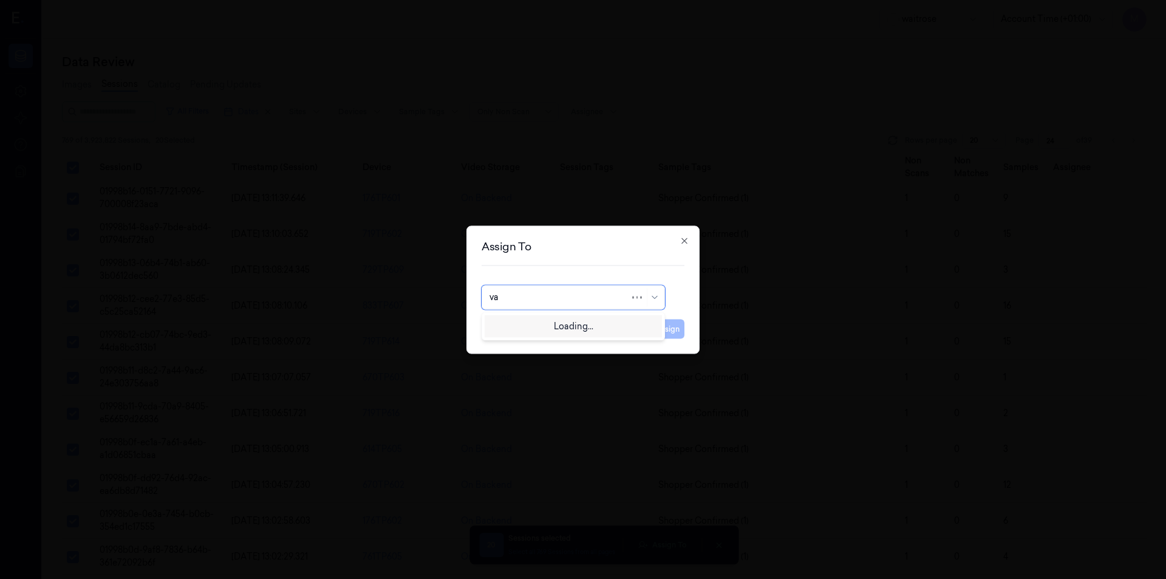
type input "var"
click at [531, 325] on div "[PERSON_NAME]" at bounding box center [525, 324] width 73 height 13
click at [661, 332] on button "Assign" at bounding box center [667, 328] width 33 height 19
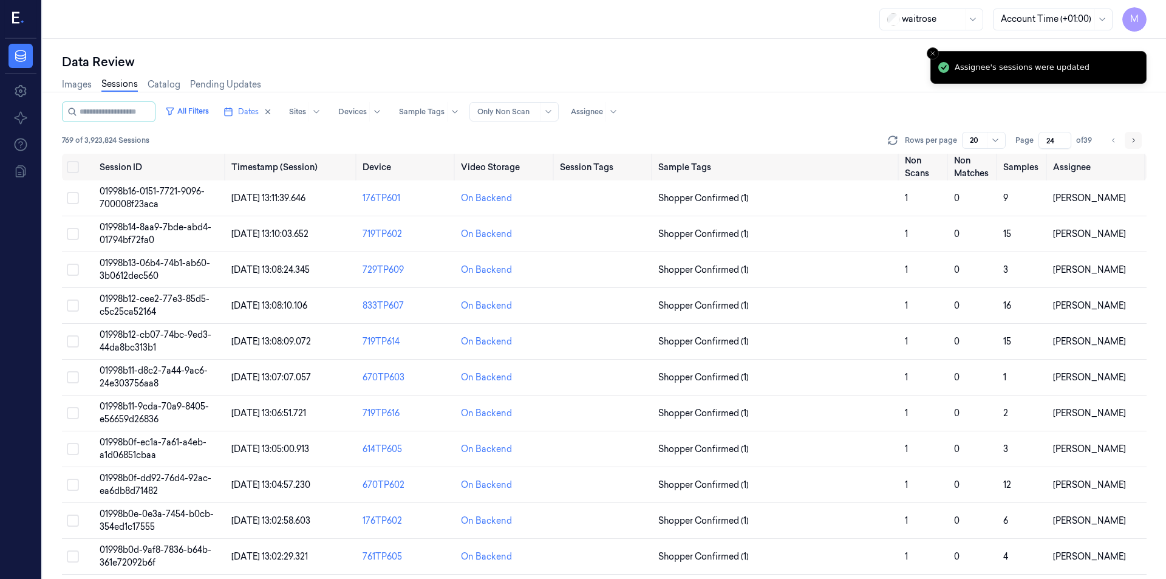
click at [1134, 142] on icon "Go to next page" at bounding box center [1132, 140] width 7 height 10
type input "25"
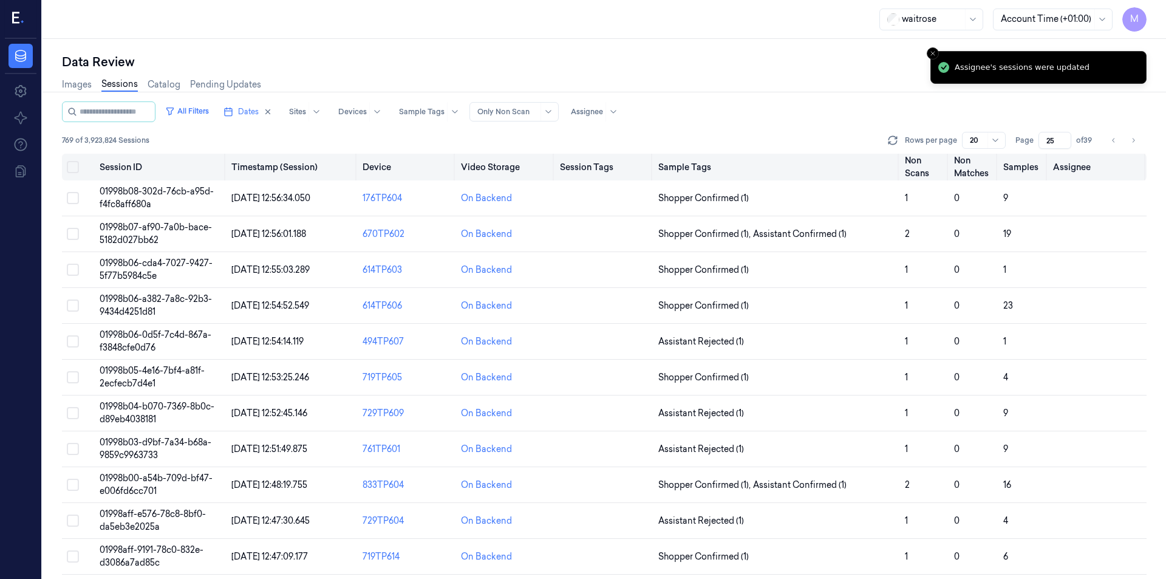
click at [75, 169] on button "Select all" at bounding box center [73, 167] width 12 height 12
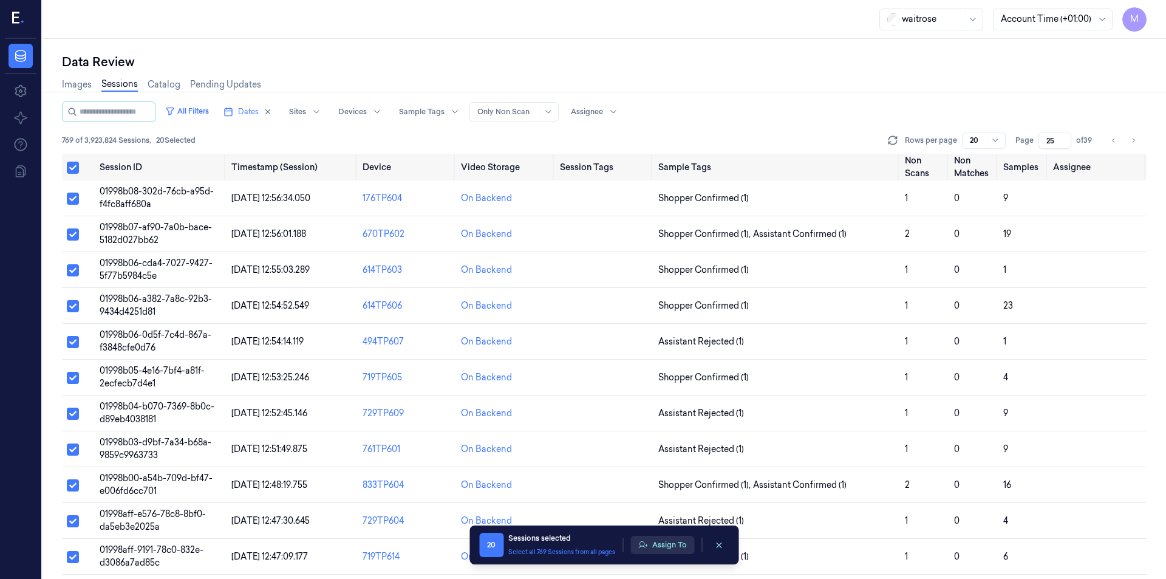
click at [682, 549] on button "Assign To" at bounding box center [662, 545] width 64 height 18
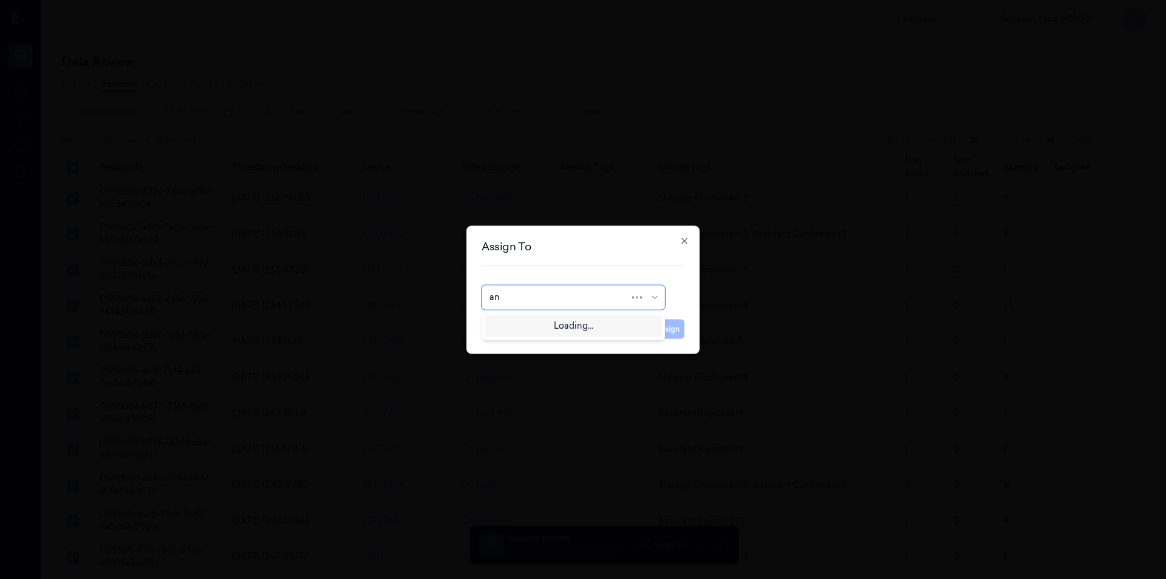
type input "ank"
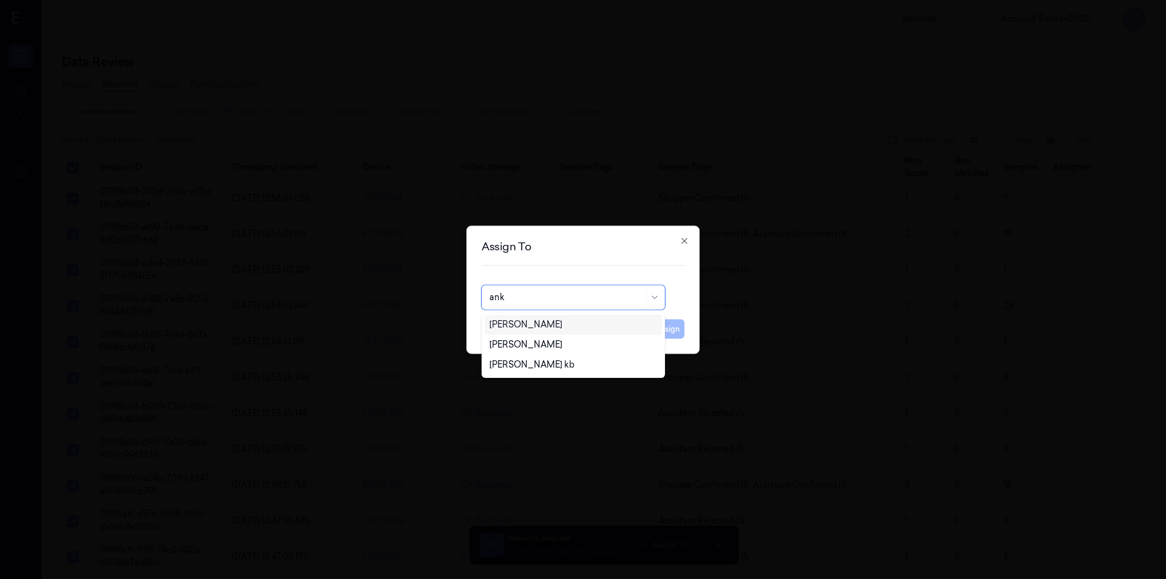
click at [536, 326] on div "[PERSON_NAME]" at bounding box center [525, 324] width 73 height 13
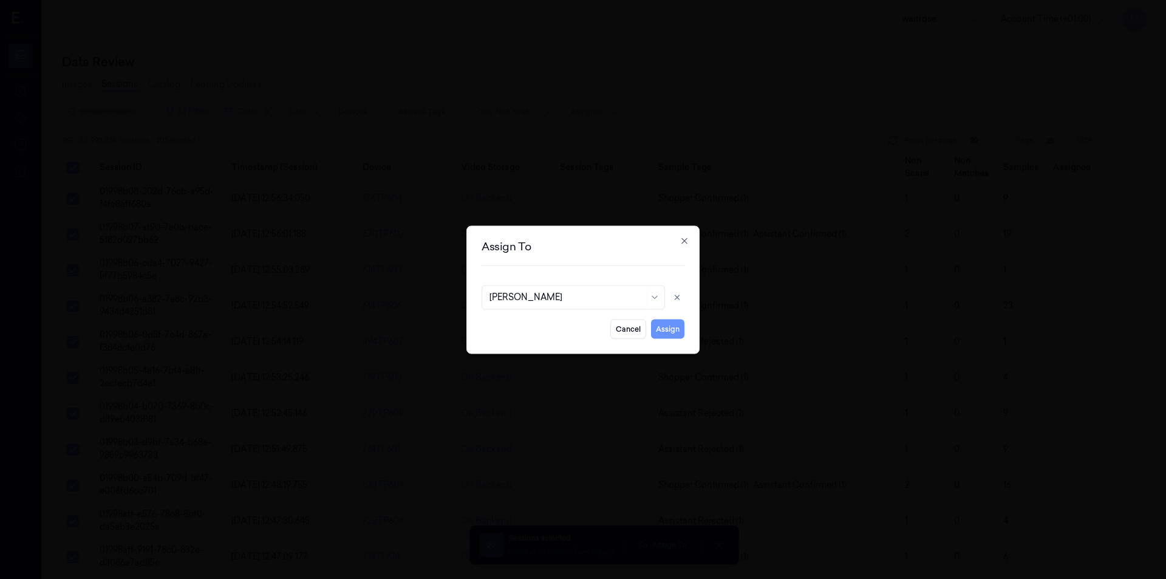
click at [675, 329] on button "Assign" at bounding box center [667, 328] width 33 height 19
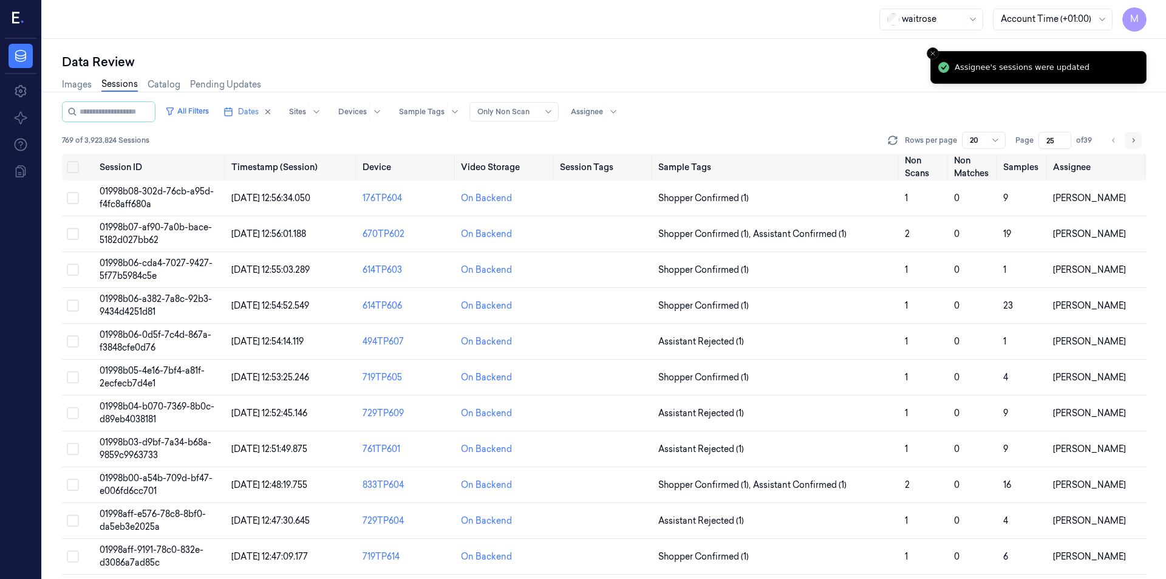
click at [1137, 141] on button "Go to next page" at bounding box center [1133, 140] width 17 height 17
type input "26"
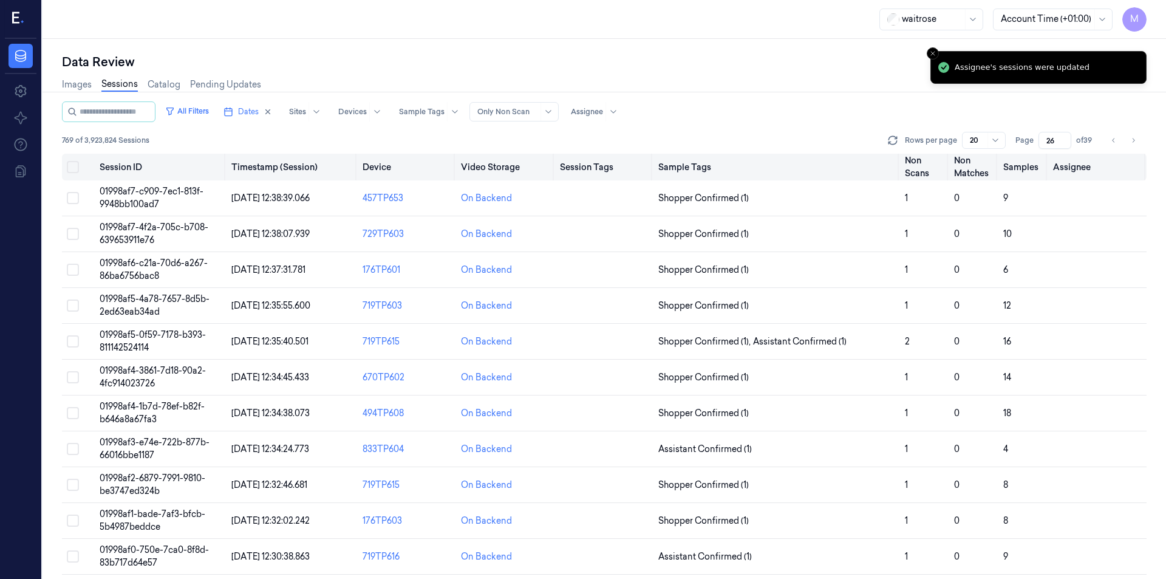
click at [77, 165] on button "Select all" at bounding box center [73, 167] width 12 height 12
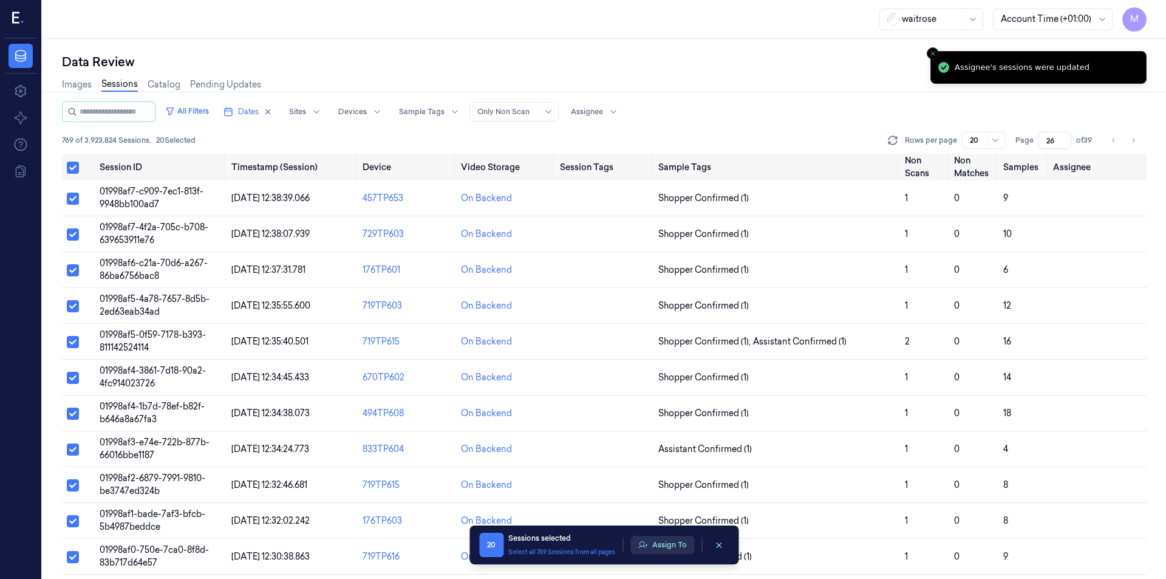
click at [649, 546] on button "Assign To" at bounding box center [662, 545] width 64 height 18
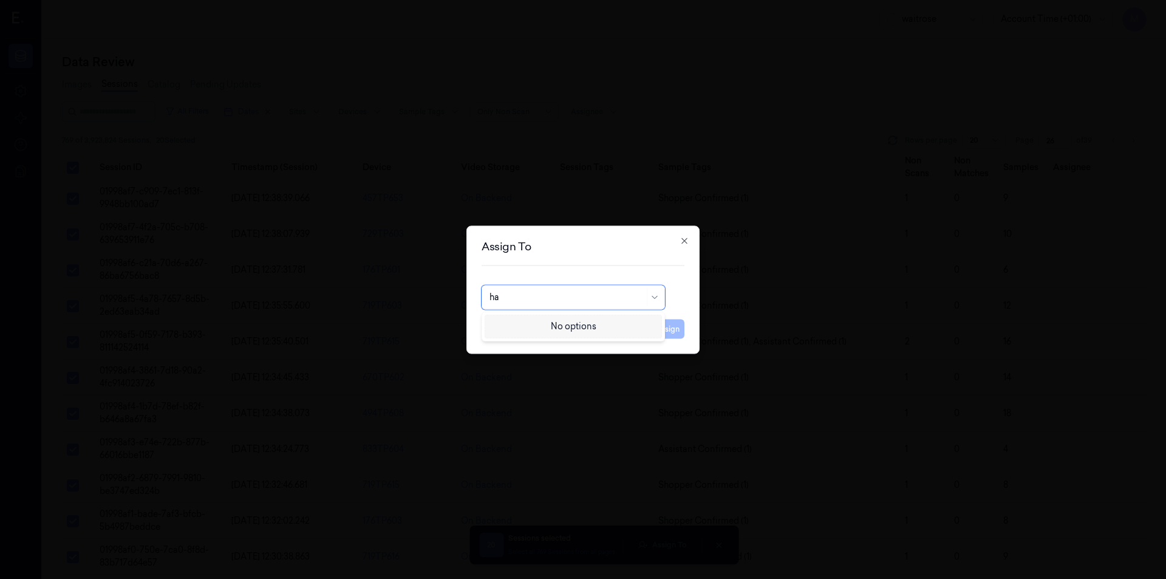
type input "h"
type input "ven"
click at [527, 322] on div "ven kataiah" at bounding box center [512, 324] width 46 height 13
click at [661, 332] on button "Assign" at bounding box center [667, 328] width 33 height 19
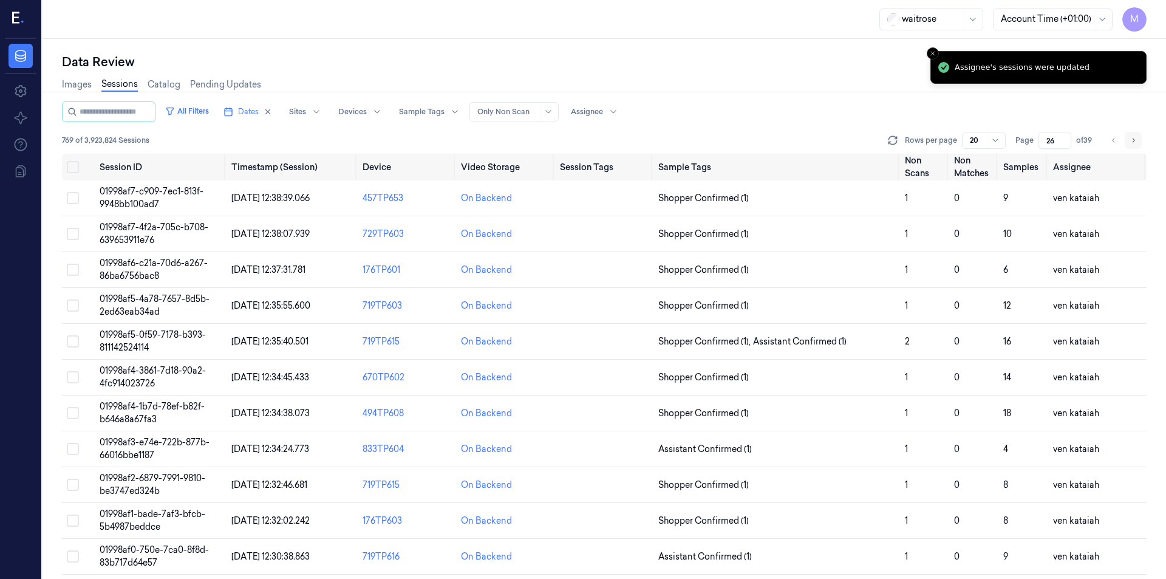
click at [1125, 139] on button "Go to next page" at bounding box center [1133, 140] width 17 height 17
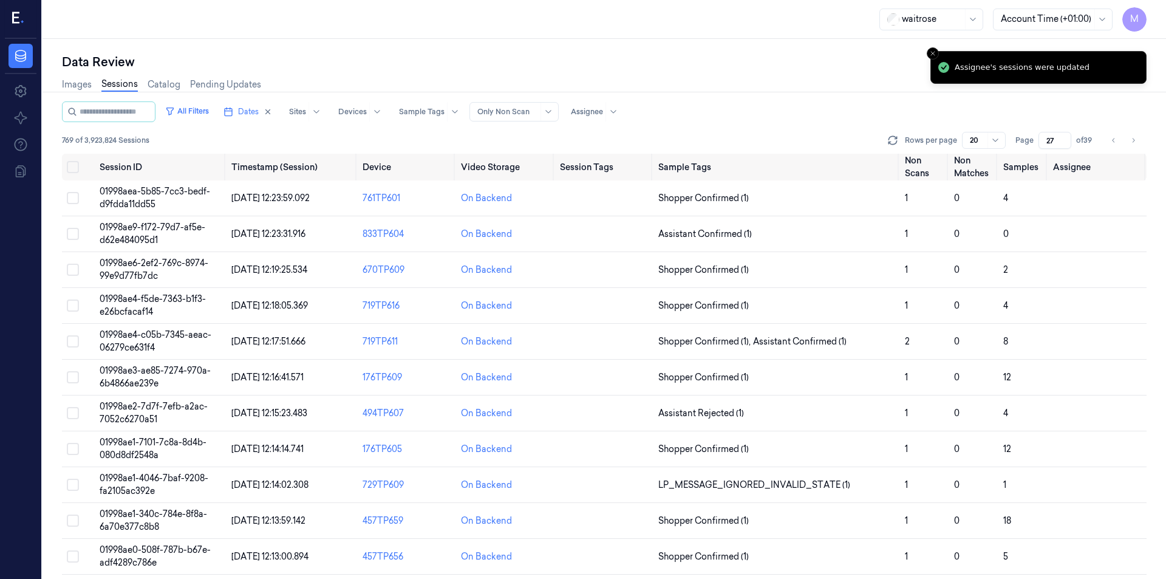
click at [754, 116] on div "All Filters Dates Sites Devices Sample Tags Alert Type Only Non Scan Assignee" at bounding box center [604, 111] width 1085 height 21
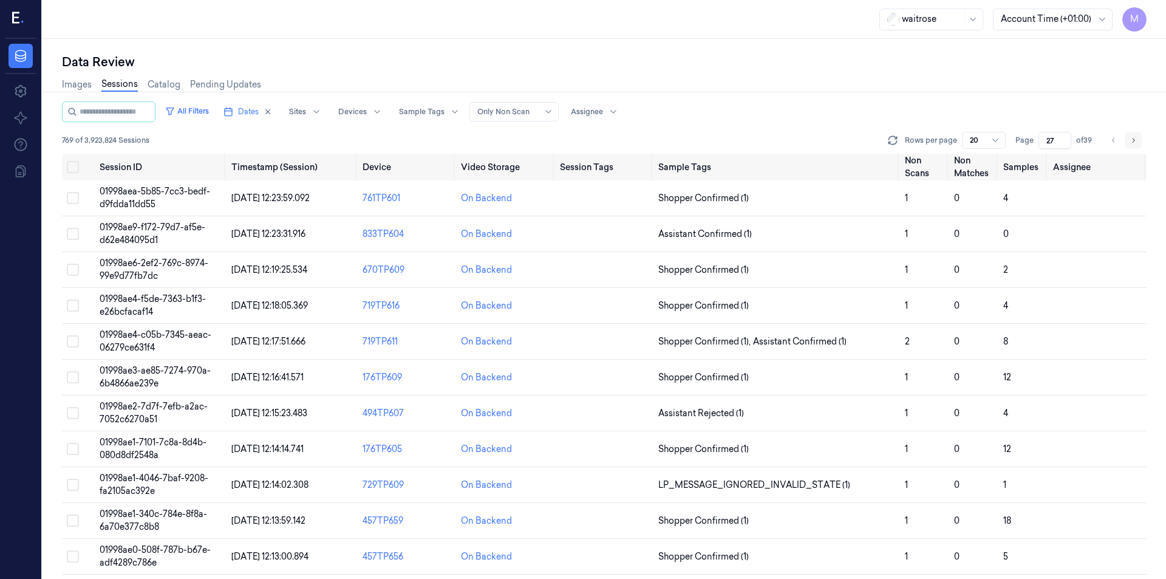
drag, startPoint x: 1113, startPoint y: 140, endPoint x: 1126, endPoint y: 142, distance: 12.9
click at [1113, 140] on icon "Go to previous page" at bounding box center [1113, 140] width 7 height 10
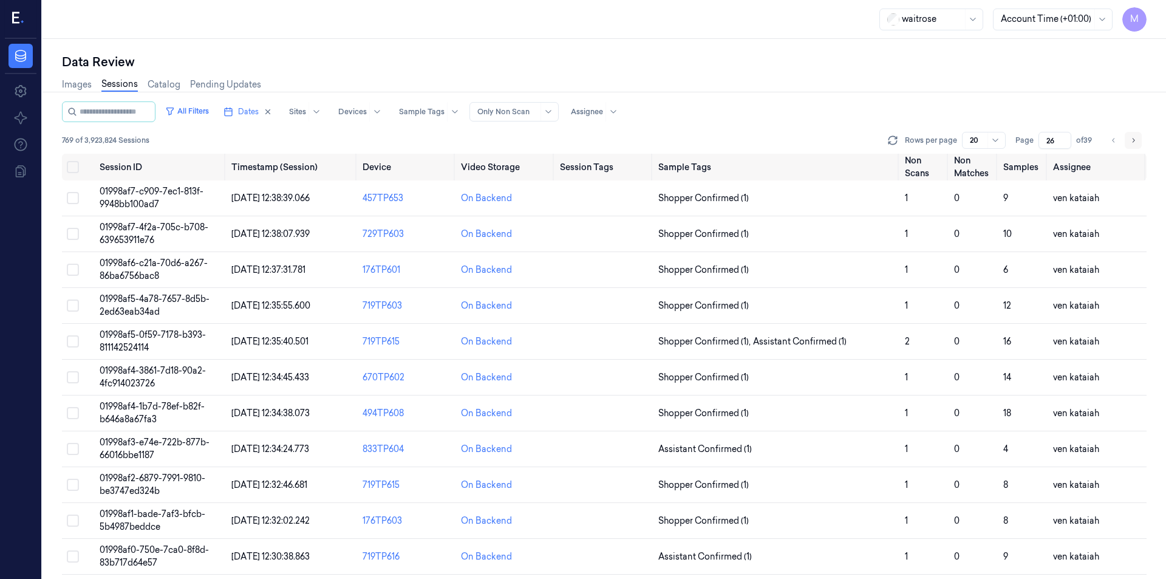
click at [1137, 145] on button "Go to next page" at bounding box center [1133, 140] width 17 height 17
type input "27"
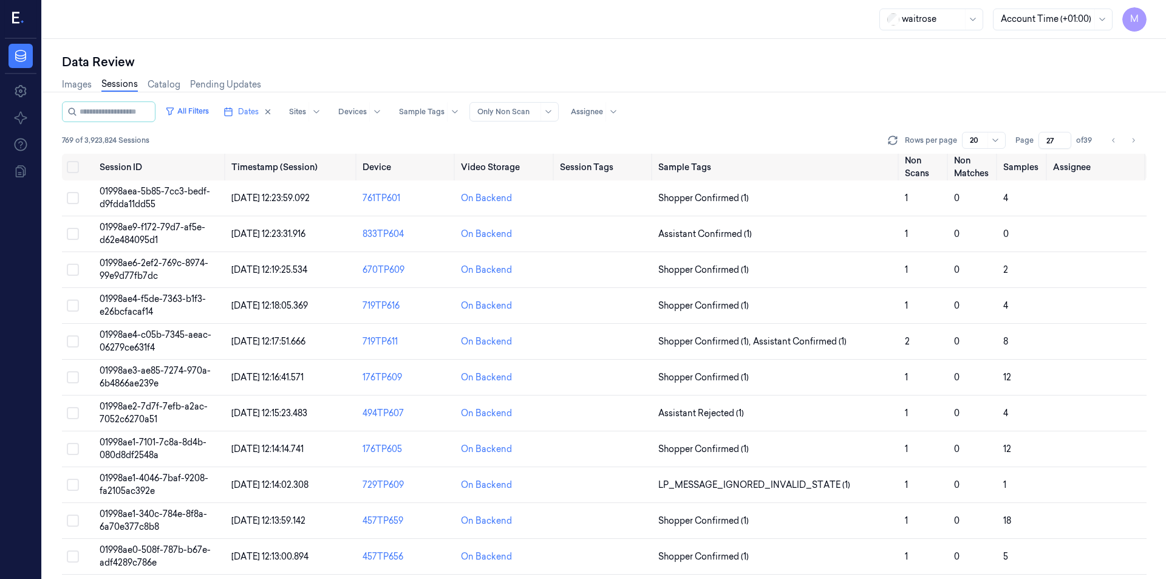
click at [901, 85] on div "Images Sessions Catalog Pending Updates" at bounding box center [604, 85] width 1085 height 31
